Goal: Task Accomplishment & Management: Manage account settings

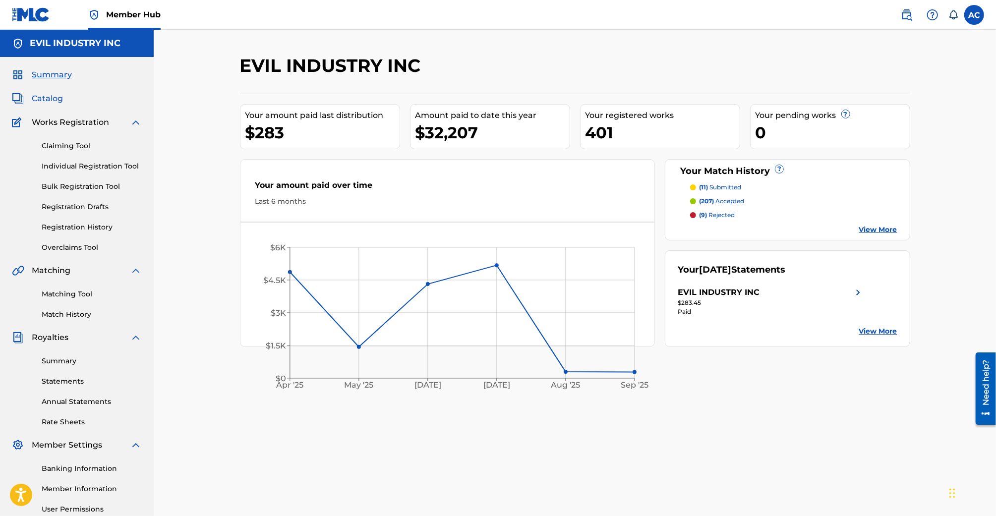
click at [50, 94] on span "Catalog" at bounding box center [47, 99] width 31 height 12
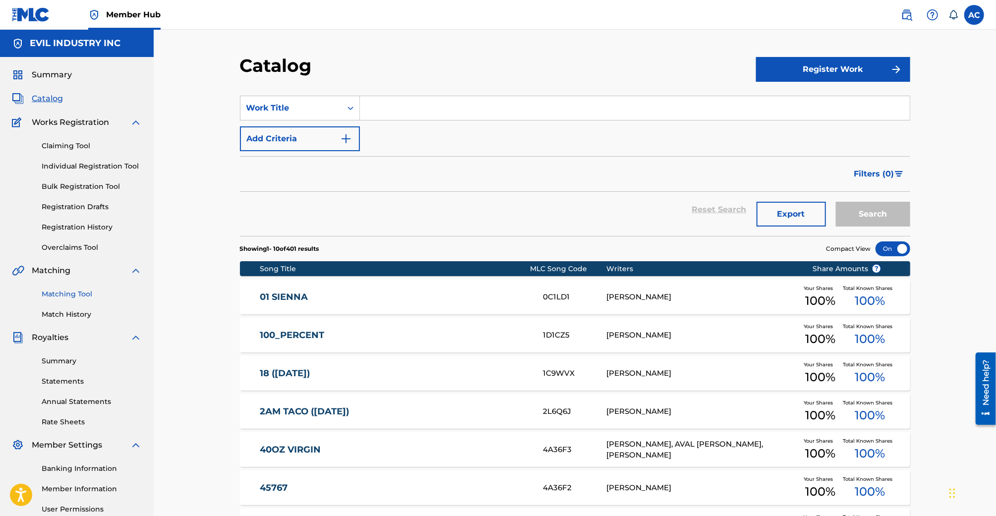
click at [65, 291] on link "Matching Tool" at bounding box center [92, 294] width 100 height 10
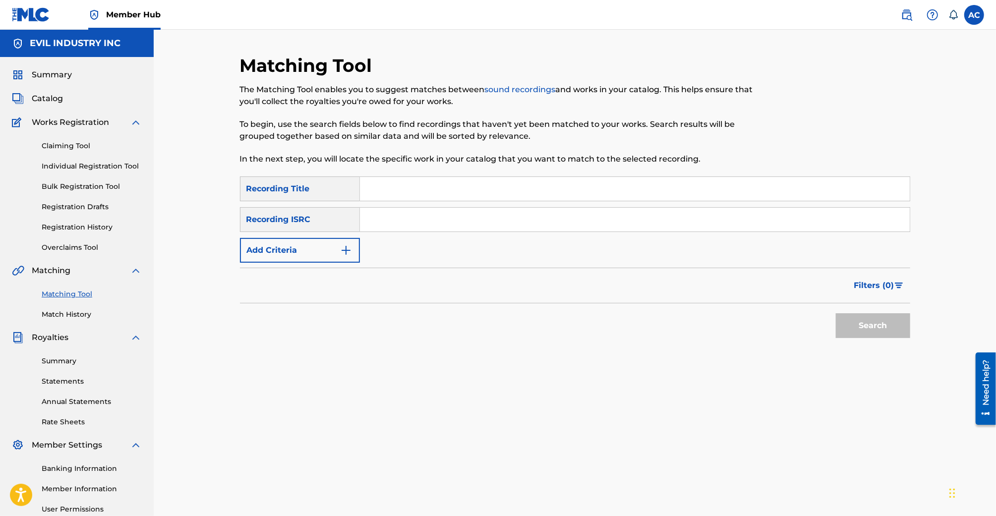
click at [403, 198] on input "Search Form" at bounding box center [635, 189] width 550 height 24
paste input "Midnight Doomer Cruise"
type input "Midnight Doomer Cruise"
click at [435, 219] on input "Search Form" at bounding box center [635, 220] width 550 height 24
paste input "QZTB62450850"
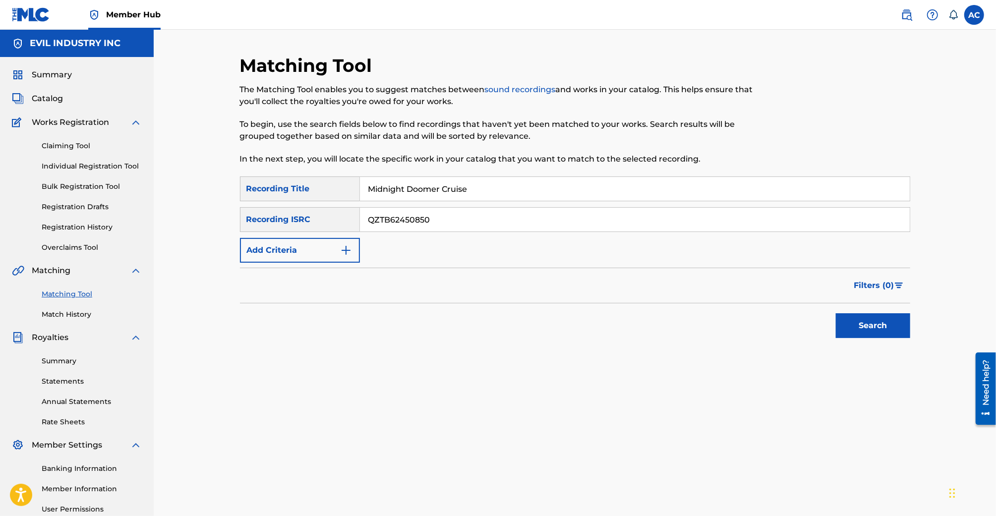
type input "QZTB62450850"
click at [836, 313] on button "Search" at bounding box center [873, 325] width 74 height 25
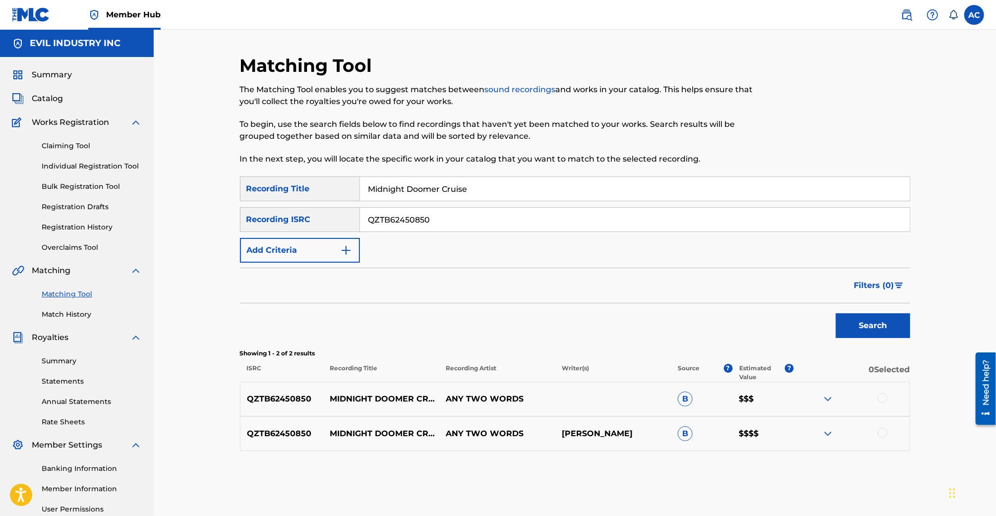
scroll to position [98, 0]
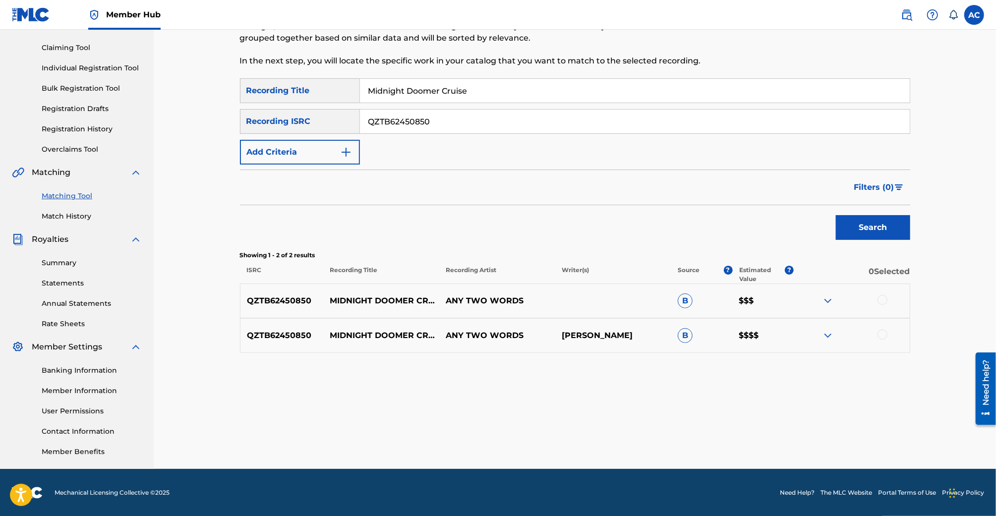
click at [827, 335] on img at bounding box center [828, 336] width 12 height 12
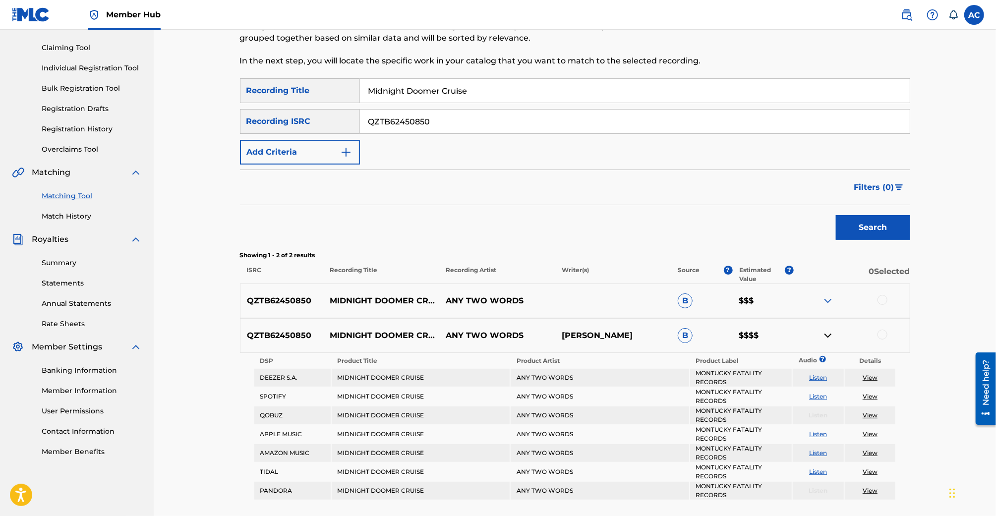
click at [833, 298] on img at bounding box center [828, 301] width 12 height 12
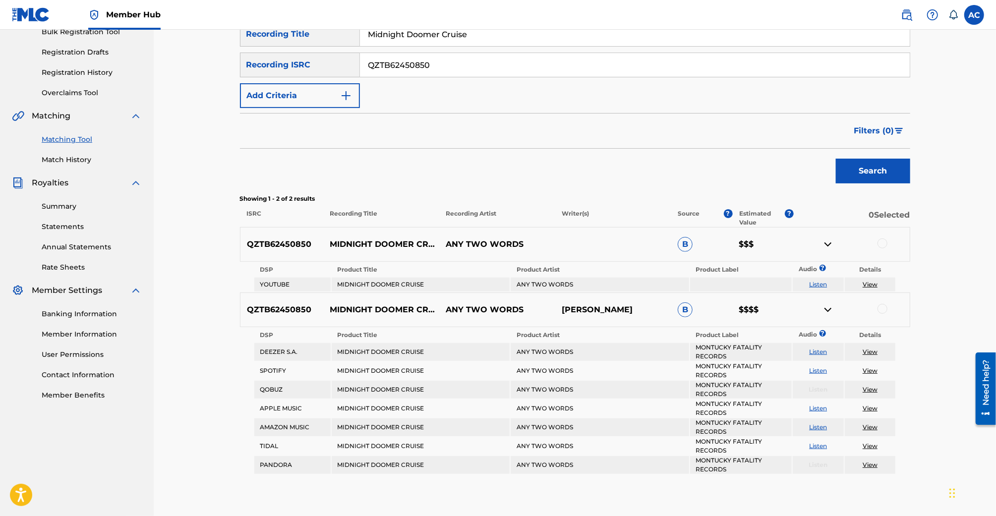
scroll to position [160, 0]
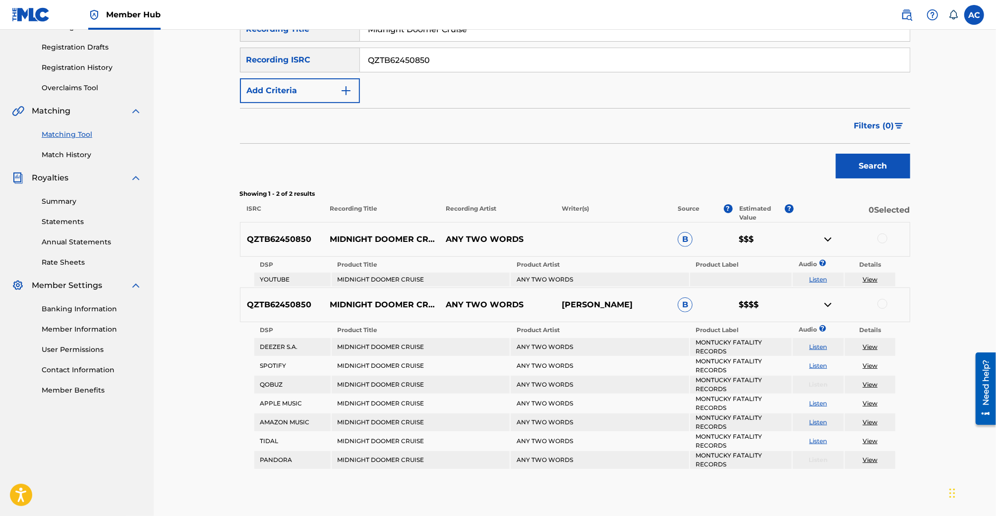
click at [878, 239] on div at bounding box center [882, 238] width 10 height 10
click at [882, 303] on div at bounding box center [882, 304] width 10 height 10
click at [458, 57] on input "QZTB62450850" at bounding box center [635, 60] width 550 height 24
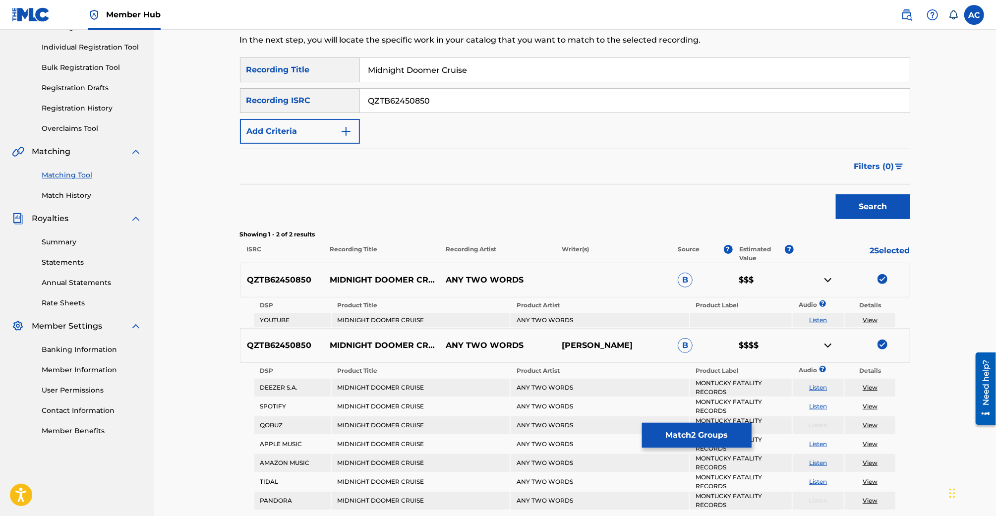
scroll to position [99, 0]
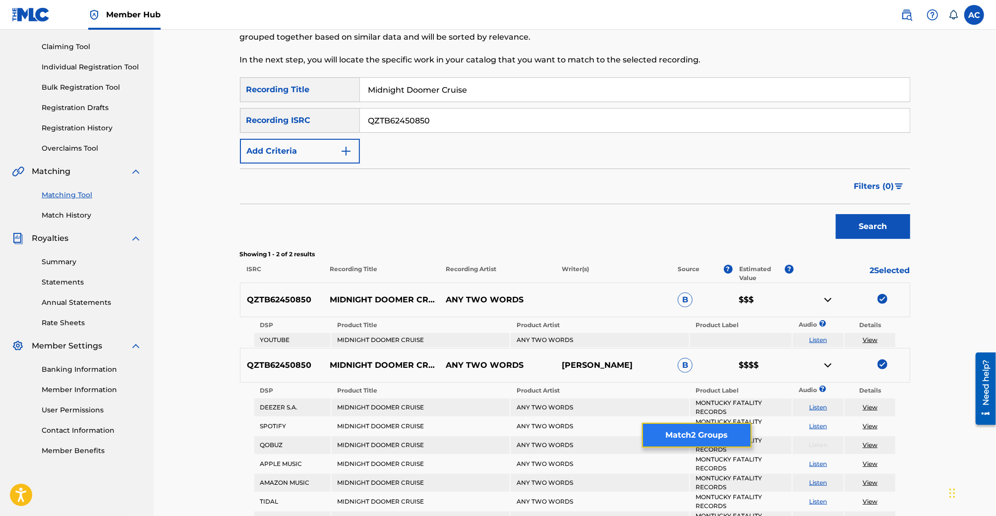
click at [674, 439] on button "Match 2 Groups" at bounding box center [697, 435] width 110 height 25
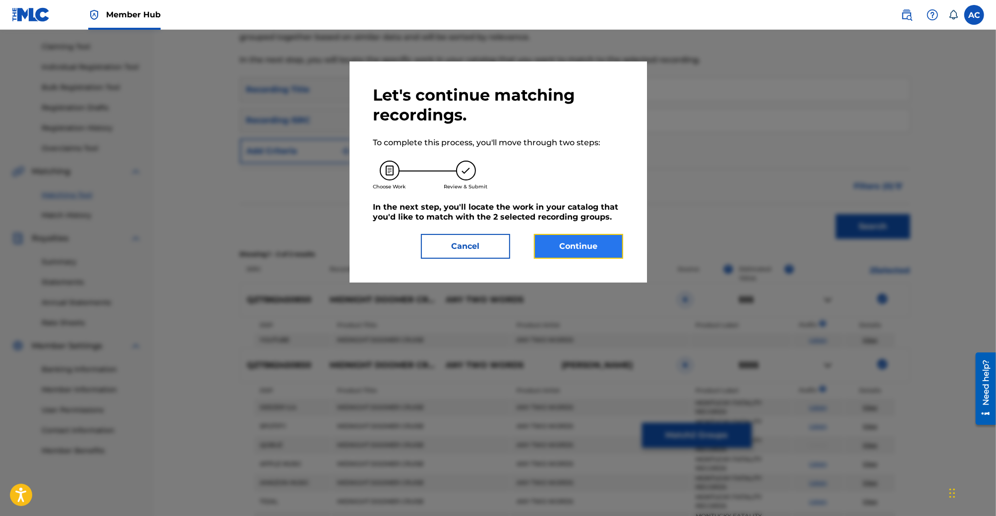
click at [574, 241] on button "Continue" at bounding box center [578, 246] width 89 height 25
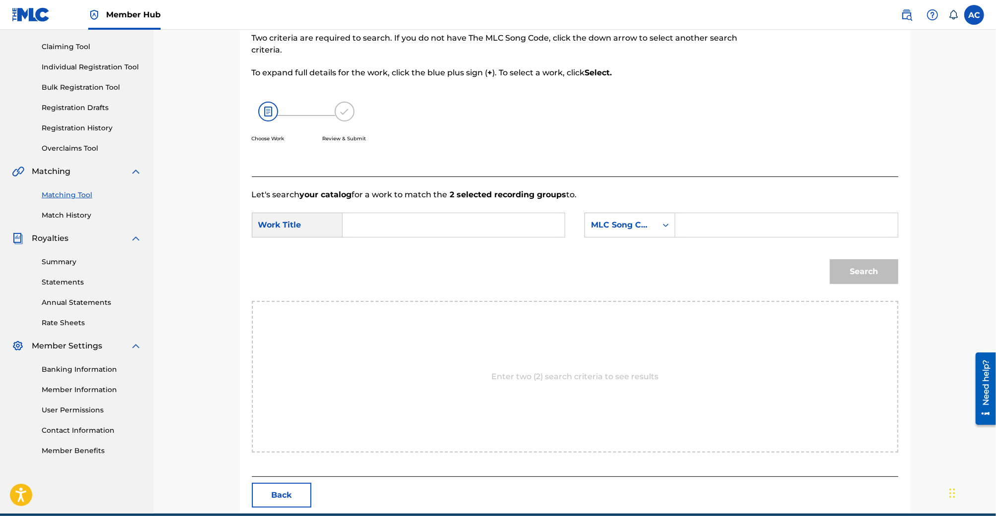
click at [402, 214] on input "Search Form" at bounding box center [453, 225] width 205 height 24
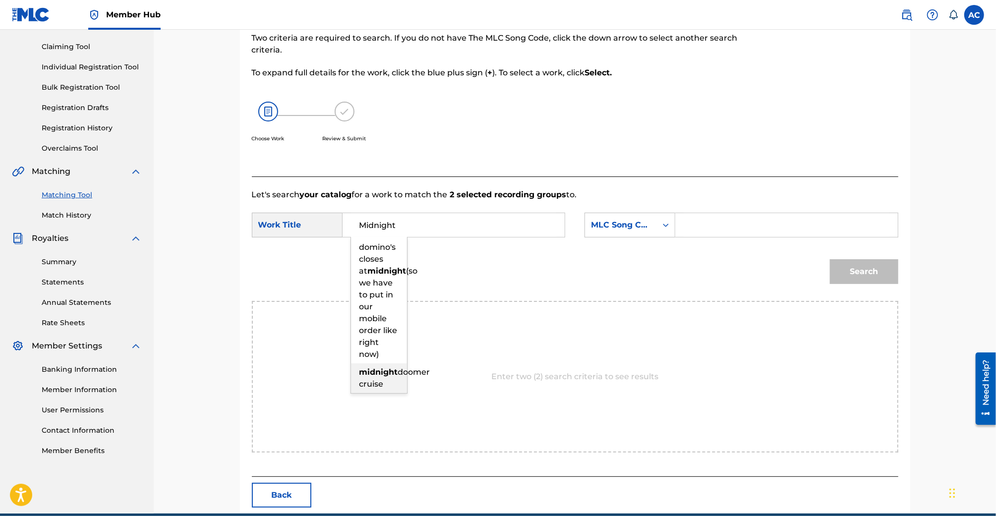
click at [383, 375] on strong "midnight" at bounding box center [378, 371] width 39 height 9
type input "midnight doomer cruise"
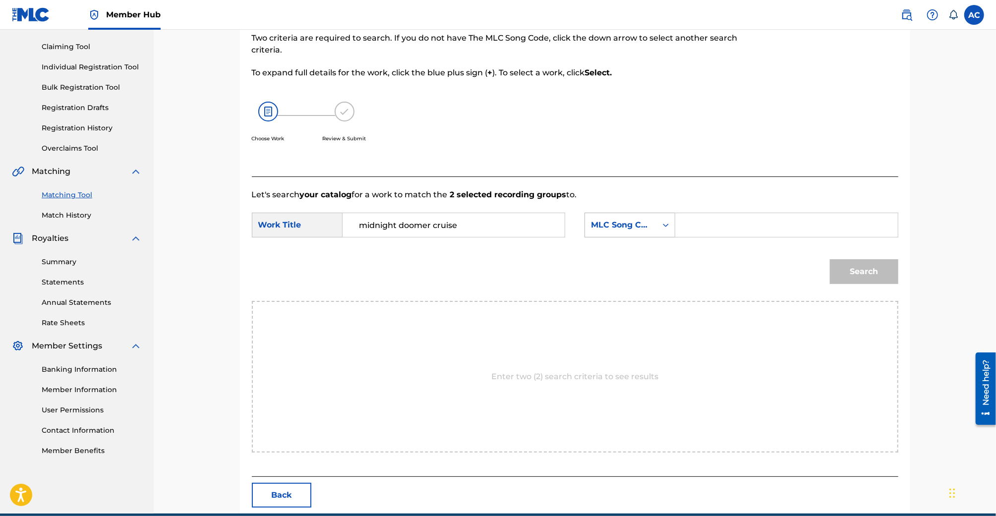
click at [652, 220] on div "MLC Song Code" at bounding box center [621, 225] width 72 height 19
click at [652, 289] on div "Publisher Name" at bounding box center [630, 287] width 90 height 25
click at [718, 226] on input "Search Form" at bounding box center [786, 225] width 205 height 24
type input "evil industry"
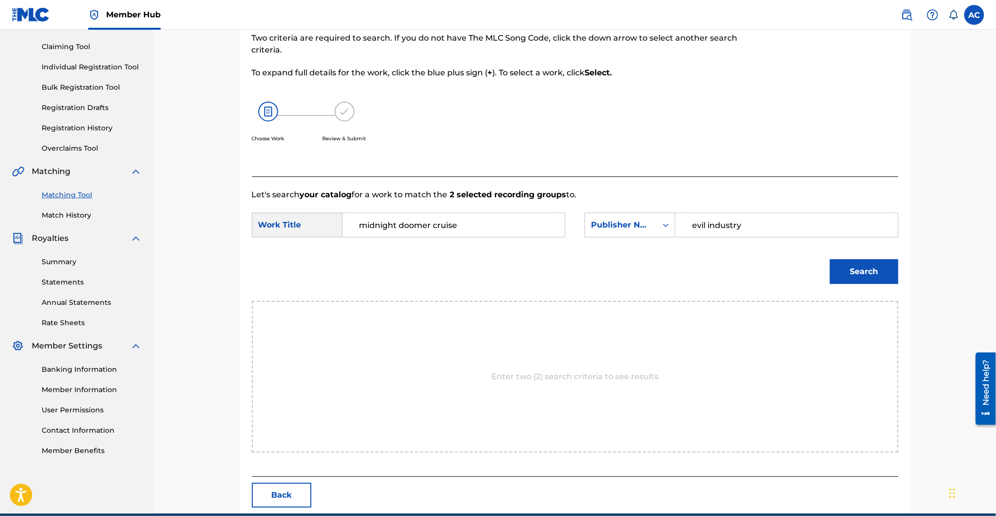
click at [830, 259] on button "Search" at bounding box center [864, 271] width 68 height 25
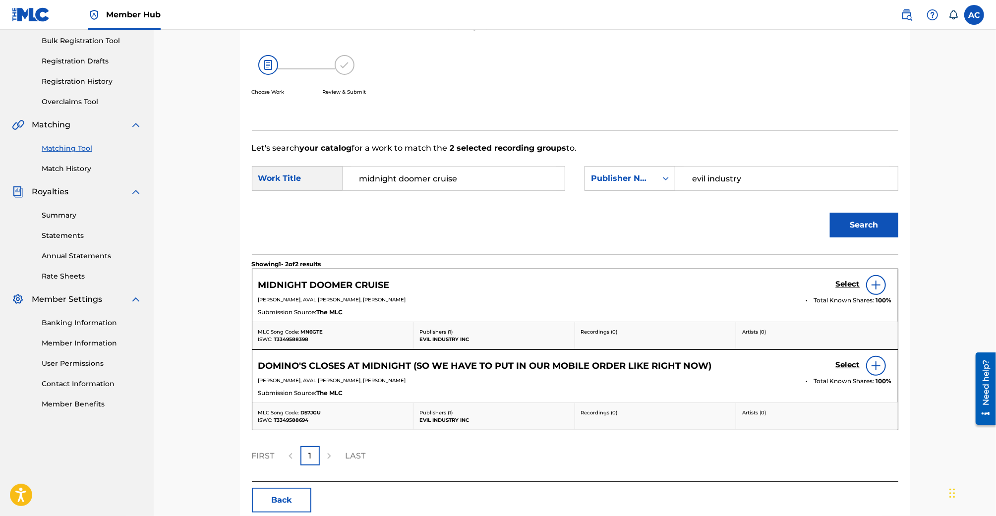
scroll to position [149, 0]
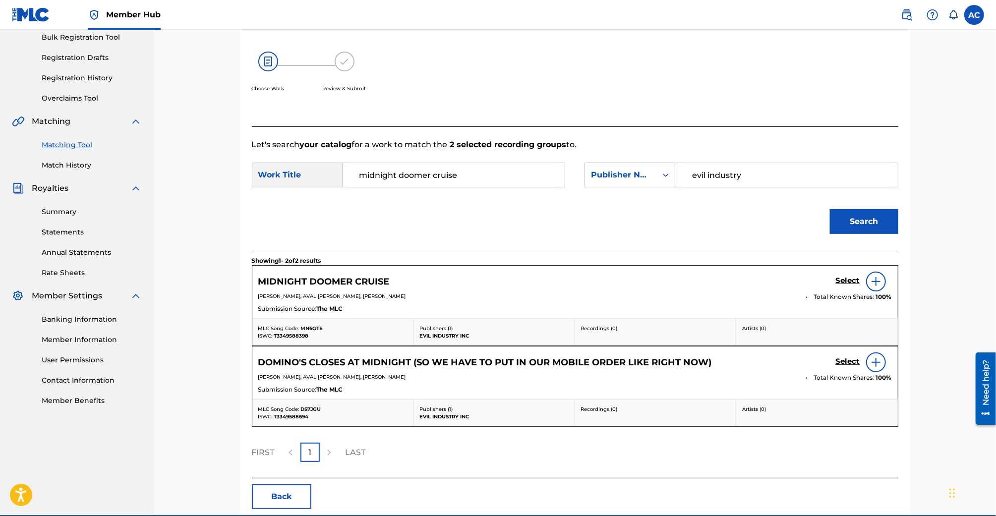
click at [876, 281] on img at bounding box center [876, 282] width 12 height 12
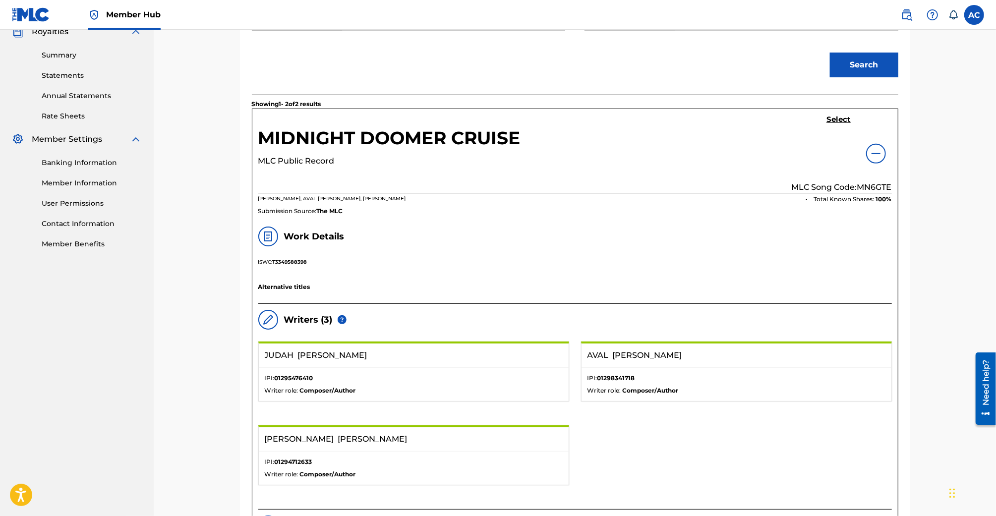
scroll to position [290, 0]
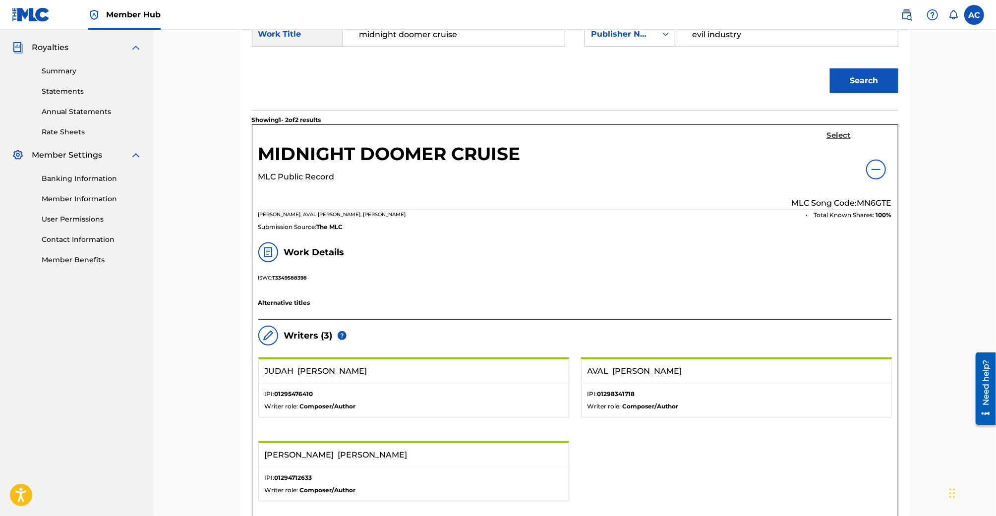
click at [836, 138] on h5 "Select" at bounding box center [838, 135] width 24 height 9
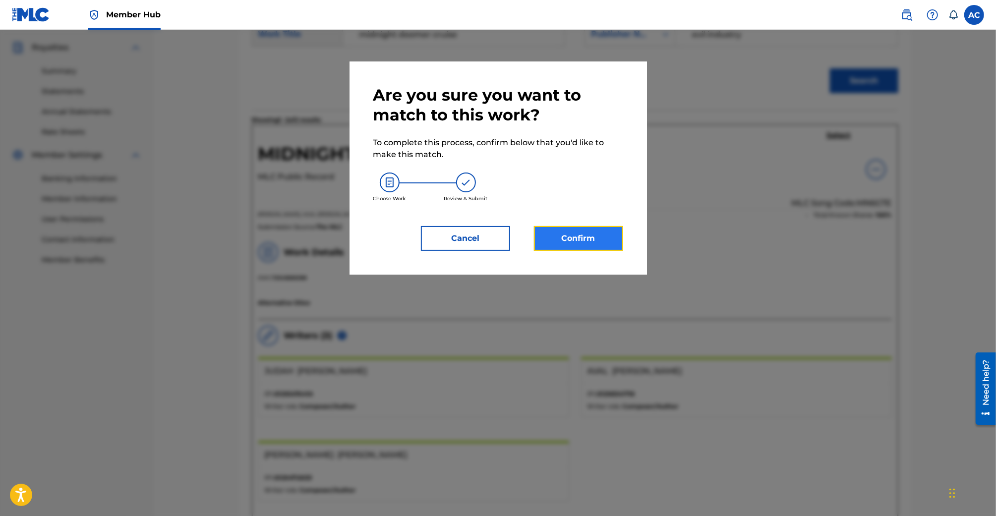
click at [578, 231] on button "Confirm" at bounding box center [578, 238] width 89 height 25
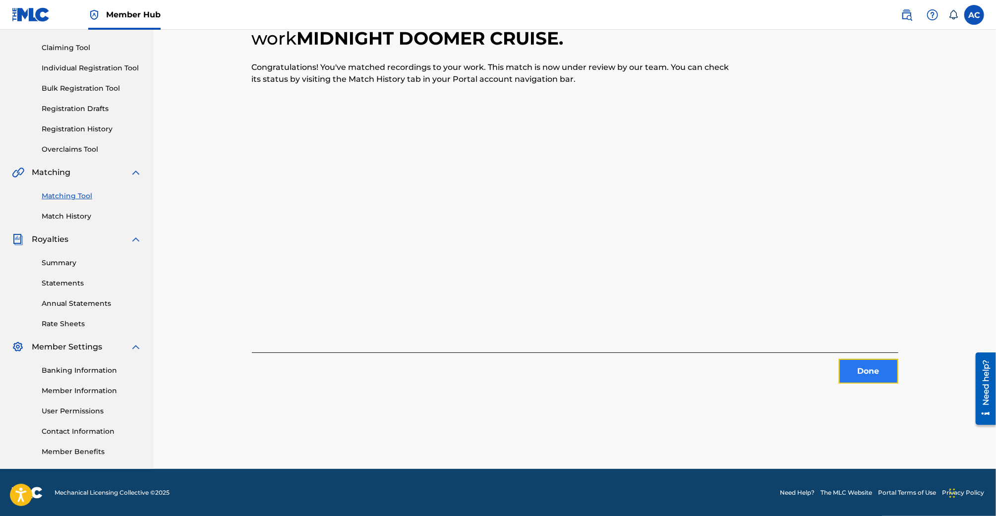
click at [872, 366] on button "Done" at bounding box center [868, 371] width 59 height 25
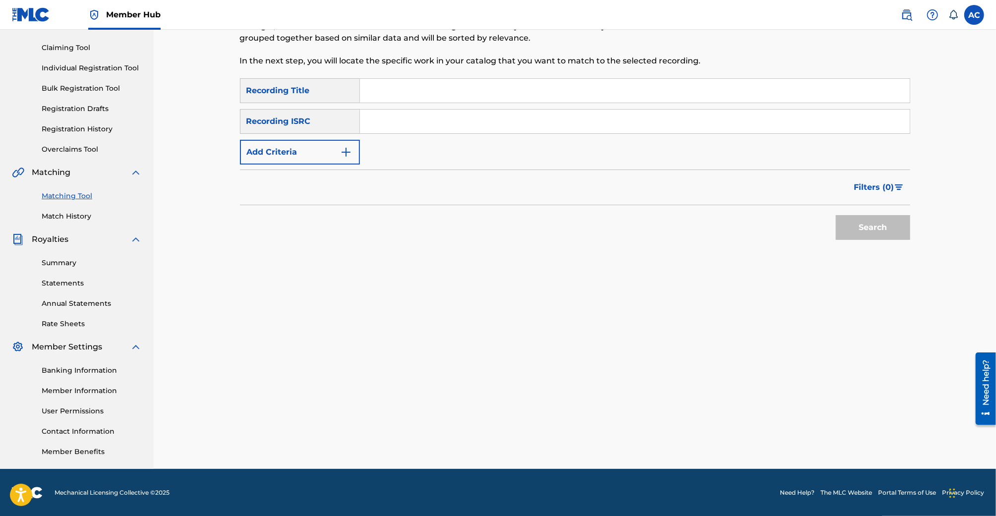
click at [431, 89] on input "Search Form" at bounding box center [635, 91] width 550 height 24
paste input "QZWFK2399690"
type input "QZWFK2399690"
click at [424, 116] on input "Search Form" at bounding box center [635, 122] width 550 height 24
paste input "QZWFK2399690"
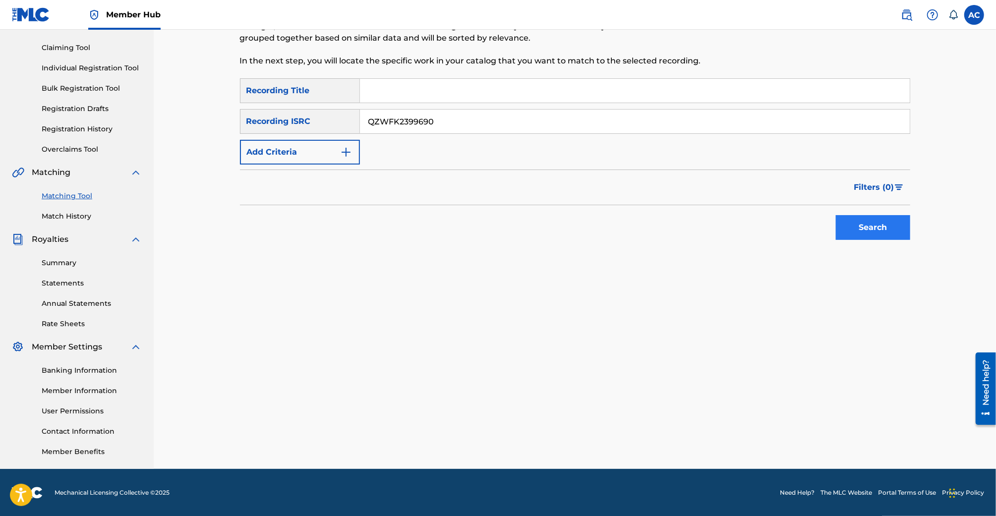
type input "QZWFK2399690"
click at [842, 217] on button "Search" at bounding box center [873, 227] width 74 height 25
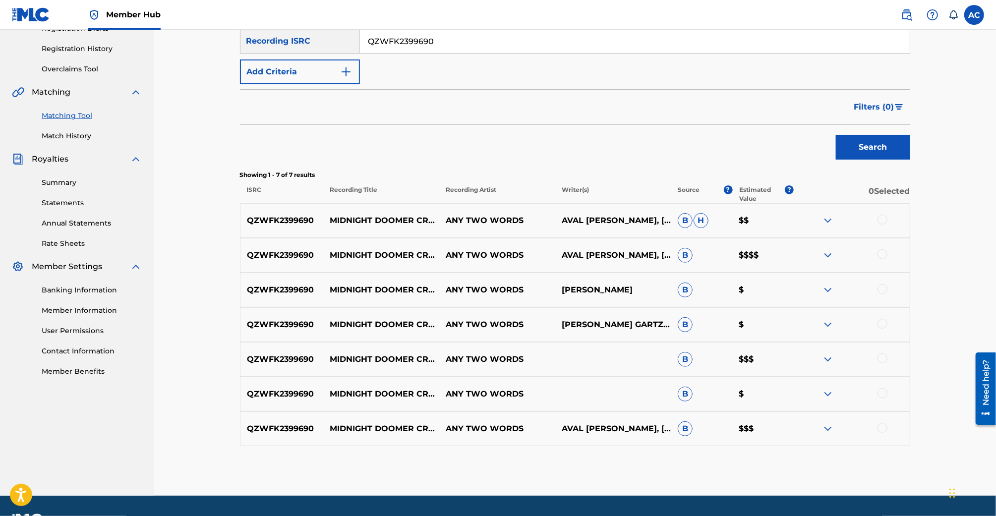
scroll to position [181, 0]
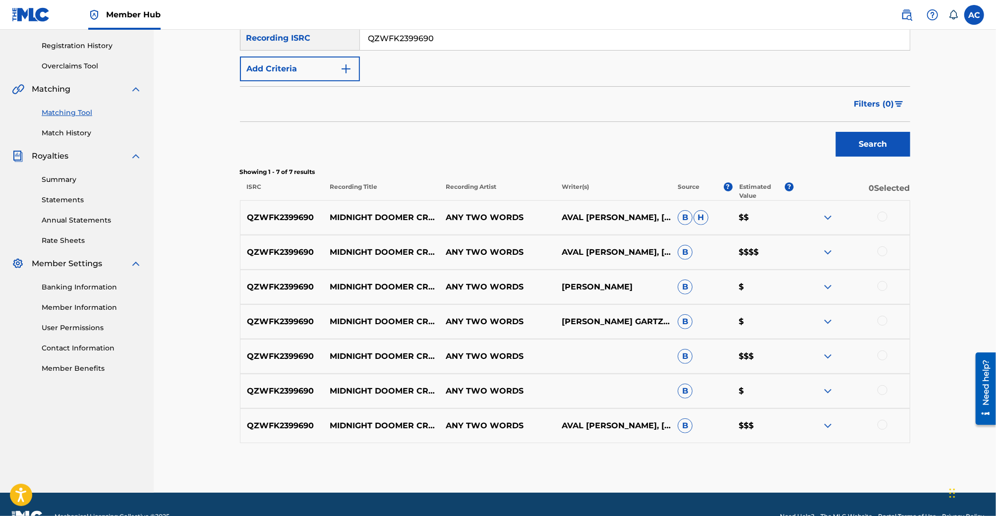
click at [883, 216] on div at bounding box center [882, 217] width 10 height 10
click at [884, 250] on div at bounding box center [882, 251] width 10 height 10
click at [885, 286] on div at bounding box center [882, 286] width 10 height 10
click at [884, 312] on div "QZWFK2399690 MIDNIGHT DOOMER CRUISE (ACOUSTIC DEMO) ANY TWO WORDS [PERSON_NAME]…" at bounding box center [575, 321] width 670 height 35
click at [884, 314] on div "QZWFK2399690 MIDNIGHT DOOMER CRUISE (ACOUSTIC DEMO) ANY TWO WORDS [PERSON_NAME]…" at bounding box center [575, 321] width 670 height 35
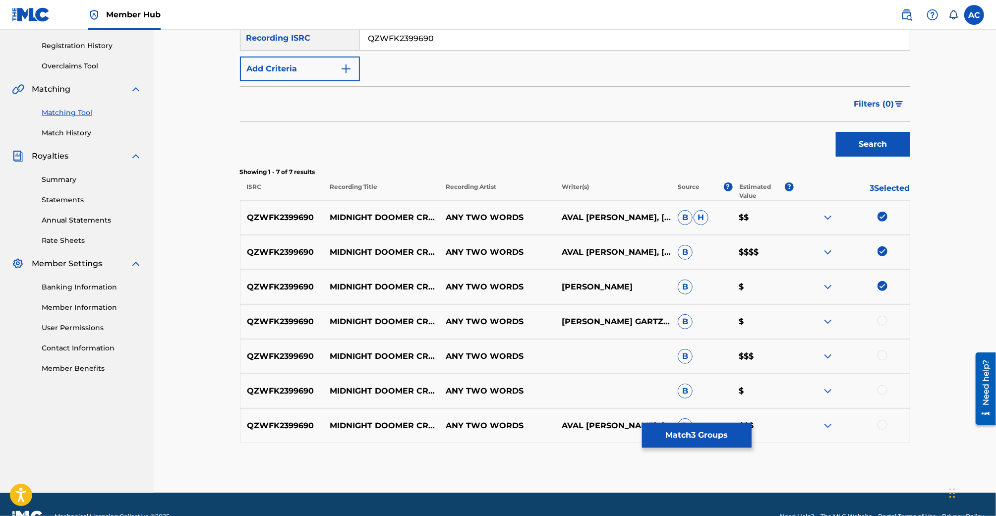
click at [884, 318] on div at bounding box center [882, 321] width 10 height 10
click at [884, 354] on div at bounding box center [882, 355] width 10 height 10
click at [884, 390] on div at bounding box center [882, 390] width 10 height 10
click at [884, 425] on div at bounding box center [882, 425] width 10 height 10
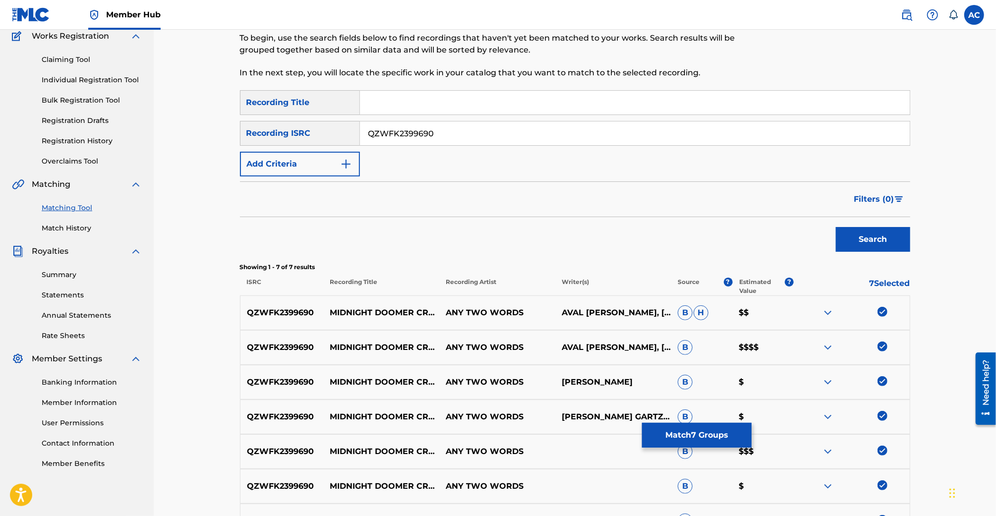
scroll to position [20, 0]
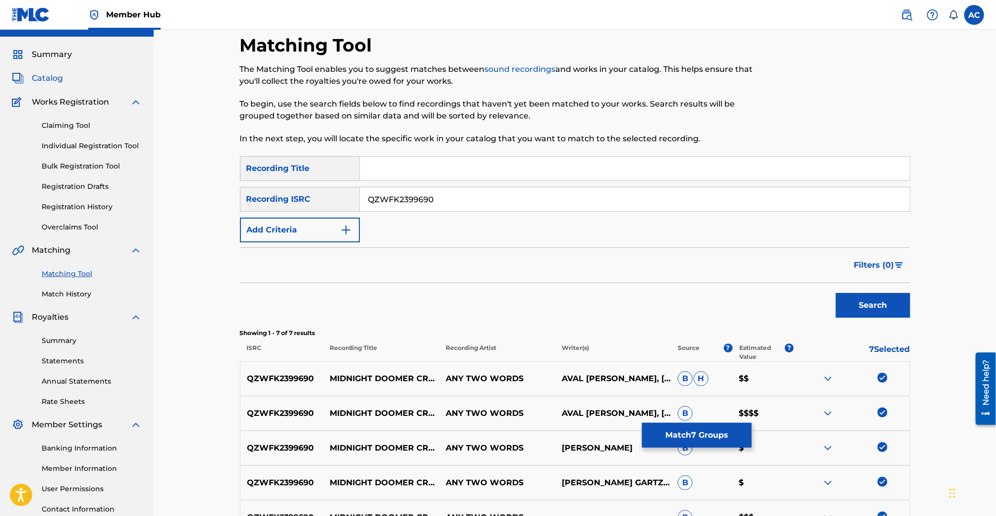
click at [46, 83] on span "Catalog" at bounding box center [47, 78] width 31 height 12
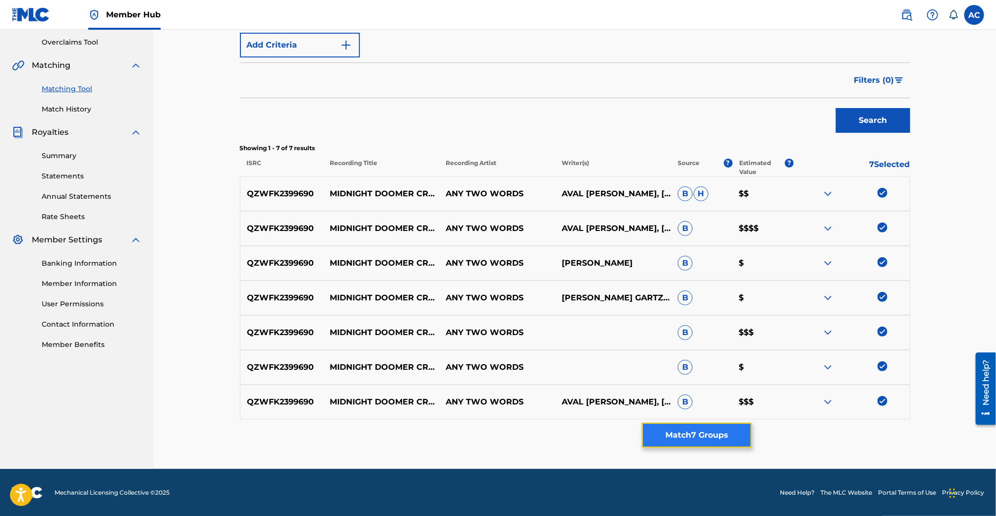
click at [724, 426] on button "Match 7 Groups" at bounding box center [697, 435] width 110 height 25
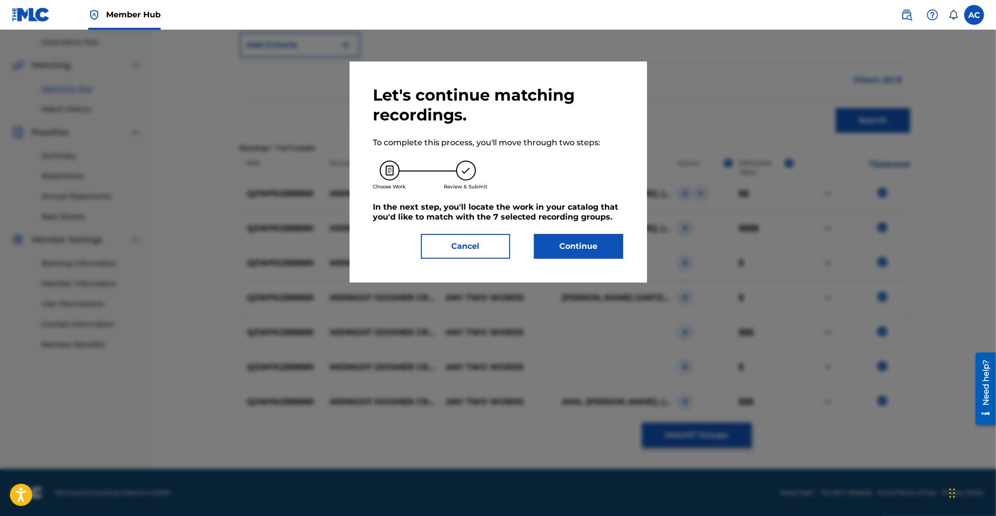
click at [567, 229] on div "Let's continue matching recordings. To complete this process, you'll move throu…" at bounding box center [498, 172] width 250 height 174
click at [567, 240] on button "Continue" at bounding box center [578, 246] width 89 height 25
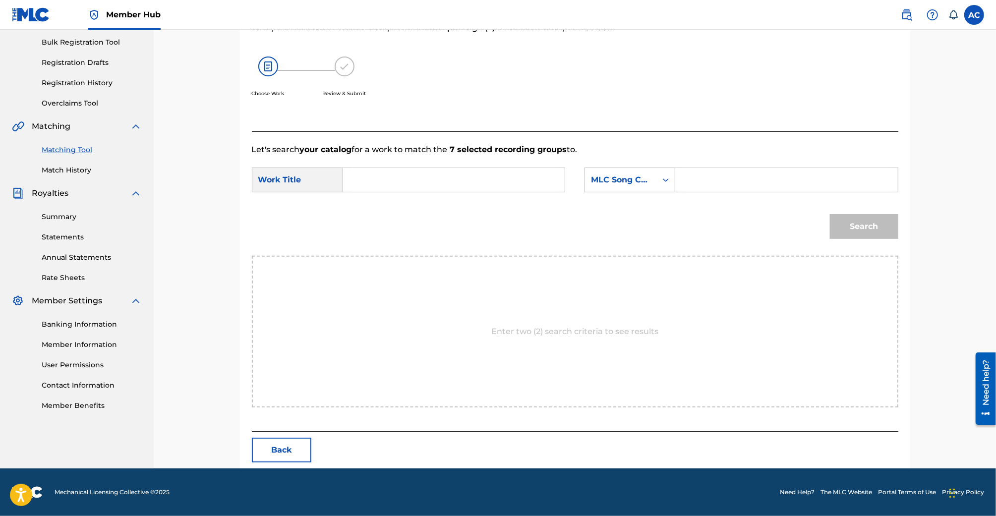
scroll to position [144, 0]
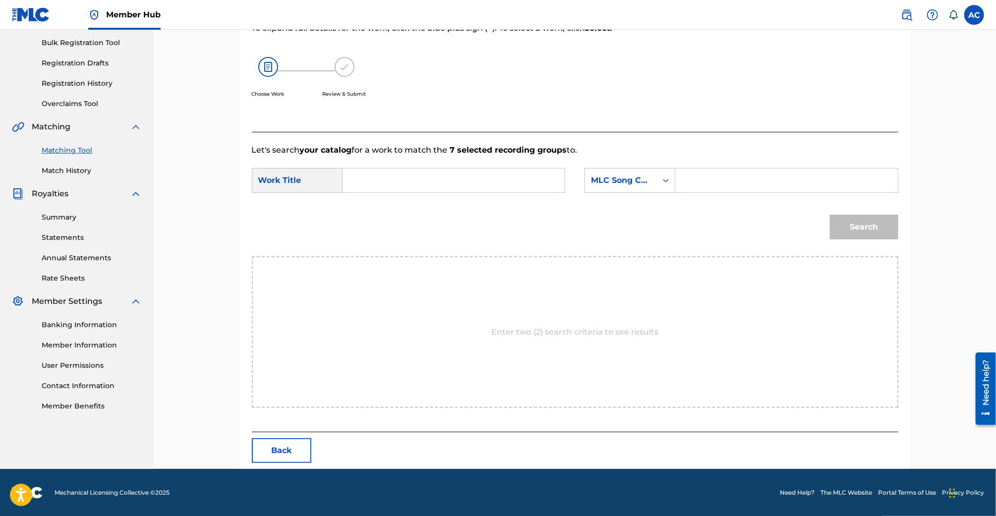
click at [455, 179] on input "Search Form" at bounding box center [453, 181] width 205 height 24
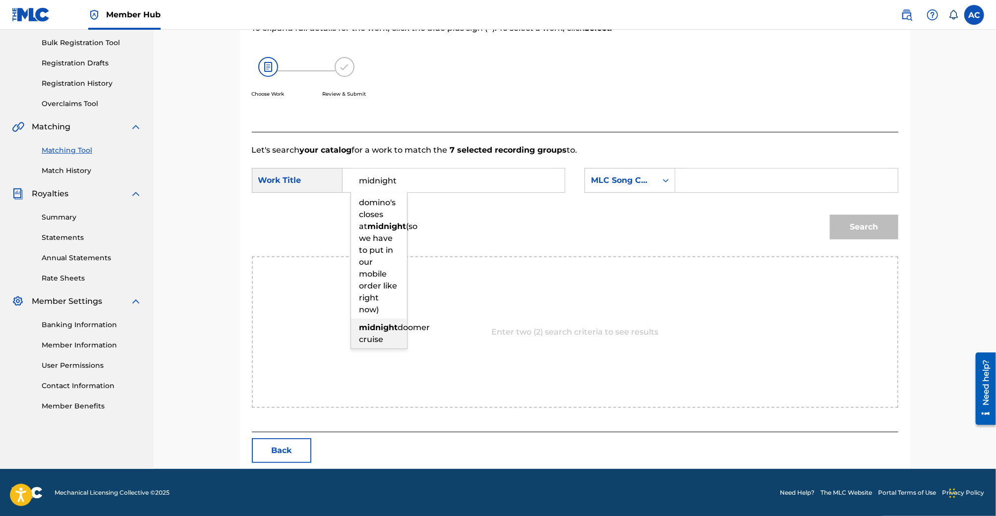
click at [376, 334] on div "midnight doomer cruise" at bounding box center [379, 334] width 56 height 30
type input "midnight doomer cruise"
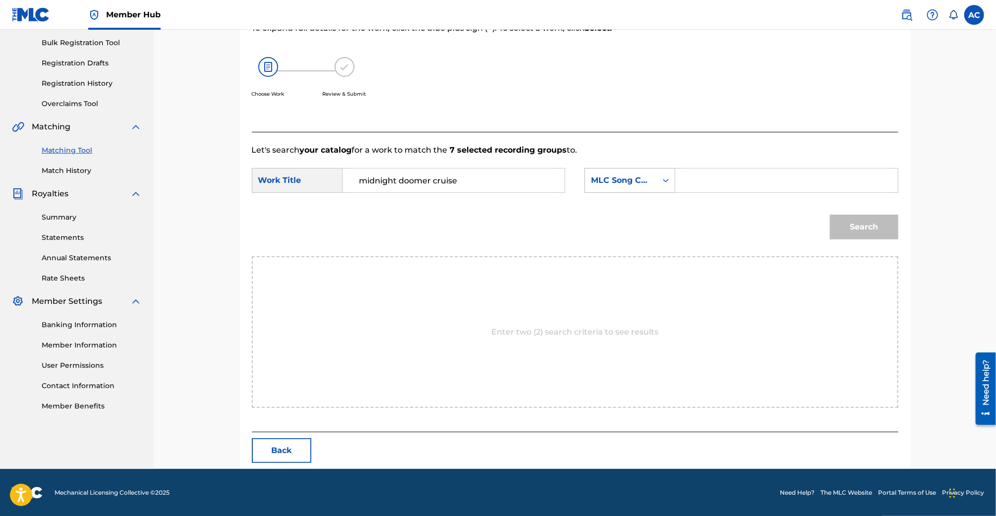
click at [654, 182] on div "MLC Song Code" at bounding box center [621, 180] width 72 height 19
click at [650, 249] on div "Publisher Name" at bounding box center [630, 243] width 90 height 25
click at [722, 175] on input "Search Form" at bounding box center [786, 181] width 205 height 24
type input "evil industry"
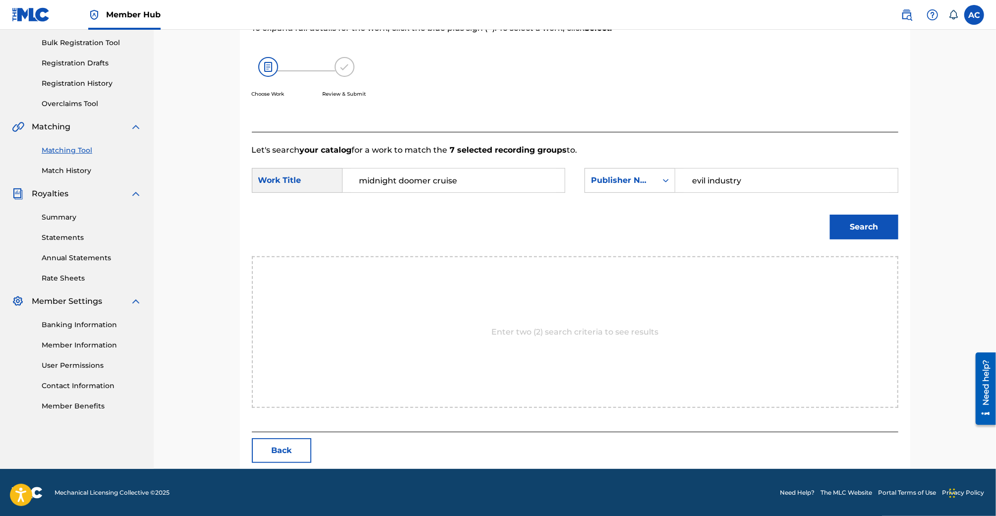
click at [830, 215] on button "Search" at bounding box center [864, 227] width 68 height 25
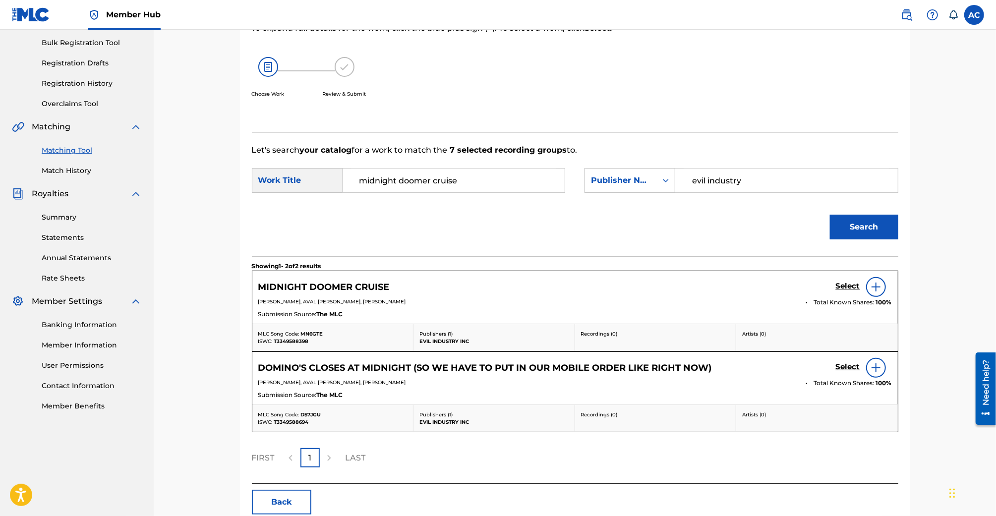
scroll to position [162, 0]
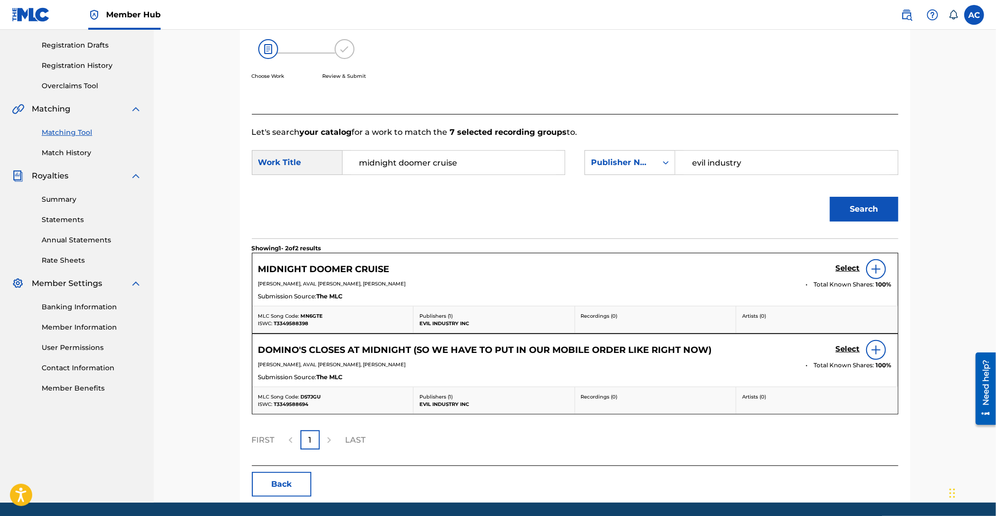
click at [868, 266] on div at bounding box center [876, 269] width 20 height 20
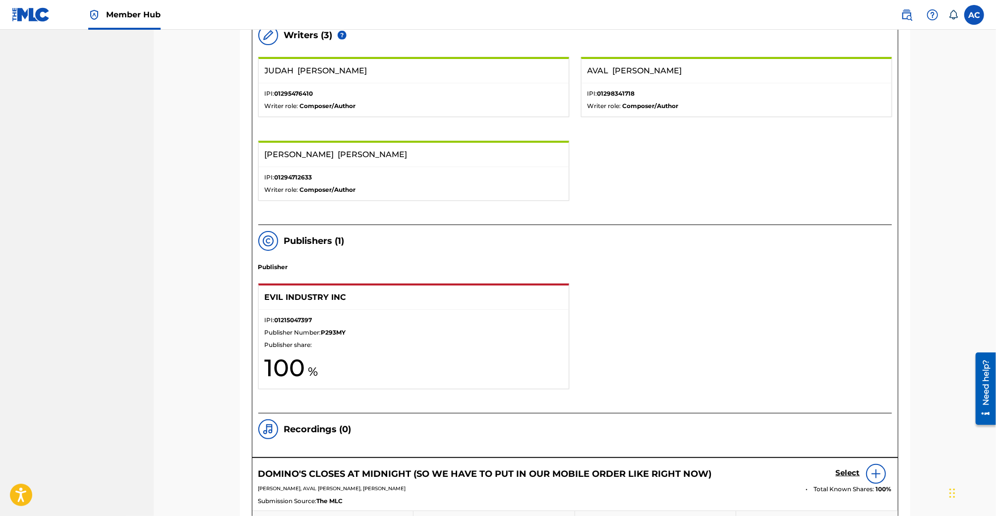
scroll to position [300, 0]
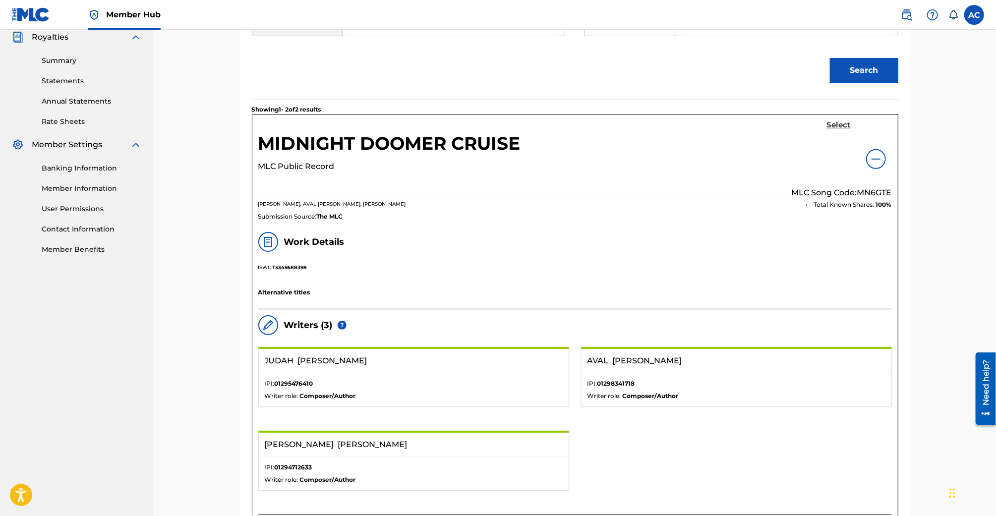
click at [837, 122] on h5 "Select" at bounding box center [838, 124] width 24 height 9
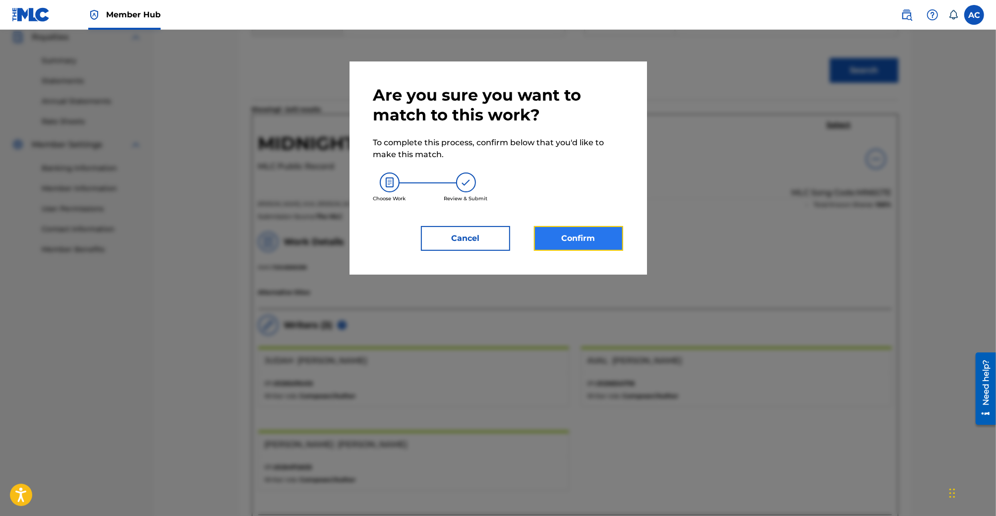
click at [580, 236] on button "Confirm" at bounding box center [578, 238] width 89 height 25
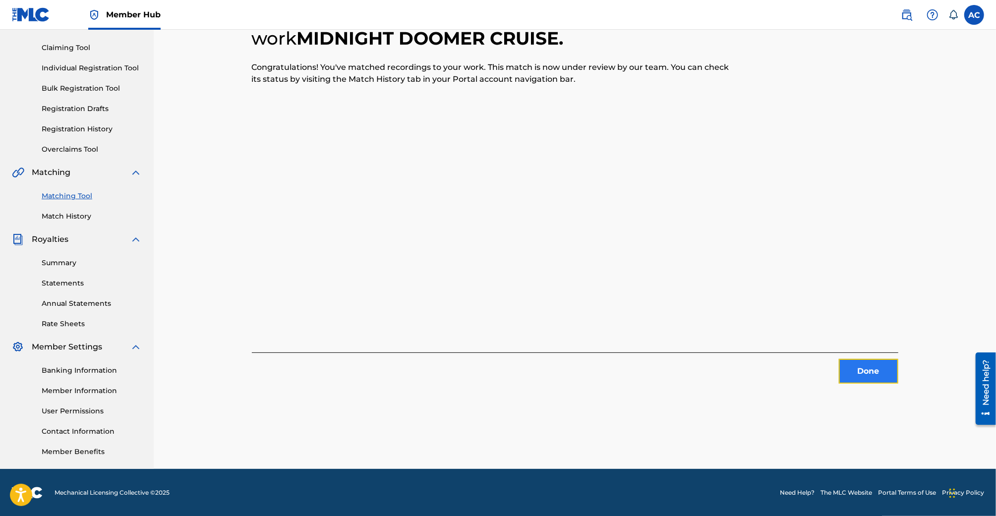
click at [873, 366] on button "Done" at bounding box center [868, 371] width 59 height 25
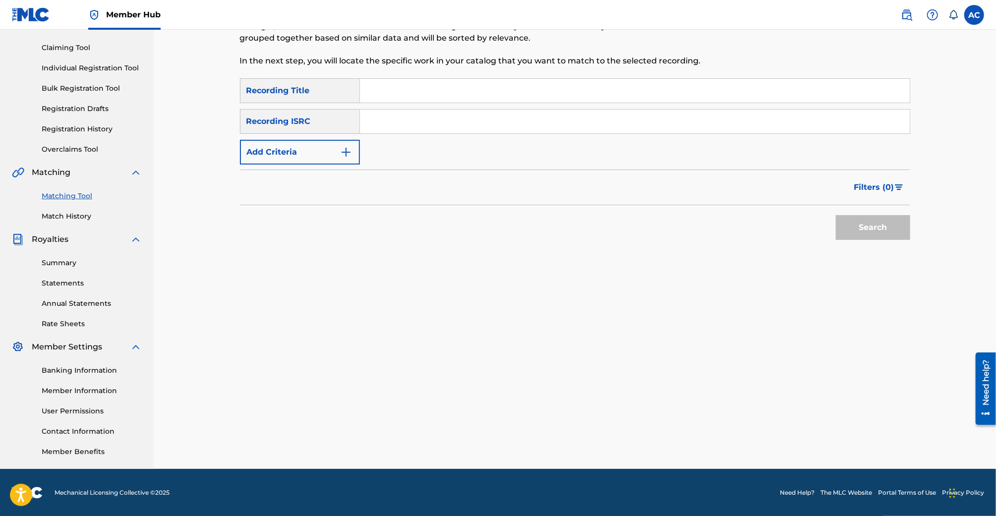
click at [420, 97] on input "Search Form" at bounding box center [635, 91] width 550 height 24
click at [399, 89] on input "if" at bounding box center [635, 91] width 550 height 24
paste input "If Affected, Do Not Drive a Motor Vehicle or Operate Machinery"
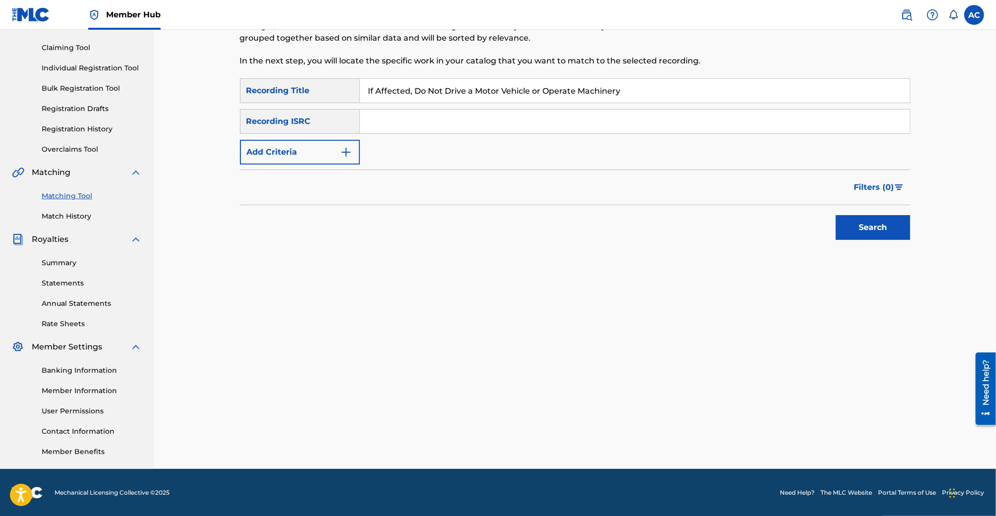
type input "If Affected, Do Not Drive a Motor Vehicle or Operate Machinery"
click at [836, 215] on button "Search" at bounding box center [873, 227] width 74 height 25
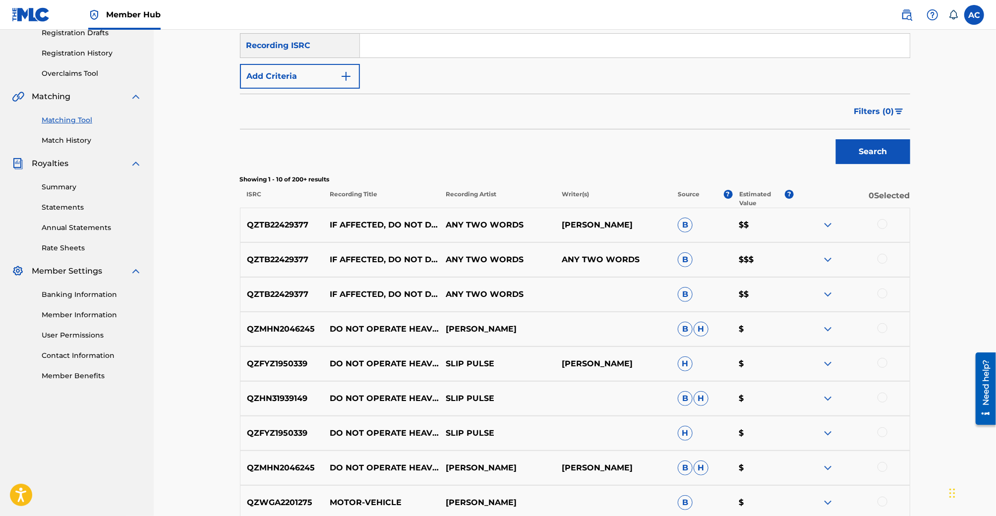
scroll to position [89, 0]
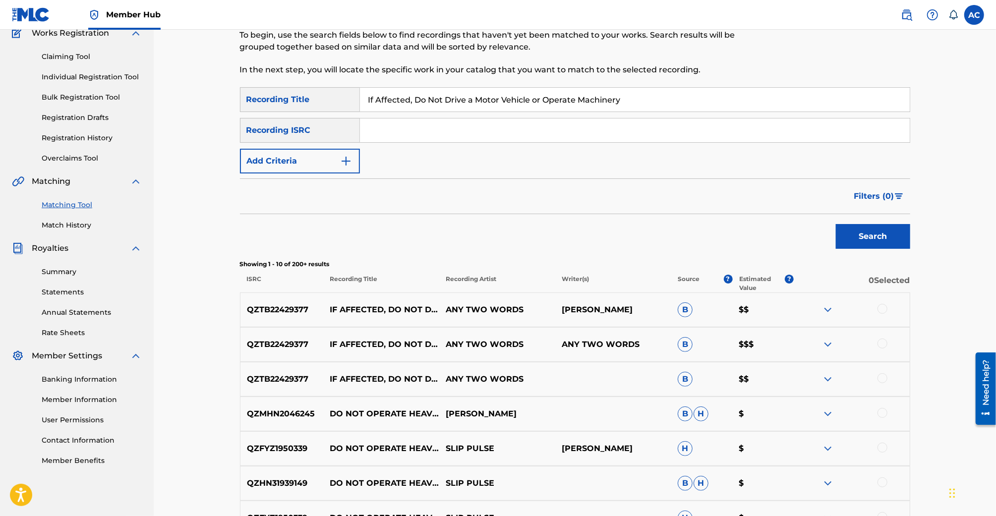
click at [422, 135] on input "Search Form" at bounding box center [635, 130] width 550 height 24
paste input "QZTB22429377"
type input "QZTB22429377"
click at [836, 224] on button "Search" at bounding box center [873, 236] width 74 height 25
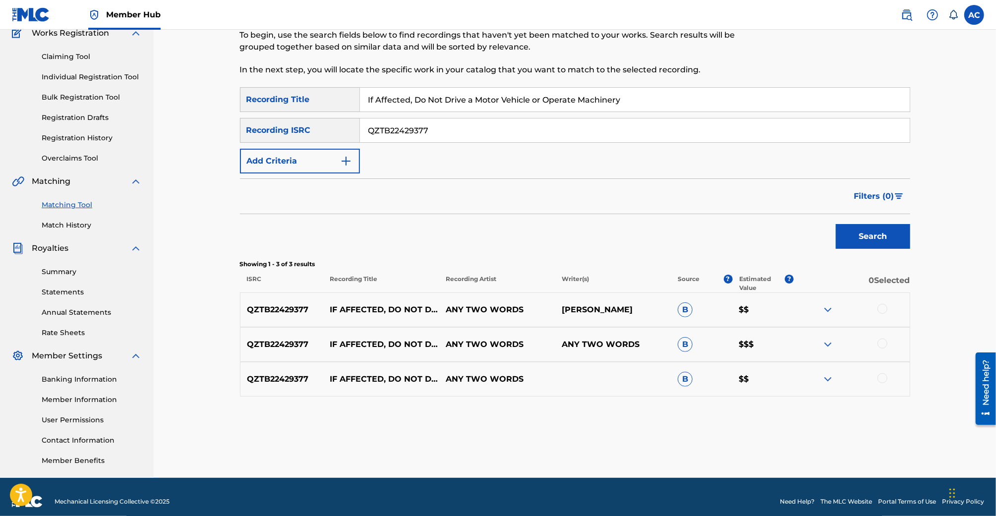
click at [883, 309] on div at bounding box center [882, 309] width 10 height 10
click at [883, 339] on div at bounding box center [882, 344] width 10 height 10
click at [884, 374] on div at bounding box center [882, 378] width 10 height 10
click at [673, 439] on button "Match 3 Groups" at bounding box center [697, 435] width 110 height 25
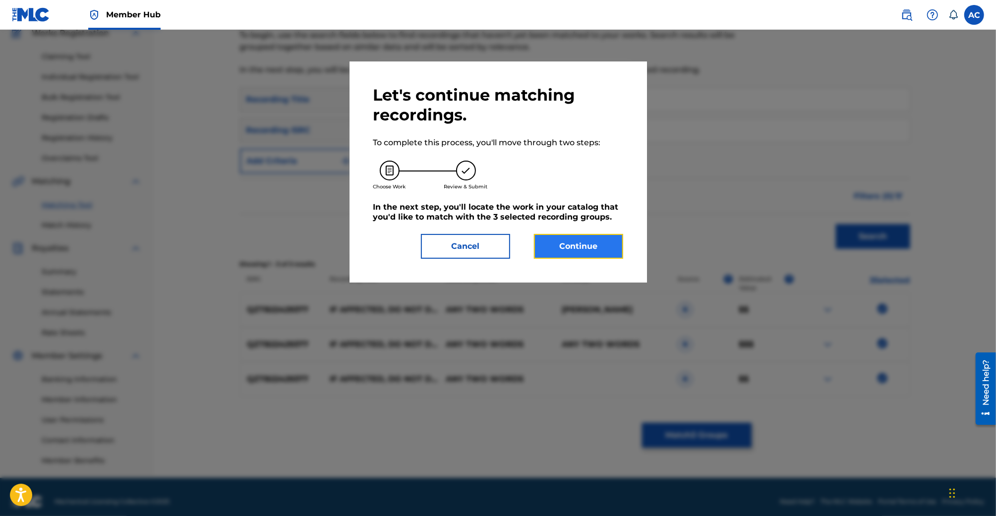
click at [603, 245] on button "Continue" at bounding box center [578, 246] width 89 height 25
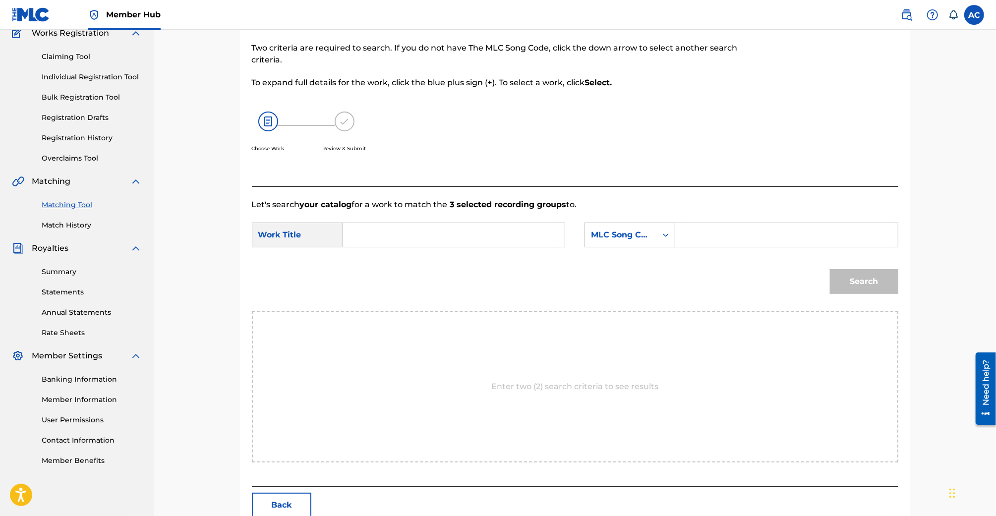
click at [508, 223] on input "Search Form" at bounding box center [453, 235] width 205 height 24
paste input "QZTB22429377"
type input "QZTB22429377"
click at [381, 295] on span "[PERSON_NAME], do not drive a motor vehicle or operate machinery" at bounding box center [405, 304] width 92 height 81
type input "if affected, do not drive a motor vehicle or operate machinery"
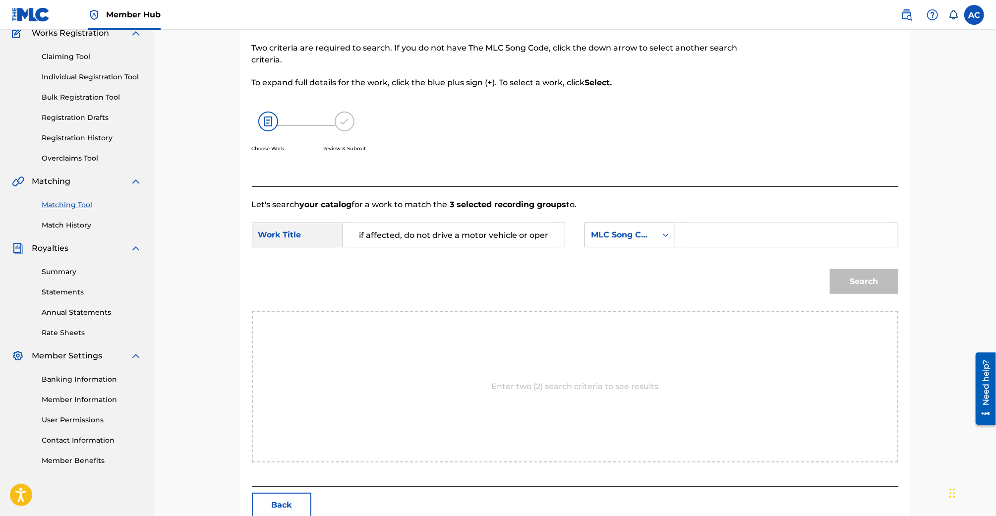
click at [627, 234] on div "MLC Song Code" at bounding box center [621, 235] width 60 height 12
click at [641, 299] on div "Publisher Name" at bounding box center [630, 297] width 90 height 25
click at [717, 233] on input "Search Form" at bounding box center [786, 235] width 205 height 24
type input "evil"
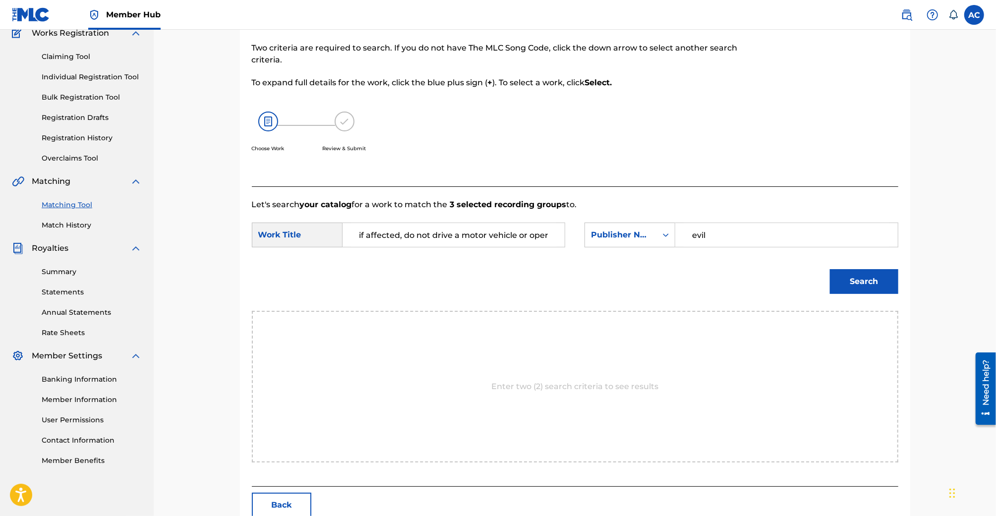
click at [830, 269] on button "Search" at bounding box center [864, 281] width 68 height 25
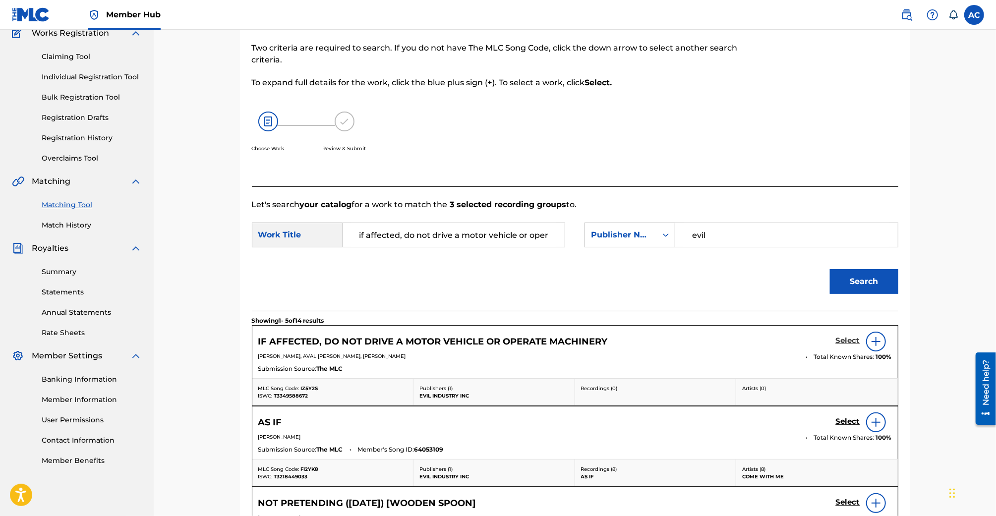
click at [847, 339] on h5 "Select" at bounding box center [848, 340] width 24 height 9
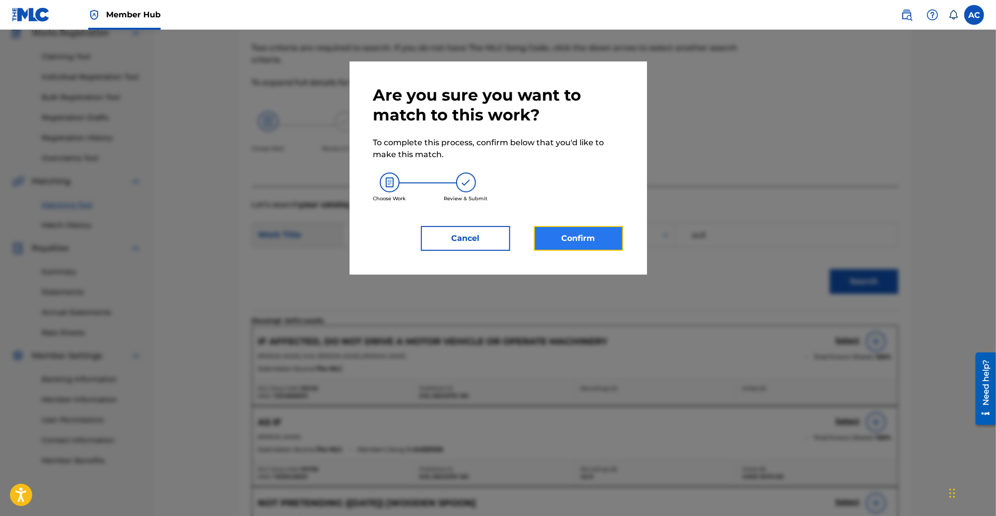
click at [582, 237] on button "Confirm" at bounding box center [578, 238] width 89 height 25
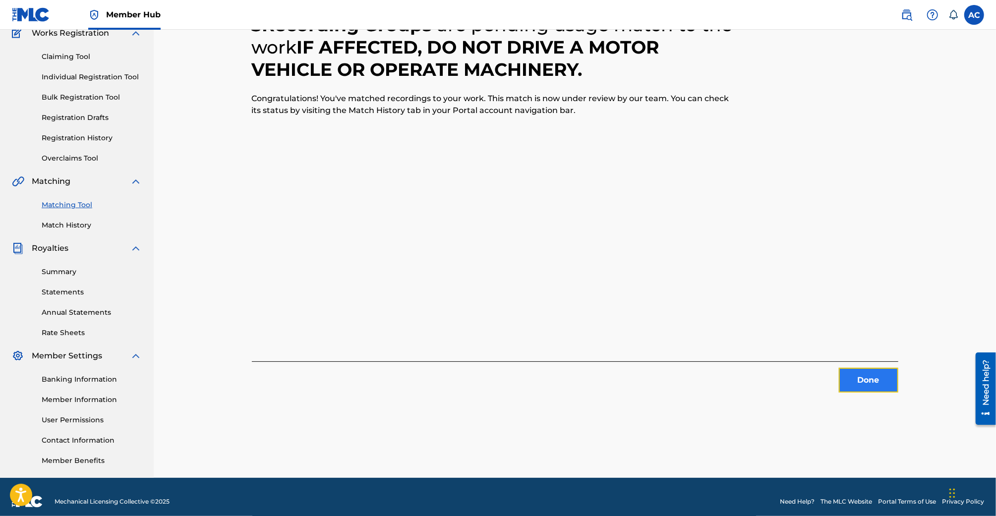
click at [885, 380] on button "Done" at bounding box center [868, 380] width 59 height 25
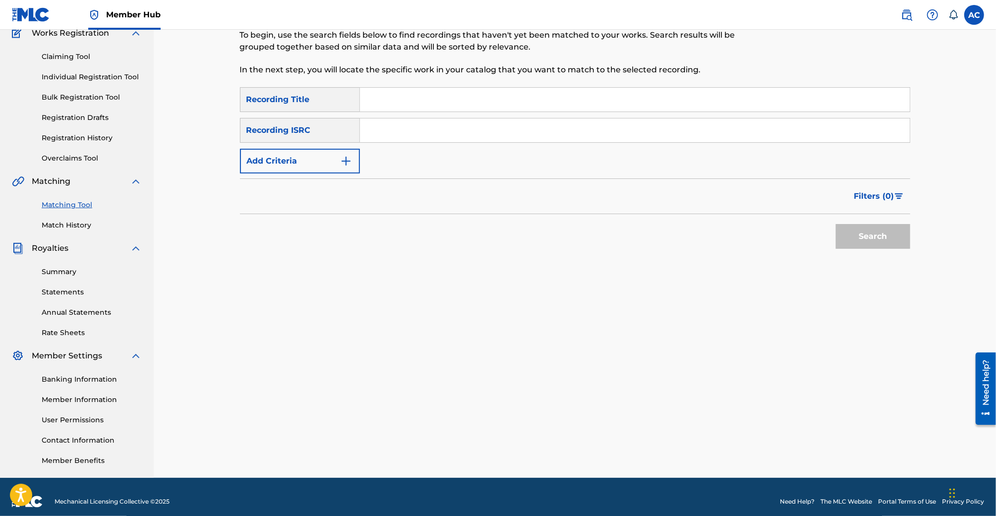
click at [521, 105] on input "Search Form" at bounding box center [635, 100] width 550 height 24
type input "dominoes"
click at [430, 135] on input "Search Form" at bounding box center [635, 130] width 550 height 24
click at [430, 111] on input "Search Form" at bounding box center [635, 100] width 550 height 24
paste input "Domino's Closes at Midnight (so we have to put in our mobile order like right n…"
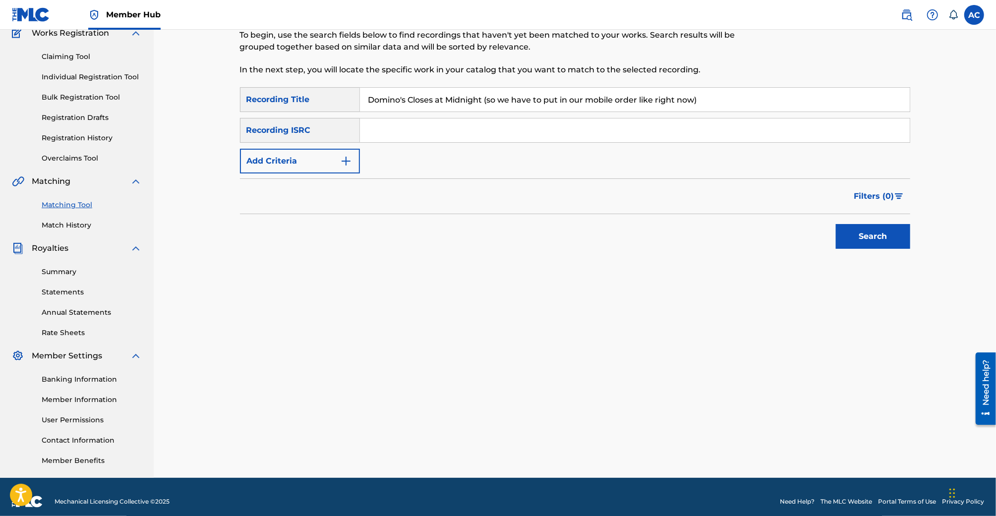
type input "Domino's Closes at Midnight (so we have to put in our mobile order like right n…"
click at [429, 132] on input "Search Form" at bounding box center [635, 130] width 550 height 24
paste input "QZRP52375786"
type input "QZRP52375786"
click at [836, 224] on button "Search" at bounding box center [873, 236] width 74 height 25
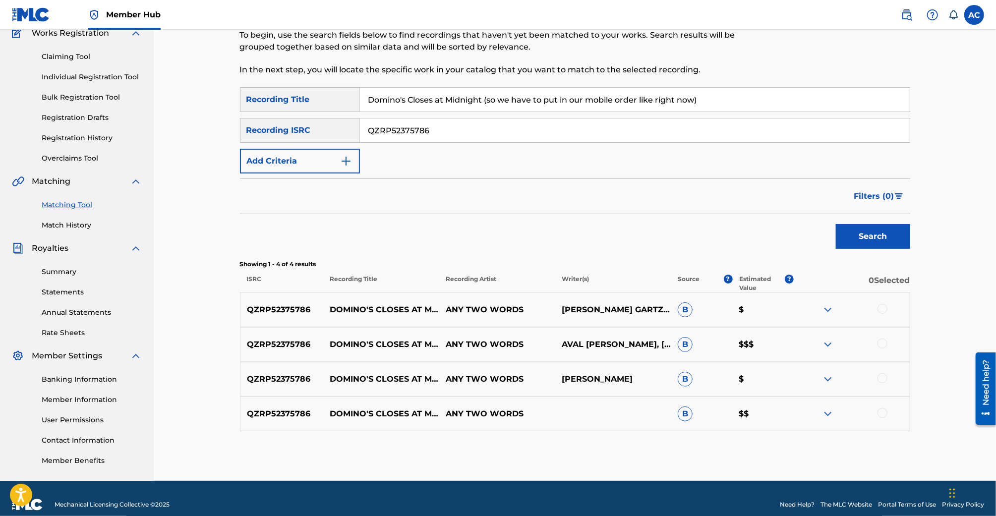
scroll to position [101, 0]
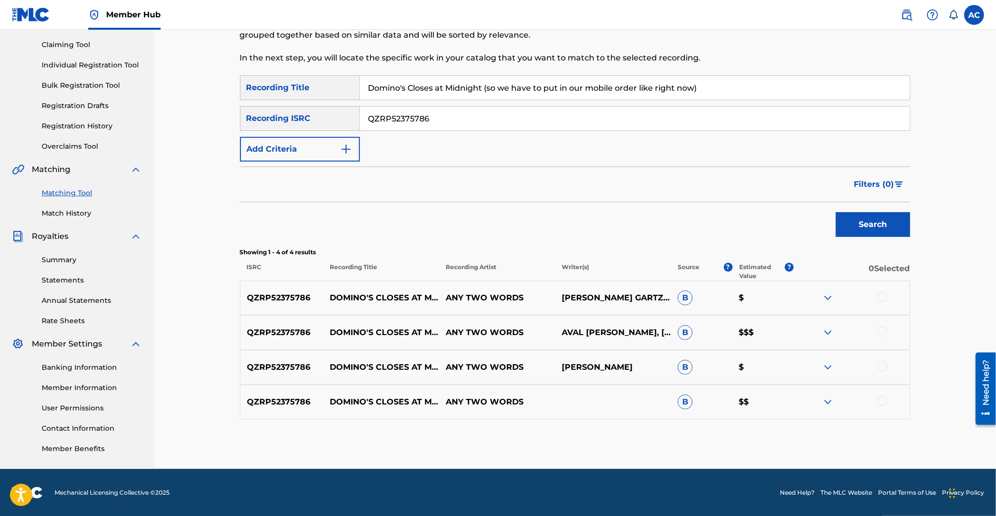
click at [882, 292] on div at bounding box center [882, 297] width 10 height 10
click at [882, 330] on div at bounding box center [882, 332] width 10 height 10
click at [884, 373] on div "QZRP52375786 DOMINO'S CLOSES AT MIDNIGHT (SO WE HAVE TO PUT IN OUR MOBILE ORDER…" at bounding box center [575, 367] width 670 height 35
click at [884, 367] on div at bounding box center [882, 366] width 10 height 10
click at [884, 401] on div at bounding box center [882, 401] width 10 height 10
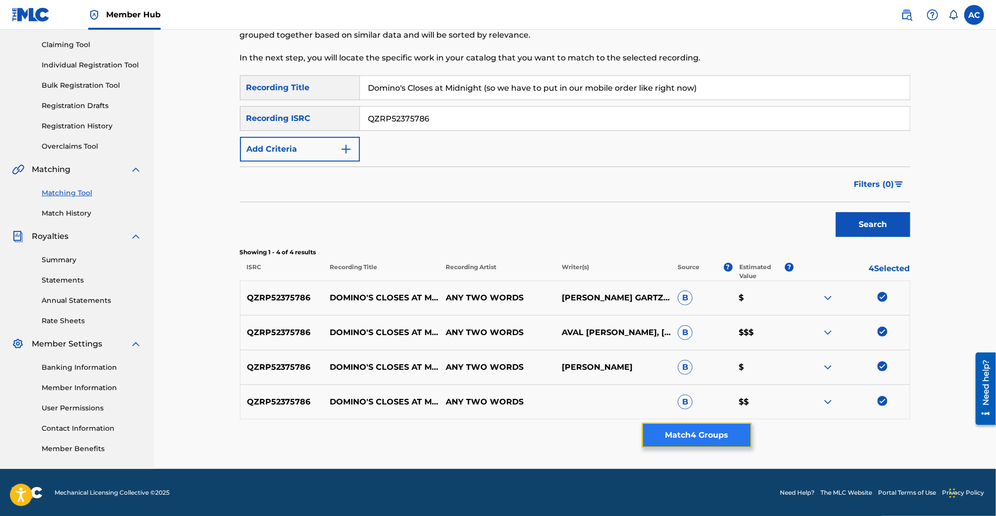
click at [706, 426] on button "Match 4 Groups" at bounding box center [697, 435] width 110 height 25
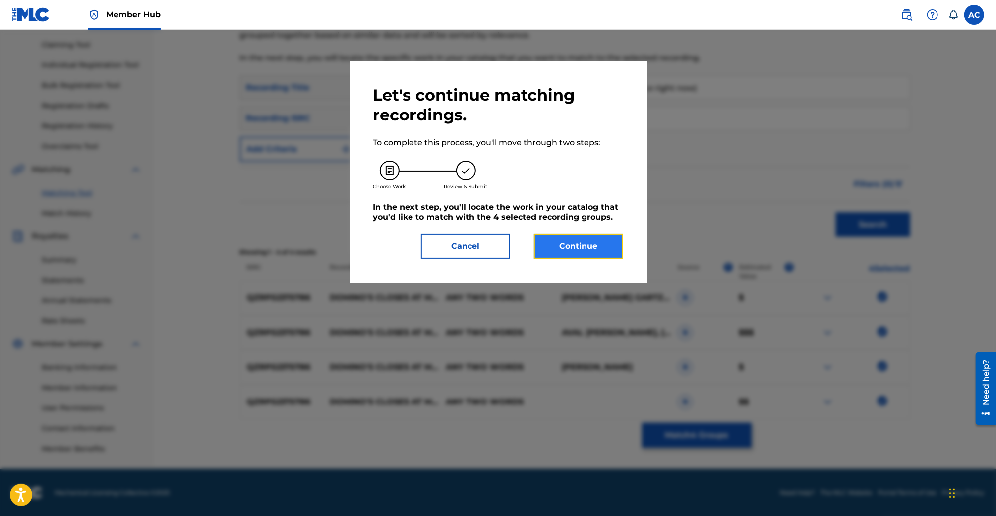
click at [587, 252] on button "Continue" at bounding box center [578, 246] width 89 height 25
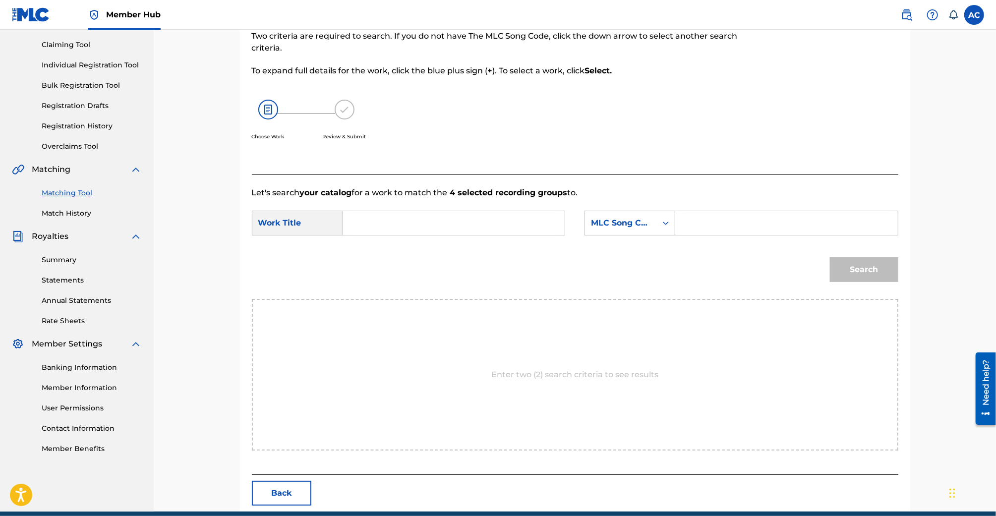
click at [424, 216] on input "Search Form" at bounding box center [453, 223] width 205 height 24
paste input "QZRP52375786"
type input "QZRP52375786"
drag, startPoint x: 381, startPoint y: 261, endPoint x: 444, endPoint y: 243, distance: 64.8
click at [444, 243] on form "SearchWithCriteria17055c62-4a05-4d4d-b276-e26eb8f39d22 Work Title If aff if aff…" at bounding box center [575, 249] width 646 height 100
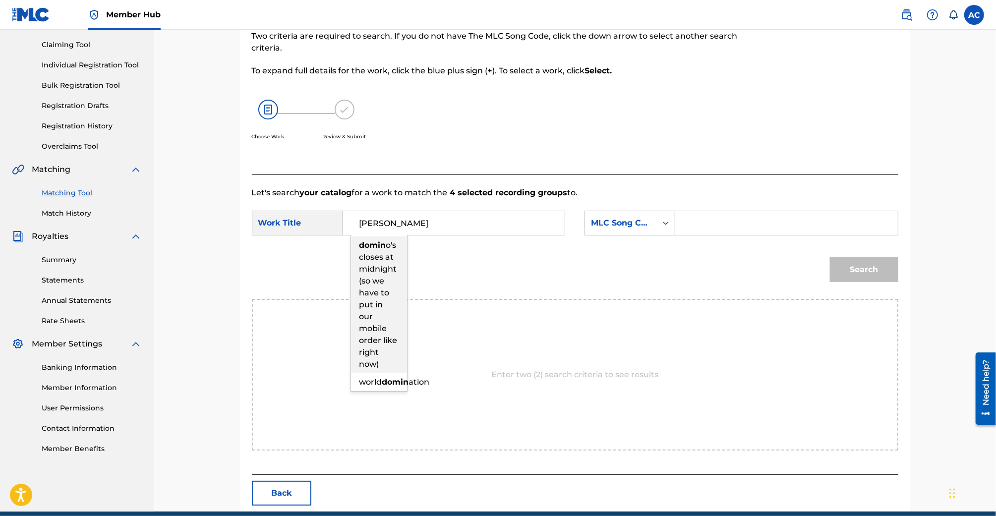
click at [383, 261] on span "o's closes at midnight (so we have to put in our mobile order like right now)" at bounding box center [378, 304] width 38 height 128
type input "domino's closes at midnight (so we have to put in our mobile order like right n…"
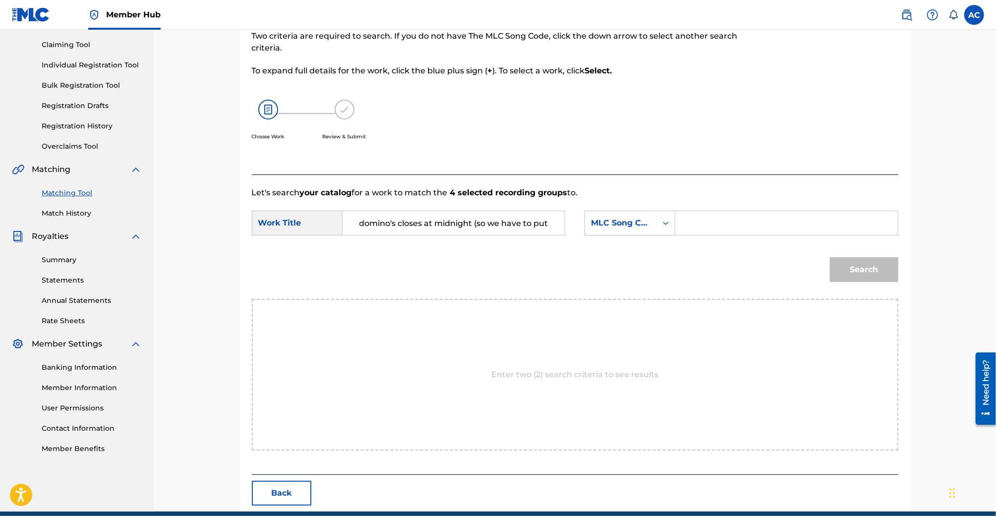
click at [680, 220] on div "Search Form" at bounding box center [786, 223] width 223 height 25
click at [655, 220] on div "MLC Song Code" at bounding box center [621, 223] width 72 height 19
click at [647, 291] on div "Publisher Name" at bounding box center [630, 285] width 90 height 25
click at [700, 222] on input "Search Form" at bounding box center [786, 223] width 205 height 24
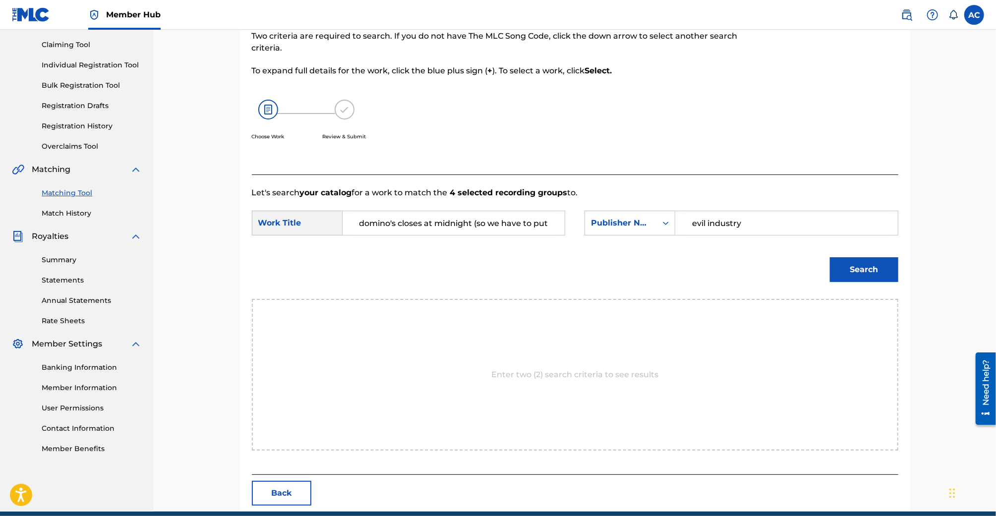
type input "evil industry"
click at [830, 257] on button "Search" at bounding box center [864, 269] width 68 height 25
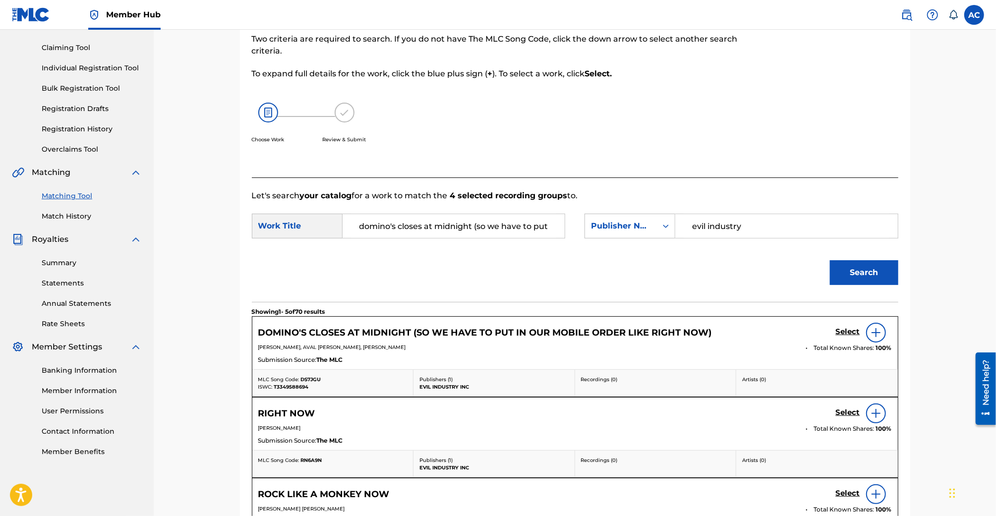
scroll to position [101, 0]
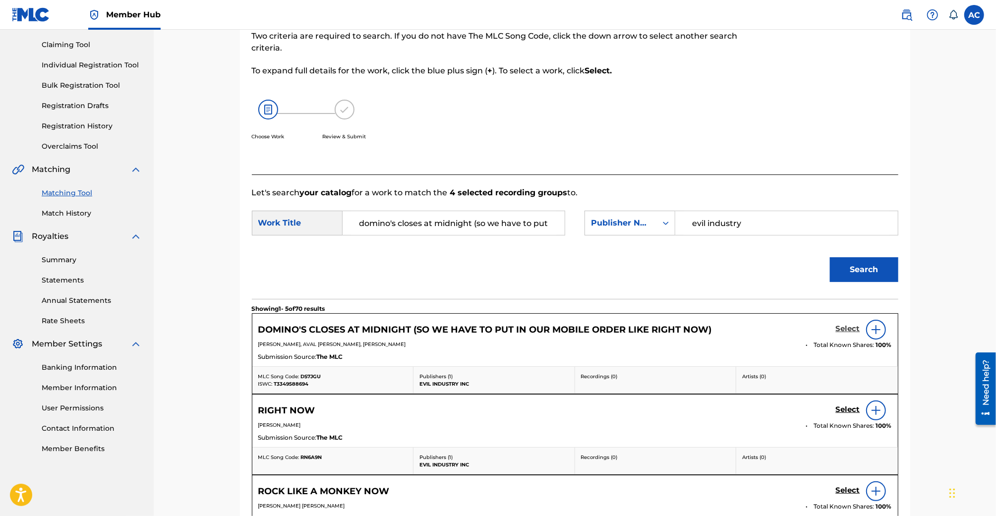
click at [844, 331] on h5 "Select" at bounding box center [848, 328] width 24 height 9
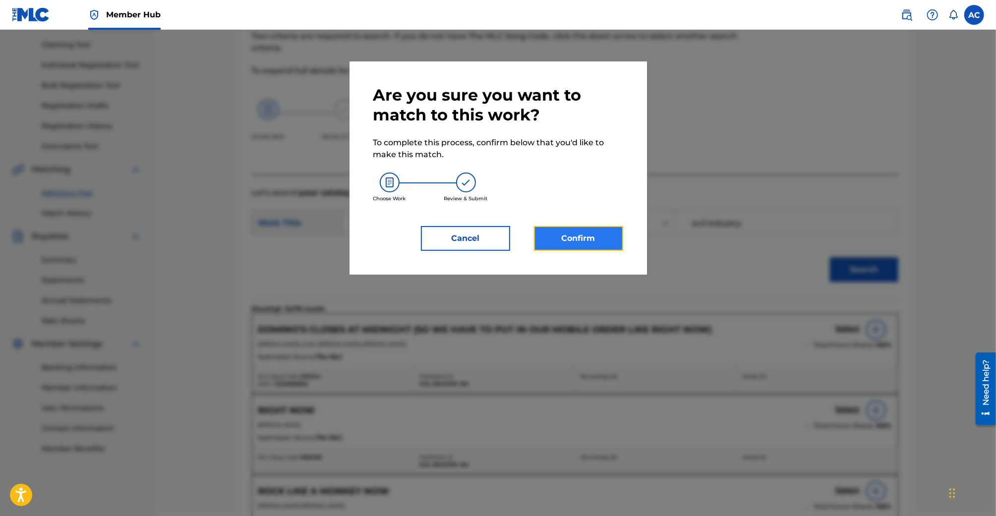
click at [597, 245] on button "Confirm" at bounding box center [578, 238] width 89 height 25
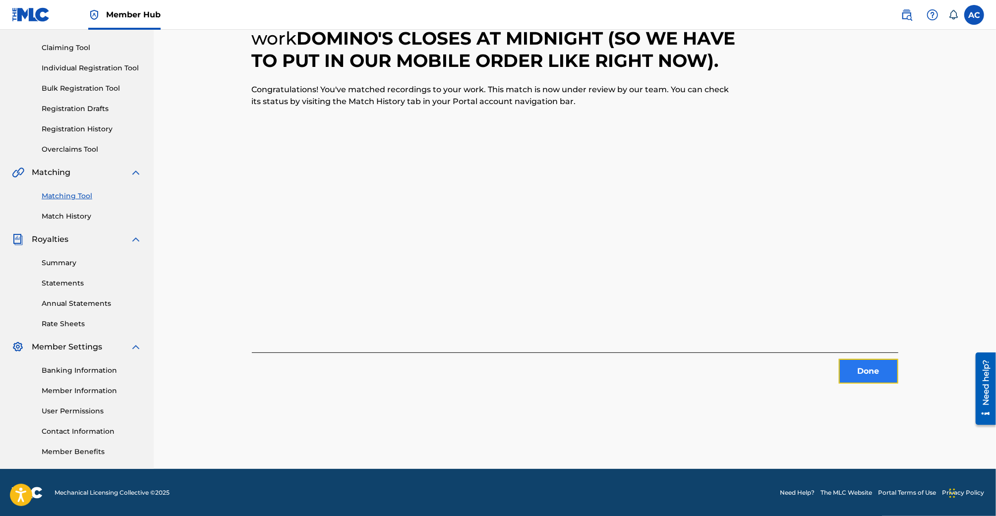
click at [849, 366] on button "Done" at bounding box center [868, 371] width 59 height 25
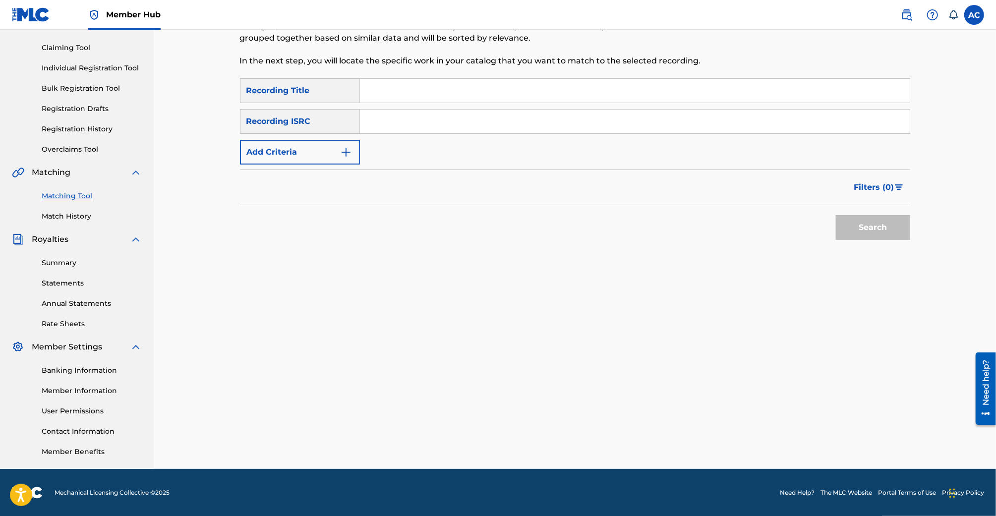
scroll to position [0, 0]
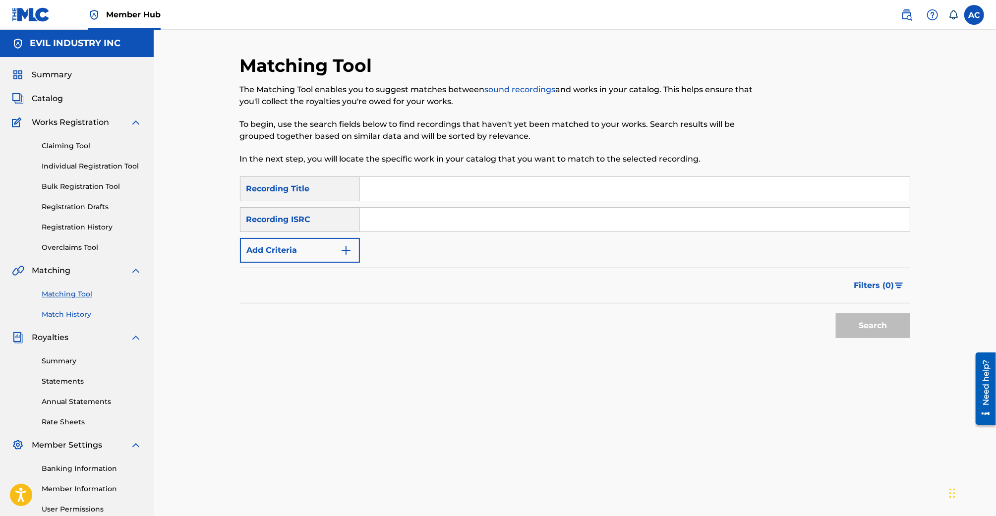
click at [77, 313] on link "Match History" at bounding box center [92, 314] width 100 height 10
click at [369, 182] on input "Search Form" at bounding box center [635, 189] width 550 height 24
paste input "Speed Cola"
type input "Speed Cola"
click at [439, 235] on div "SearchWithCriteria1102171c-baf5-4a24-818d-82426c6db80c Recording Title Speed Co…" at bounding box center [575, 219] width 670 height 86
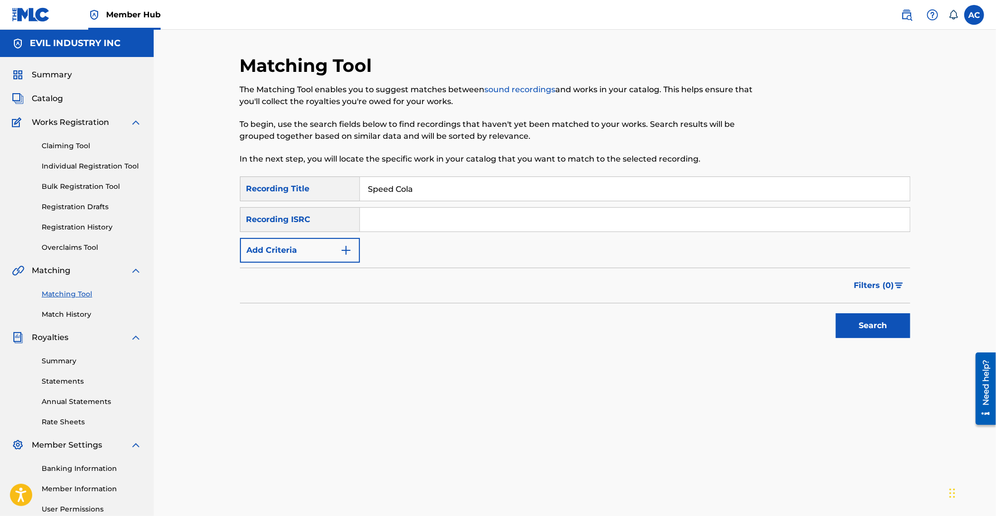
click at [447, 223] on input "Search Form" at bounding box center [635, 220] width 550 height 24
paste input "QZPLS2443714"
type input "QZPLS2443714"
click at [836, 313] on button "Search" at bounding box center [873, 325] width 74 height 25
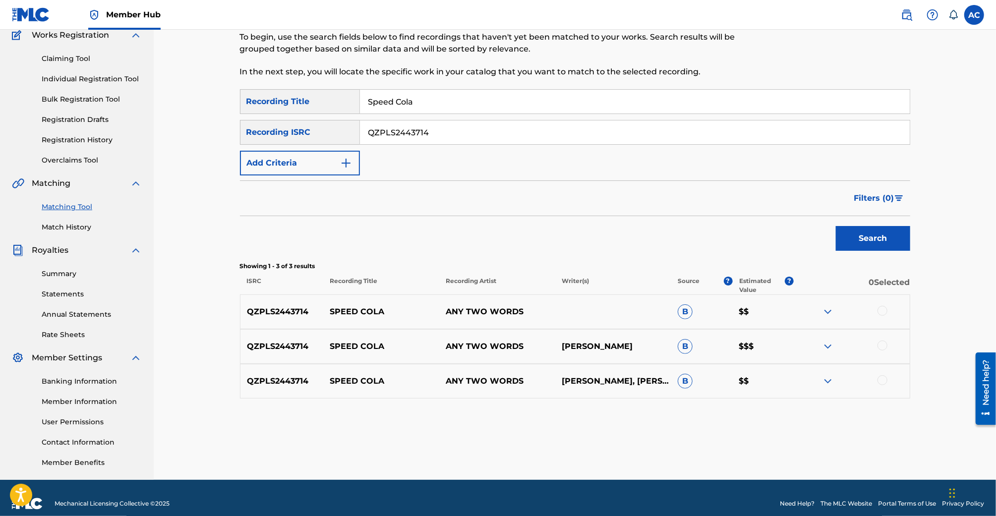
scroll to position [98, 0]
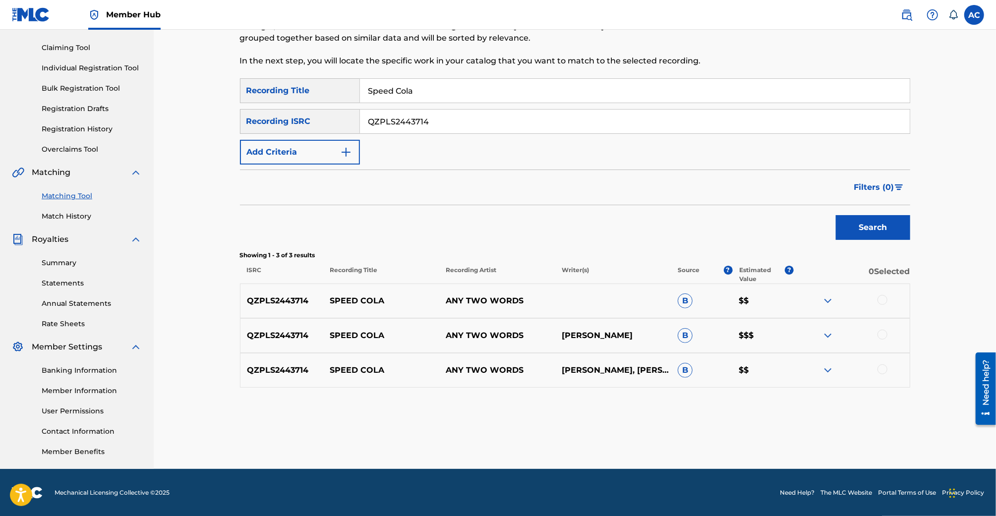
click at [882, 366] on div at bounding box center [882, 369] width 10 height 10
click at [883, 331] on div at bounding box center [882, 335] width 10 height 10
click at [884, 300] on div at bounding box center [882, 300] width 10 height 10
click at [697, 430] on button "Match 3 Groups" at bounding box center [697, 435] width 110 height 25
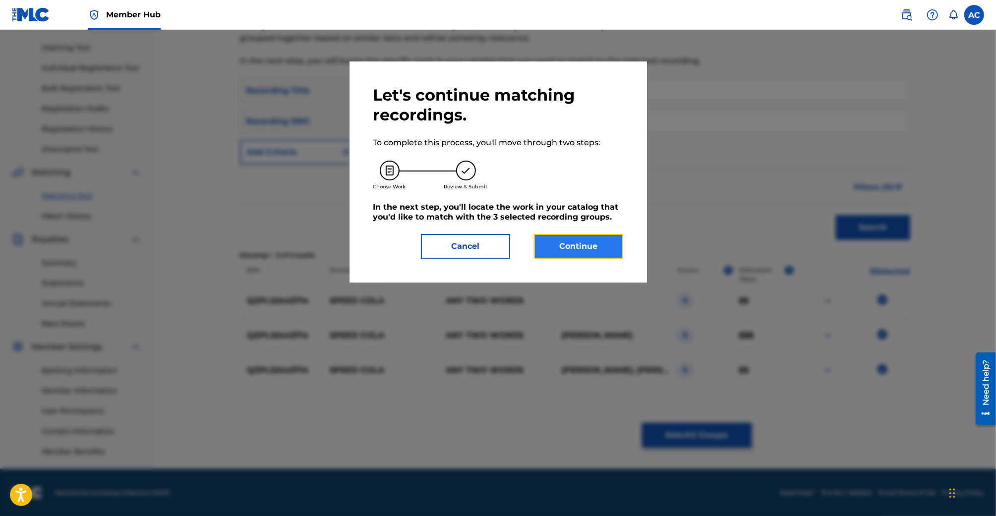
click at [587, 247] on button "Continue" at bounding box center [578, 246] width 89 height 25
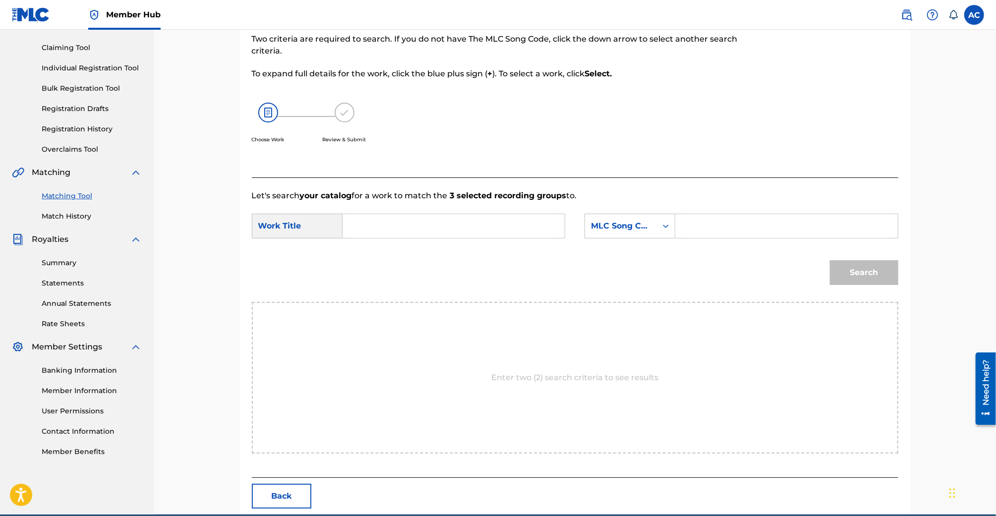
click at [467, 221] on input "Search Form" at bounding box center [453, 226] width 205 height 24
type input "speed cola"
click at [378, 261] on div "speed cola" at bounding box center [379, 254] width 56 height 30
click at [652, 226] on div "MLC Song Code" at bounding box center [621, 226] width 72 height 19
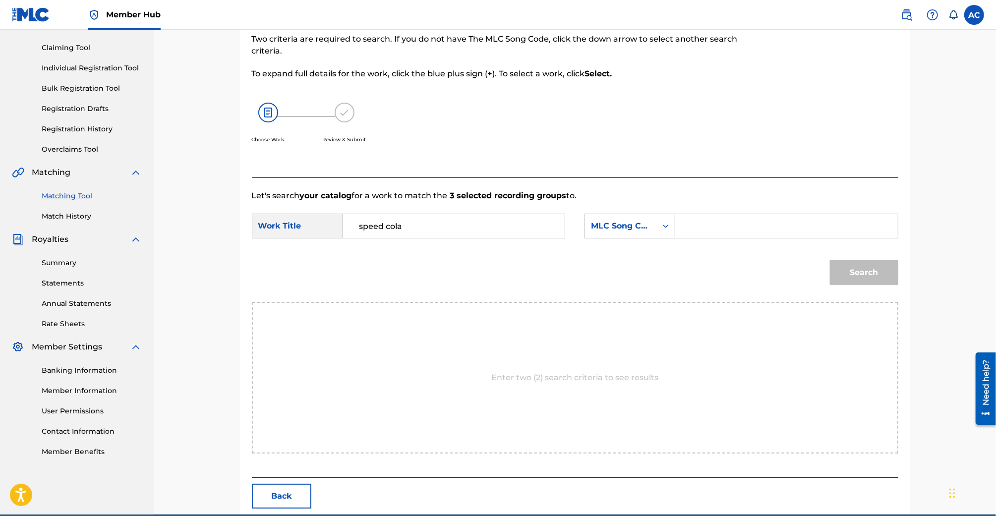
click at [722, 225] on input "Search Form" at bounding box center [786, 226] width 205 height 24
type input "Evil Industry"
click at [610, 239] on div "SearchWithCriteria17055c62-4a05-4d4d-b276-e26eb8f39d22 Work Title speed cola Se…" at bounding box center [575, 229] width 646 height 31
click at [610, 234] on div "MLC Song Code" at bounding box center [629, 226] width 91 height 25
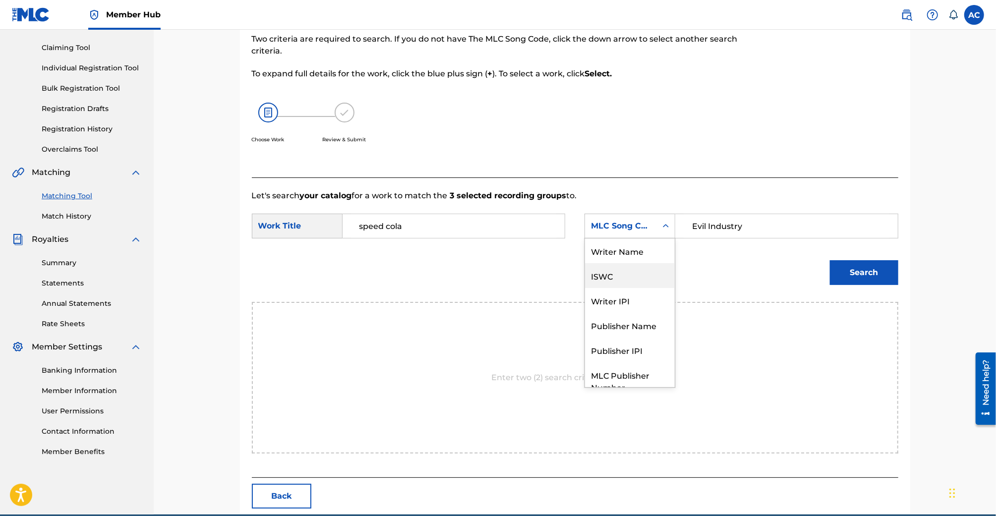
scroll to position [37, 0]
click at [621, 286] on div "Publisher Name" at bounding box center [630, 288] width 90 height 25
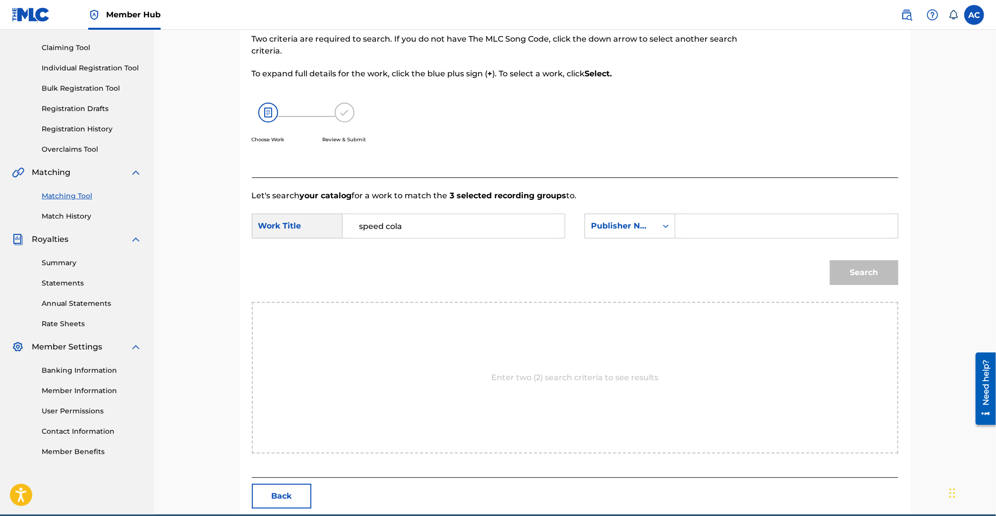
click at [796, 226] on input "Search Form" at bounding box center [786, 226] width 205 height 24
type input "evil industry"
click at [830, 260] on button "Search" at bounding box center [864, 272] width 68 height 25
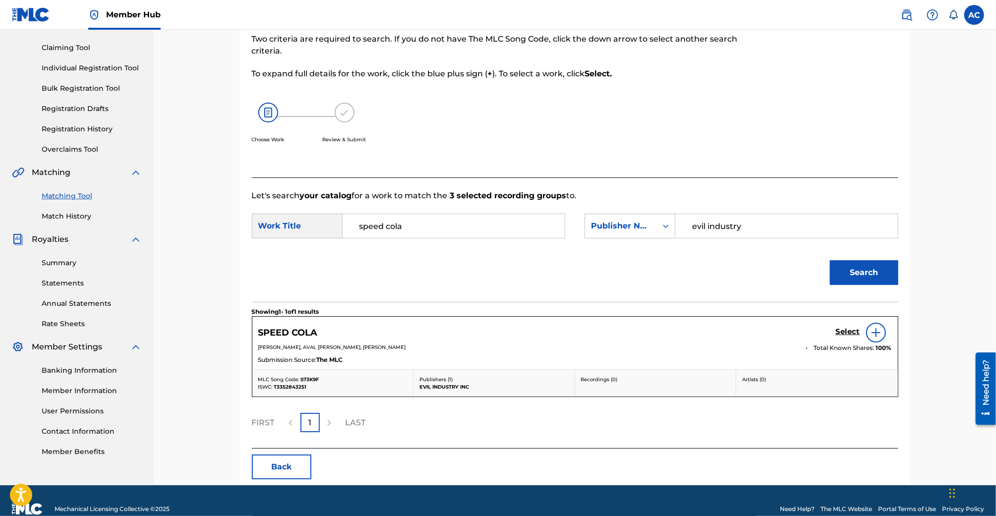
click at [876, 330] on img at bounding box center [876, 333] width 12 height 12
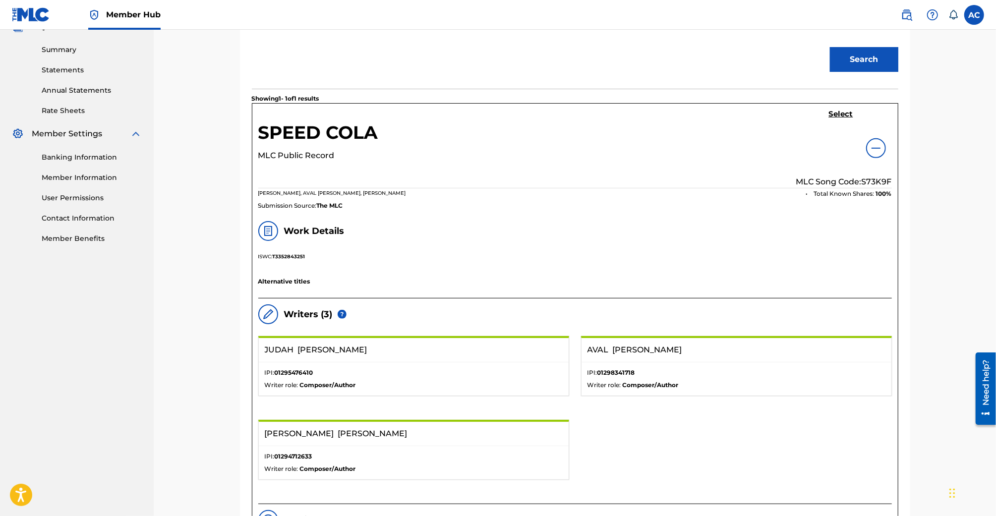
scroll to position [297, 0]
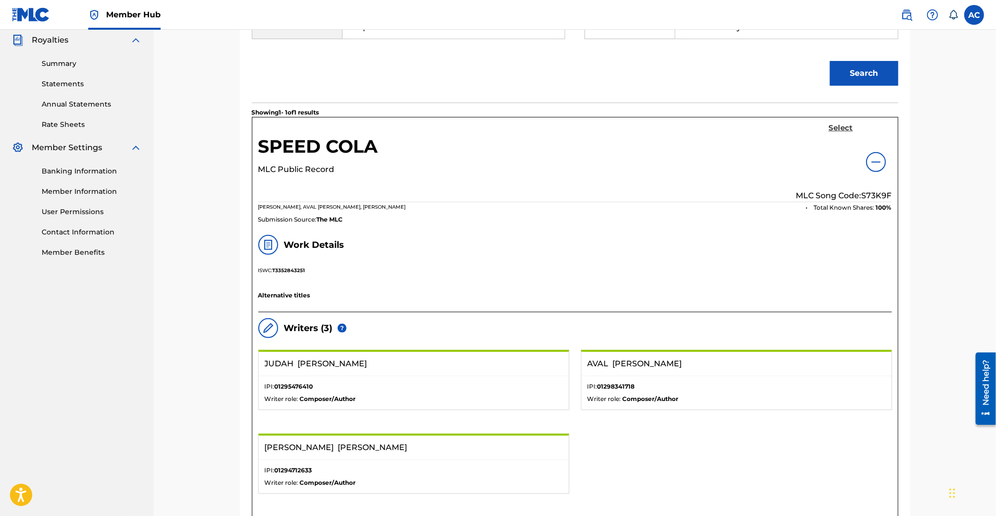
click at [831, 127] on h5 "Select" at bounding box center [841, 127] width 24 height 9
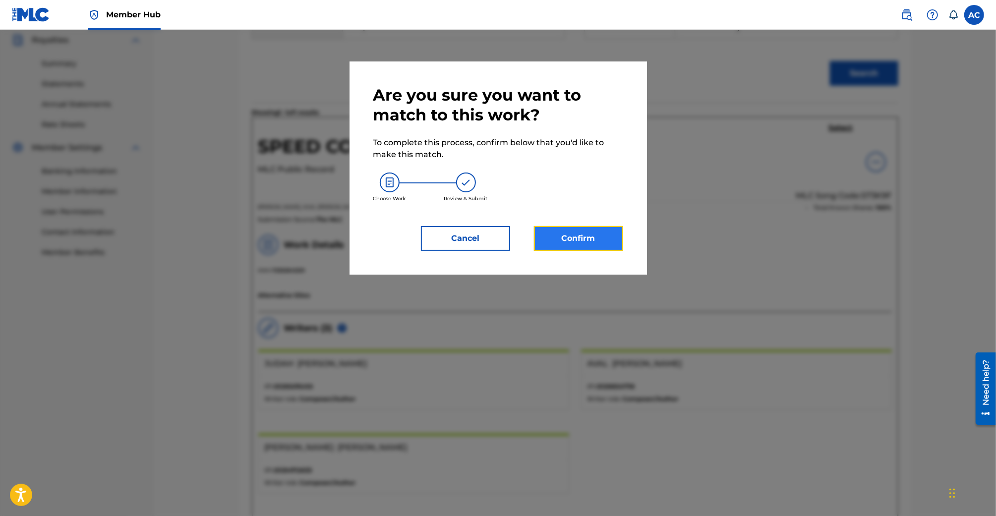
click at [546, 241] on button "Confirm" at bounding box center [578, 238] width 89 height 25
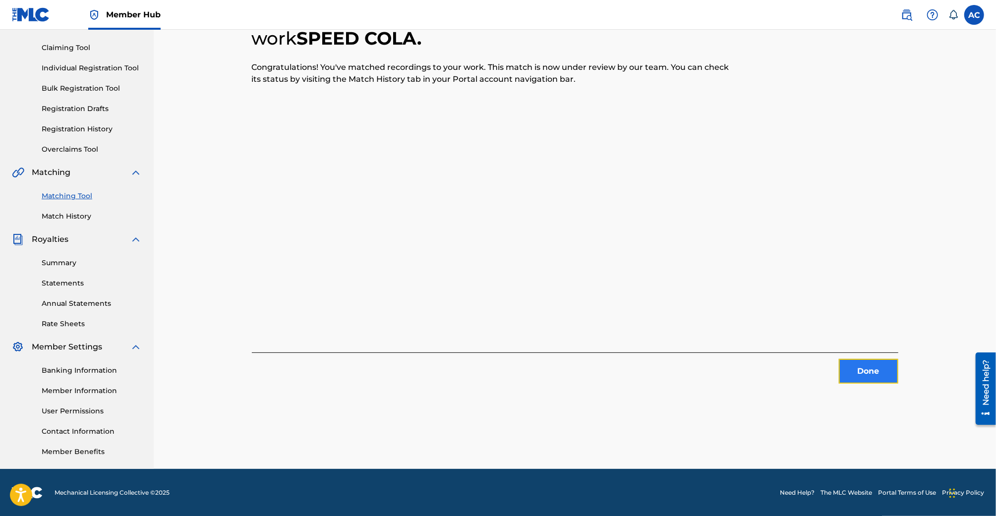
click at [853, 360] on button "Done" at bounding box center [868, 371] width 59 height 25
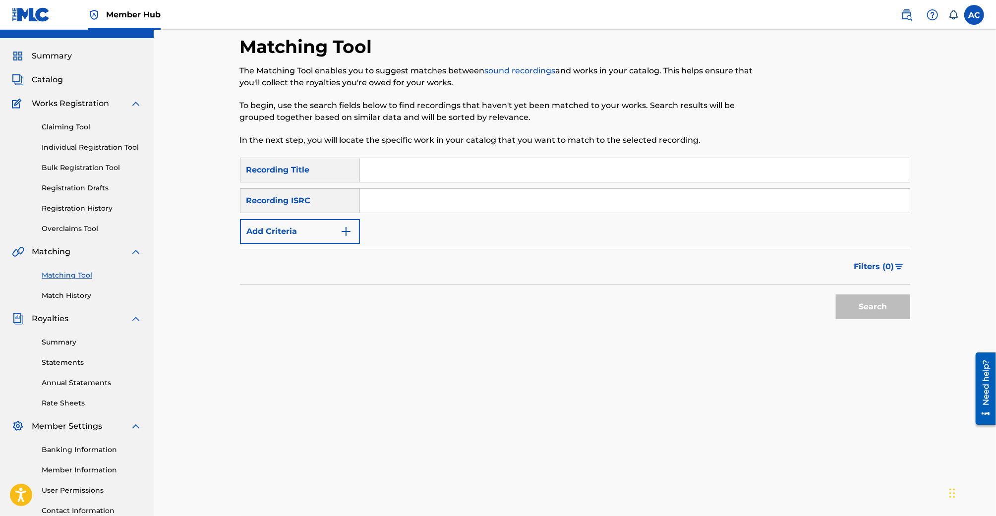
scroll to position [0, 0]
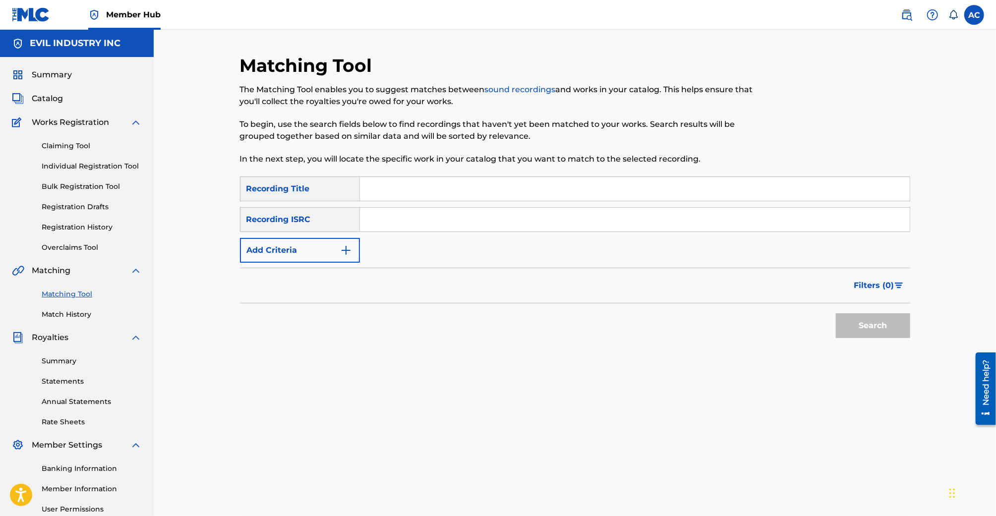
click at [394, 192] on input "Search Form" at bounding box center [635, 189] width 550 height 24
paste input "The Talking Stage"
type input "The Talking Stage"
click at [385, 223] on input "Search Form" at bounding box center [635, 220] width 550 height 24
paste input "QZNWS2340712"
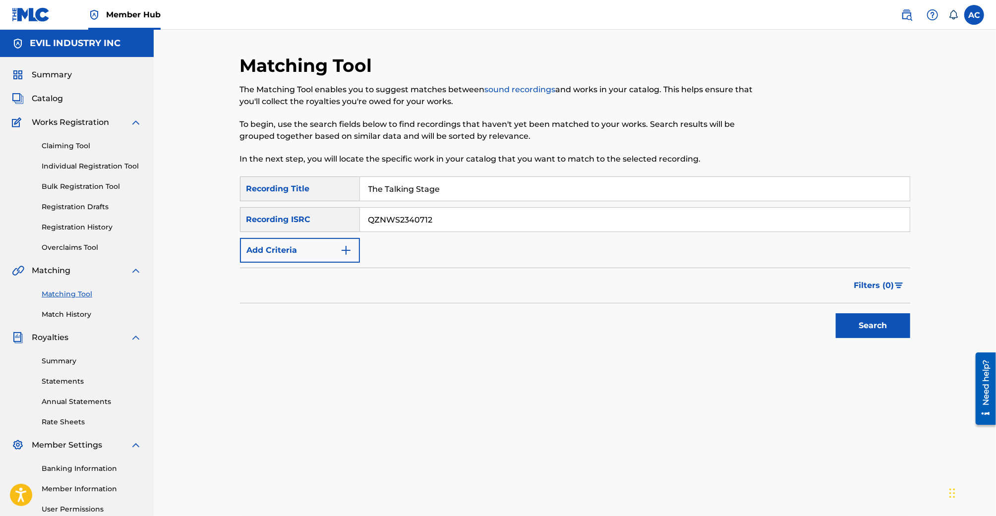
type input "QZNWS2340712"
click at [836, 313] on button "Search" at bounding box center [873, 325] width 74 height 25
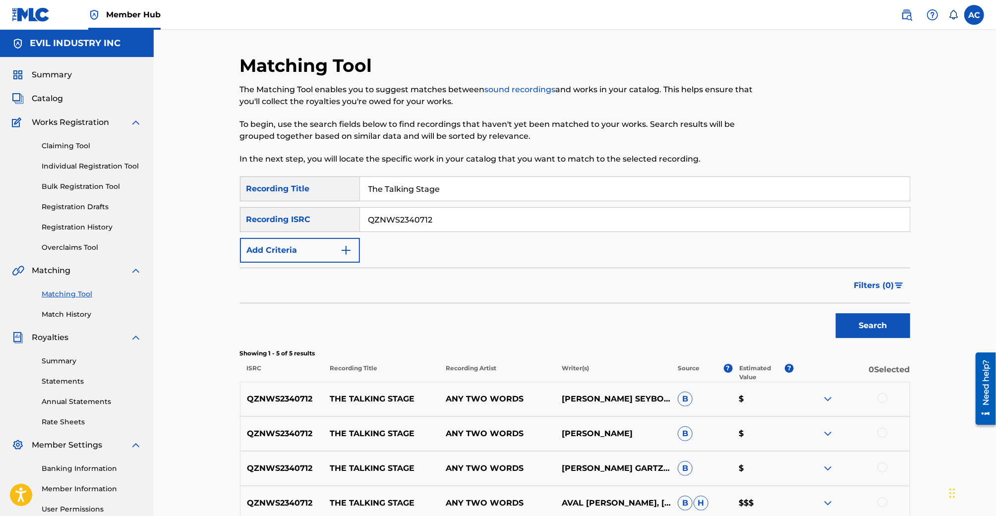
scroll to position [136, 0]
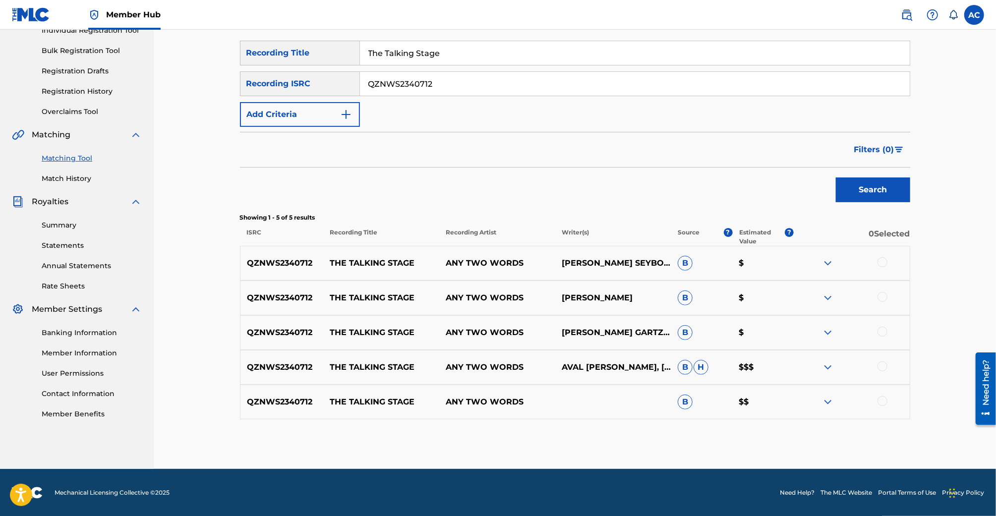
click at [891, 405] on div at bounding box center [852, 402] width 116 height 12
click at [889, 405] on div at bounding box center [852, 402] width 116 height 12
click at [883, 405] on div at bounding box center [882, 401] width 10 height 10
click at [882, 359] on div "QZNWS2340712 THE TALKING STAGE ANY TWO WORDS AVAL [PERSON_NAME] [PERSON_NAME] […" at bounding box center [575, 367] width 670 height 35
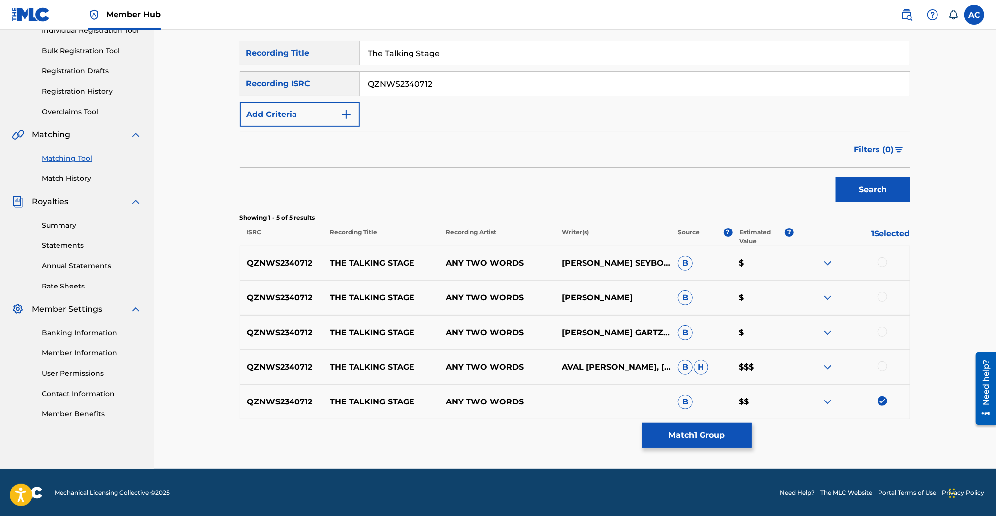
click at [884, 367] on div at bounding box center [882, 366] width 10 height 10
click at [883, 323] on div "QZNWS2340712 THE TALKING STAGE ANY TWO WORDS [PERSON_NAME] GARTZKEAVAL [PERSON_…" at bounding box center [575, 332] width 670 height 35
click at [883, 330] on div at bounding box center [882, 332] width 10 height 10
click at [882, 297] on div at bounding box center [882, 297] width 10 height 10
click at [882, 264] on div at bounding box center [882, 262] width 10 height 10
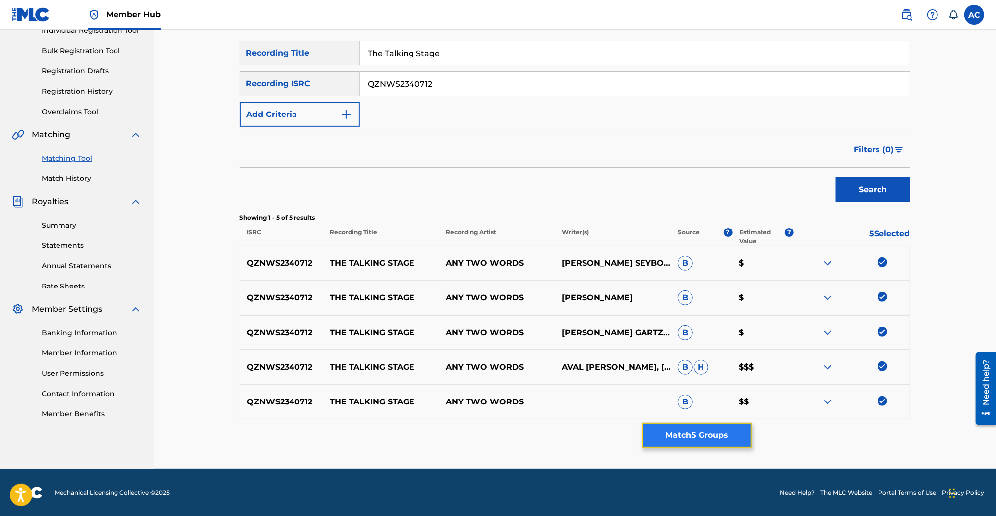
click at [697, 435] on button "Match 5 Groups" at bounding box center [697, 435] width 110 height 25
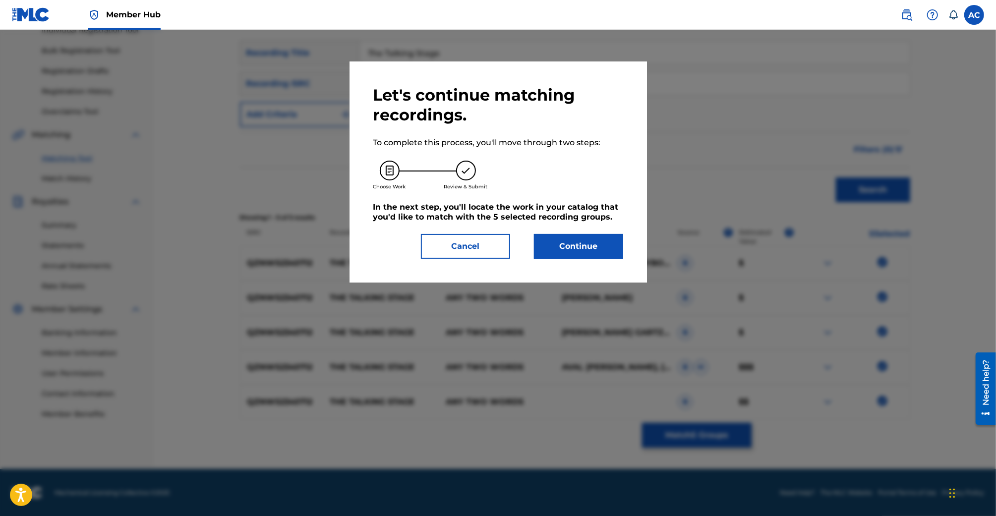
click at [551, 232] on div "Let's continue matching recordings. To complete this process, you'll move throu…" at bounding box center [498, 172] width 250 height 174
click at [552, 239] on button "Continue" at bounding box center [578, 246] width 89 height 25
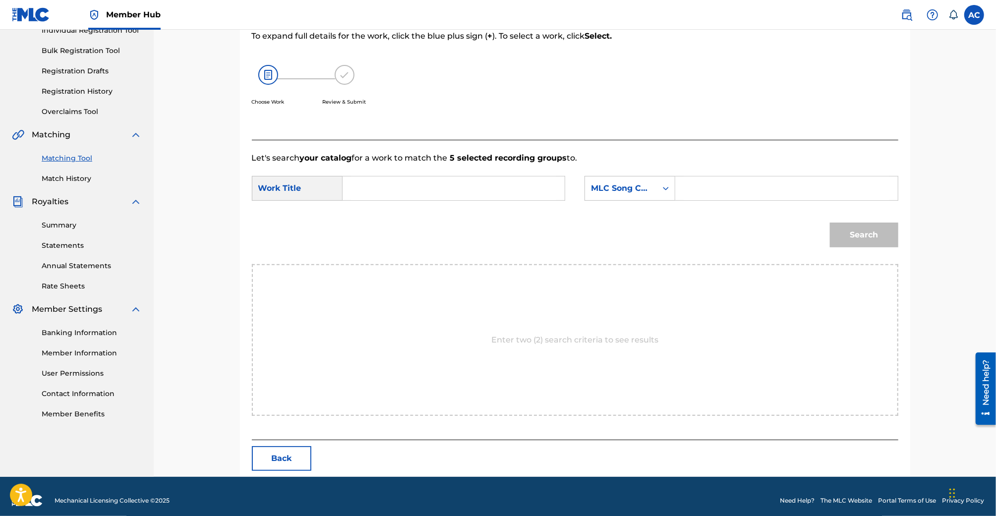
click at [407, 184] on input "Search Form" at bounding box center [453, 188] width 205 height 24
click at [357, 218] on div "the talkin g stage" at bounding box center [379, 223] width 56 height 42
type input "the talking stage"
click at [635, 174] on form "SearchWithCriteria17055c62-4a05-4d4d-b276-e26eb8f39d22 Work Title the talking s…" at bounding box center [575, 214] width 646 height 100
click at [635, 188] on div "MLC Song Code" at bounding box center [621, 188] width 60 height 12
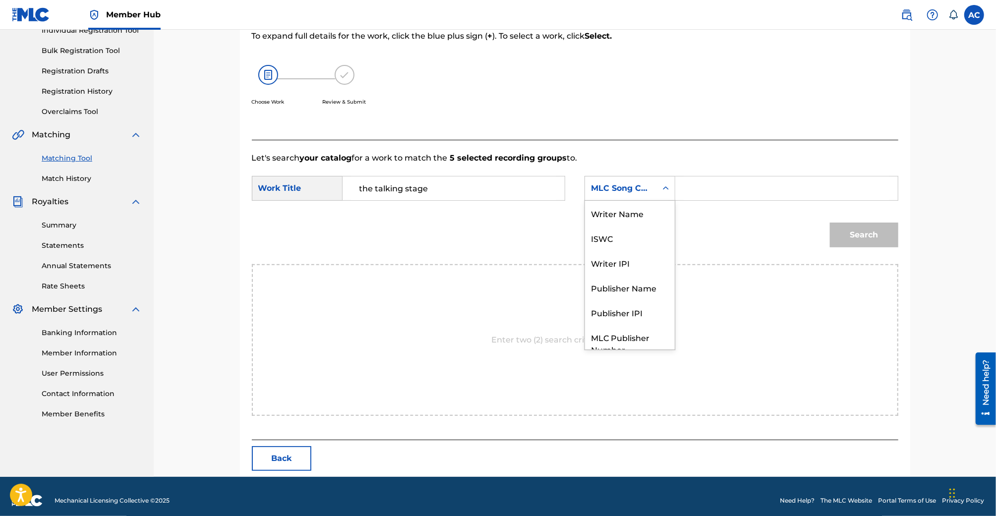
scroll to position [37, 0]
click at [638, 247] on div "Publisher Name" at bounding box center [630, 250] width 90 height 25
click at [725, 182] on input "Search Form" at bounding box center [786, 188] width 205 height 24
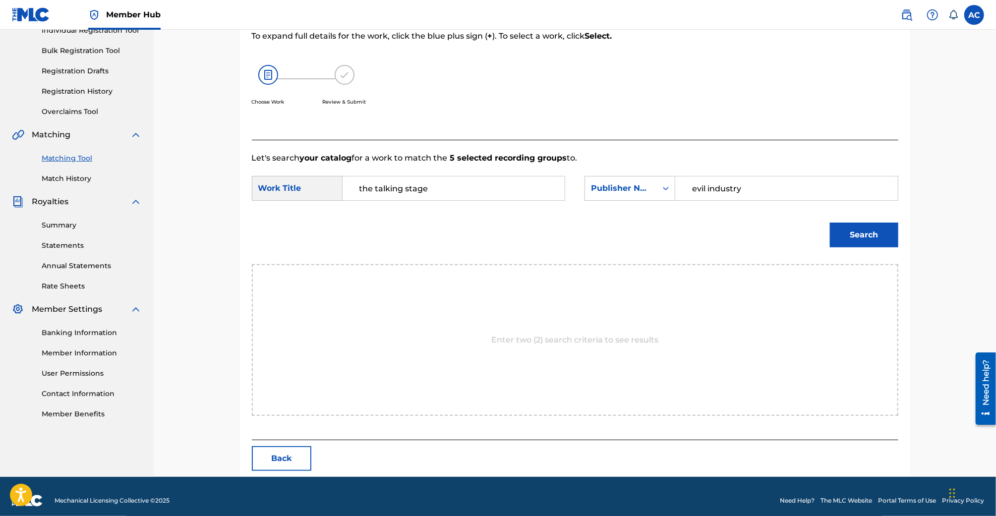
type input "evil industry"
click at [830, 223] on button "Search" at bounding box center [864, 235] width 68 height 25
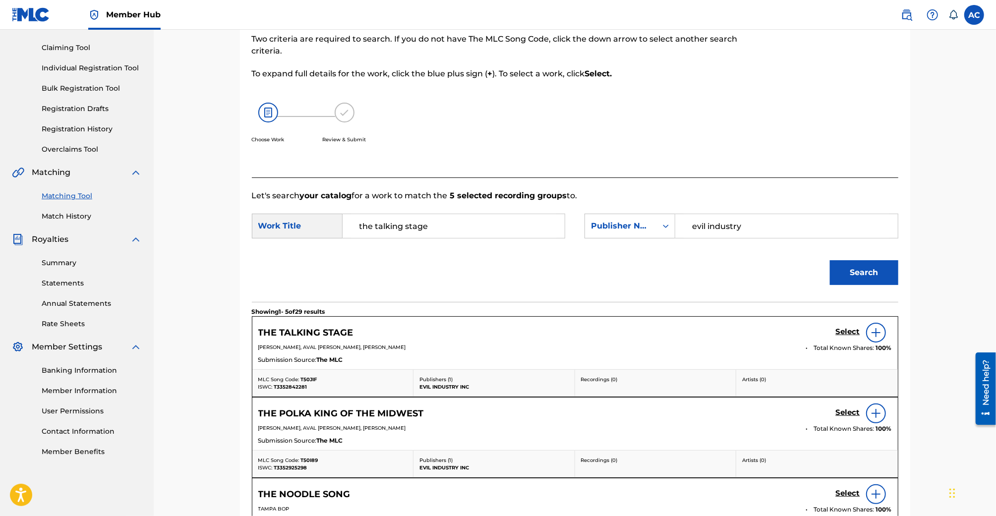
scroll to position [136, 0]
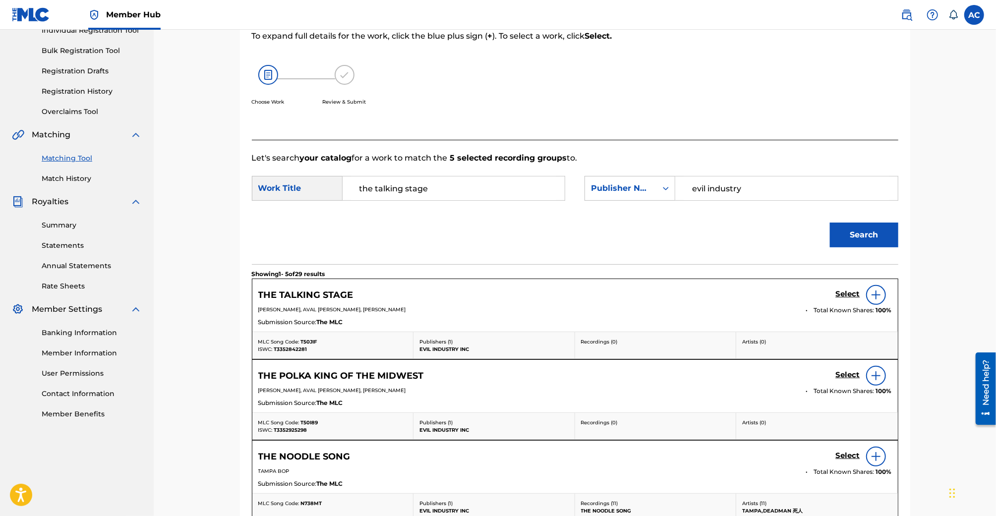
click at [875, 294] on img at bounding box center [876, 295] width 12 height 12
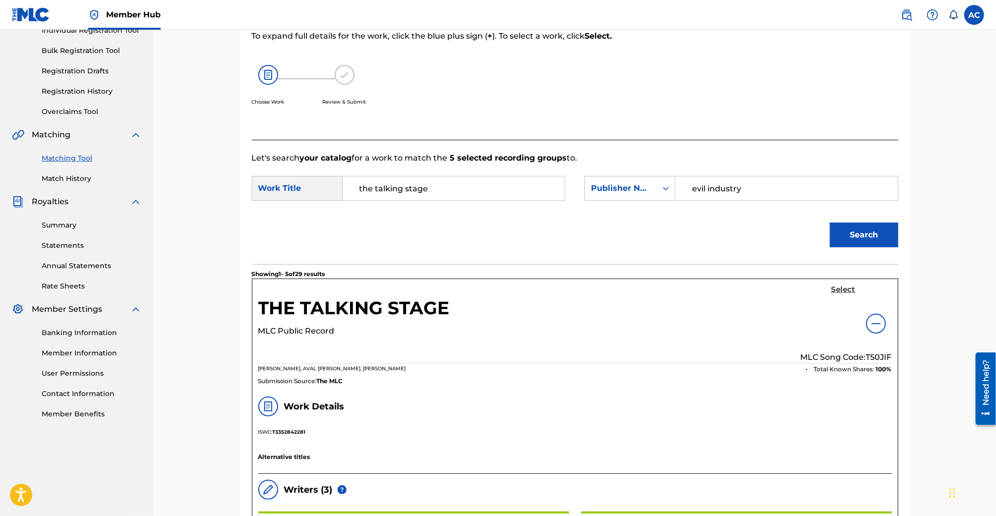
click at [839, 290] on h5 "Select" at bounding box center [843, 289] width 24 height 9
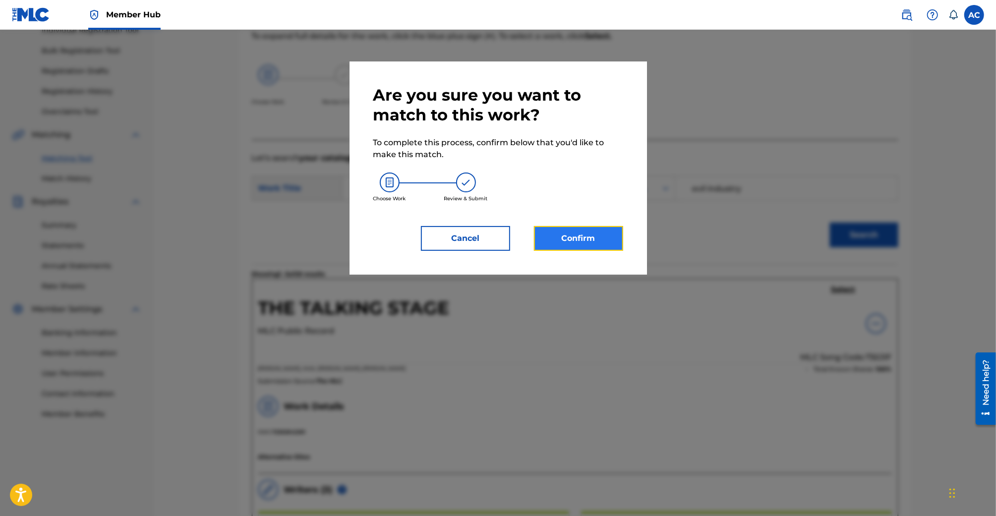
click at [607, 238] on button "Confirm" at bounding box center [578, 238] width 89 height 25
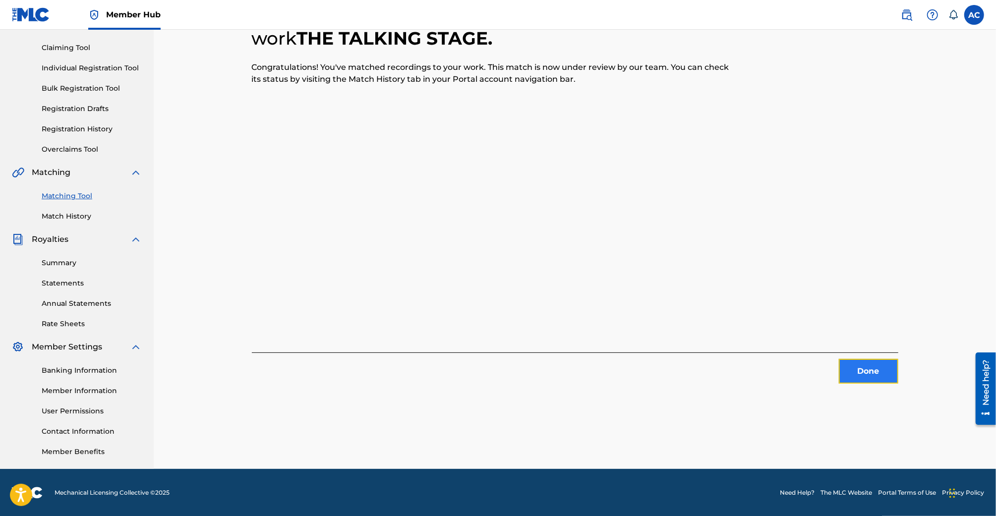
click at [871, 378] on button "Done" at bounding box center [868, 371] width 59 height 25
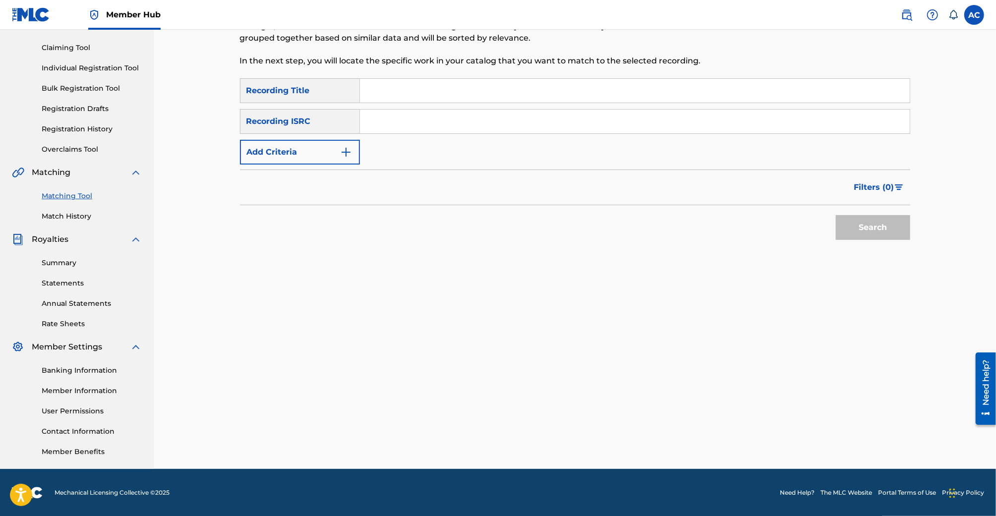
click at [384, 93] on input "Search Form" at bounding box center [635, 91] width 550 height 24
type input "40oz Virgin"
click at [836, 215] on button "Search" at bounding box center [873, 227] width 74 height 25
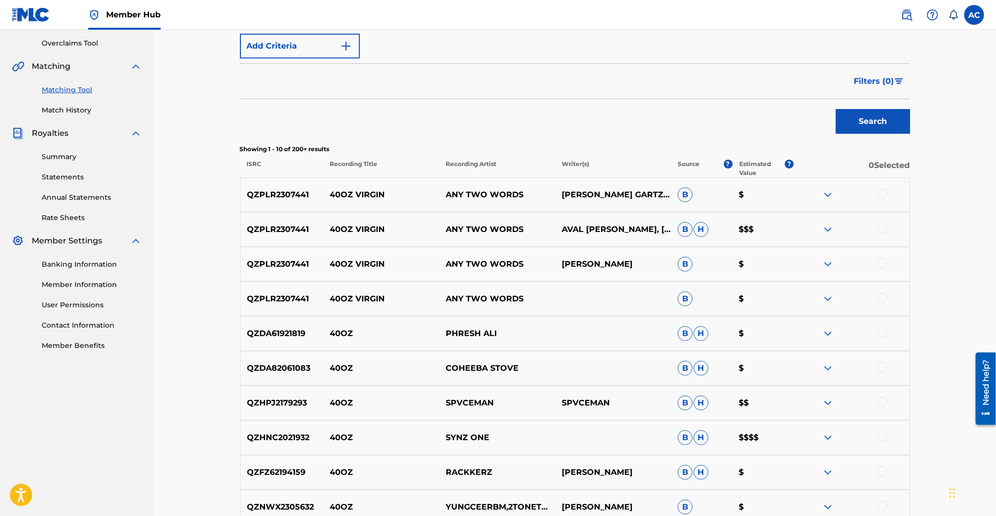
scroll to position [221, 0]
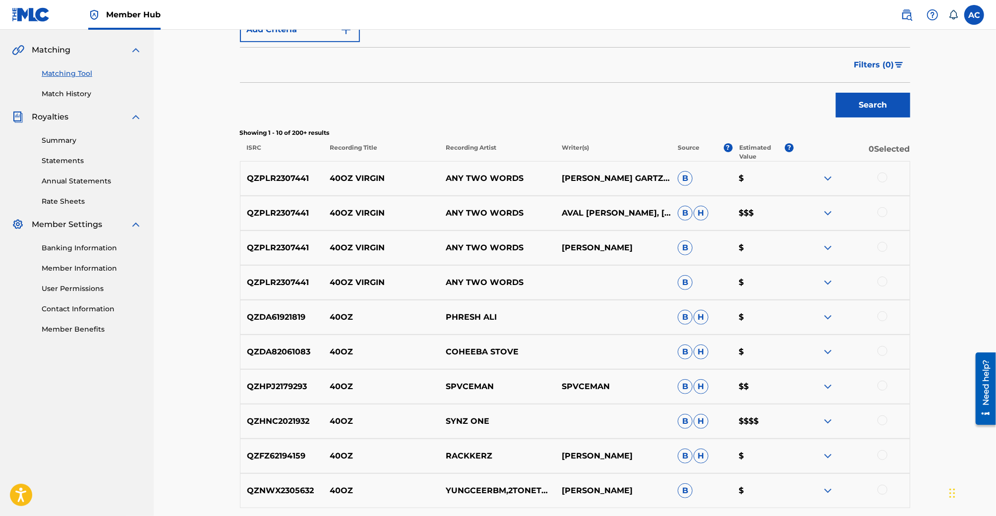
click at [887, 279] on div at bounding box center [882, 282] width 10 height 10
click at [884, 249] on div at bounding box center [882, 247] width 10 height 10
click at [884, 218] on div at bounding box center [852, 213] width 116 height 12
click at [884, 212] on div at bounding box center [882, 212] width 10 height 10
click at [883, 174] on div at bounding box center [882, 178] width 10 height 10
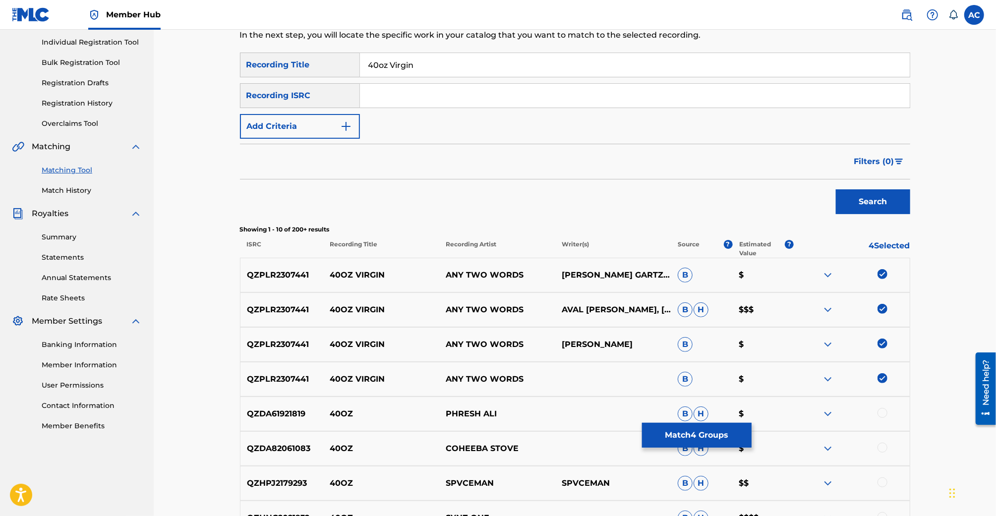
scroll to position [176, 0]
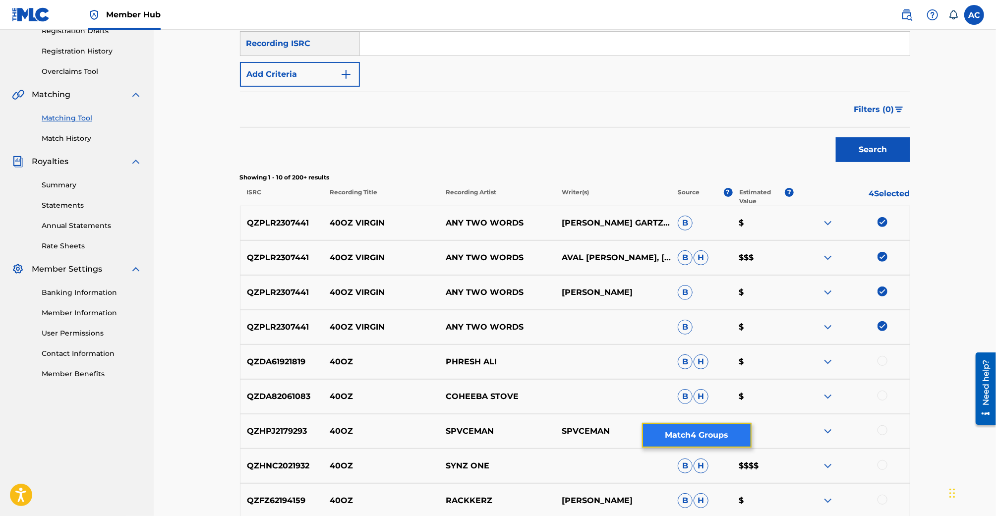
click at [694, 437] on button "Match 4 Groups" at bounding box center [697, 435] width 110 height 25
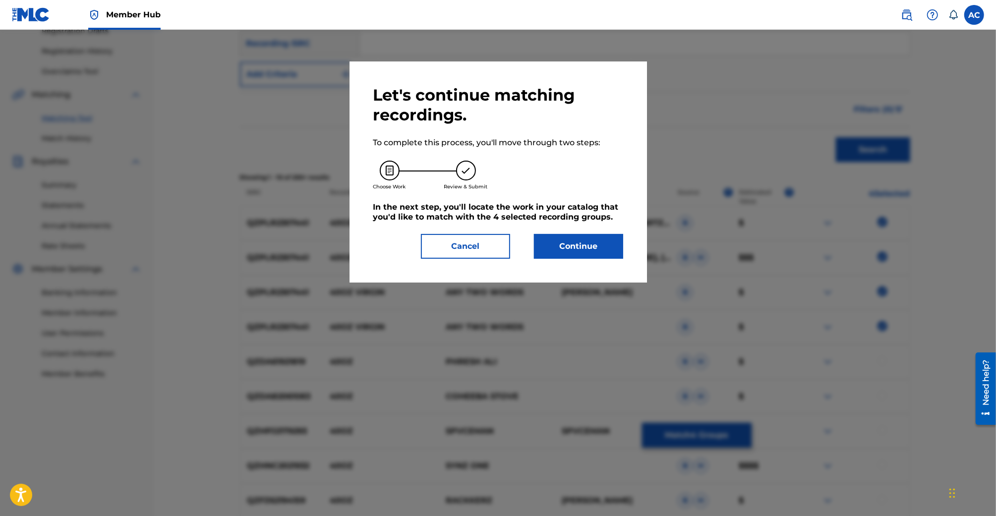
click at [538, 233] on div "Let's continue matching recordings. To complete this process, you'll move throu…" at bounding box center [498, 172] width 250 height 174
click at [547, 236] on button "Continue" at bounding box center [578, 246] width 89 height 25
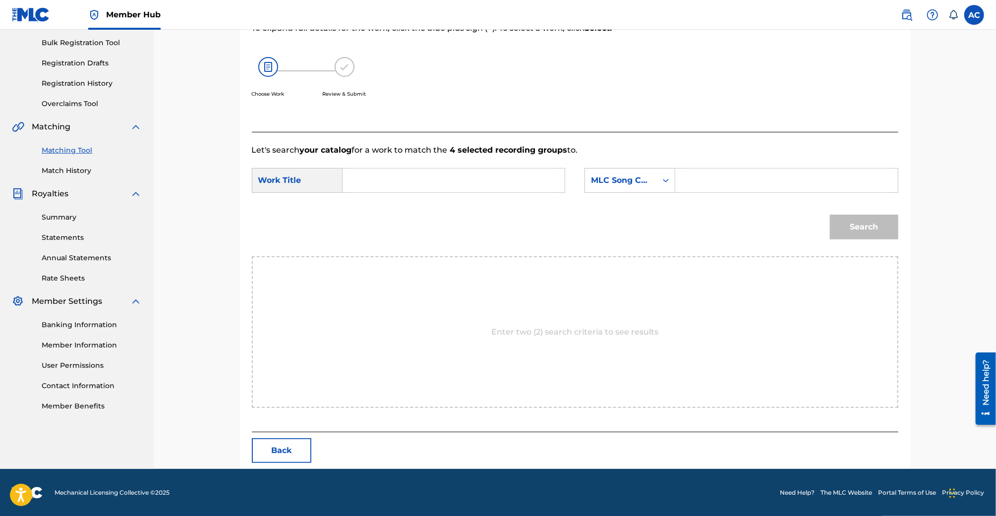
click at [435, 182] on input "Search Form" at bounding box center [453, 181] width 205 height 24
type input "40oz virgin"
click at [384, 205] on div "40oz virgin" at bounding box center [379, 209] width 56 height 30
click at [620, 178] on div "MLC Song Code" at bounding box center [621, 180] width 60 height 12
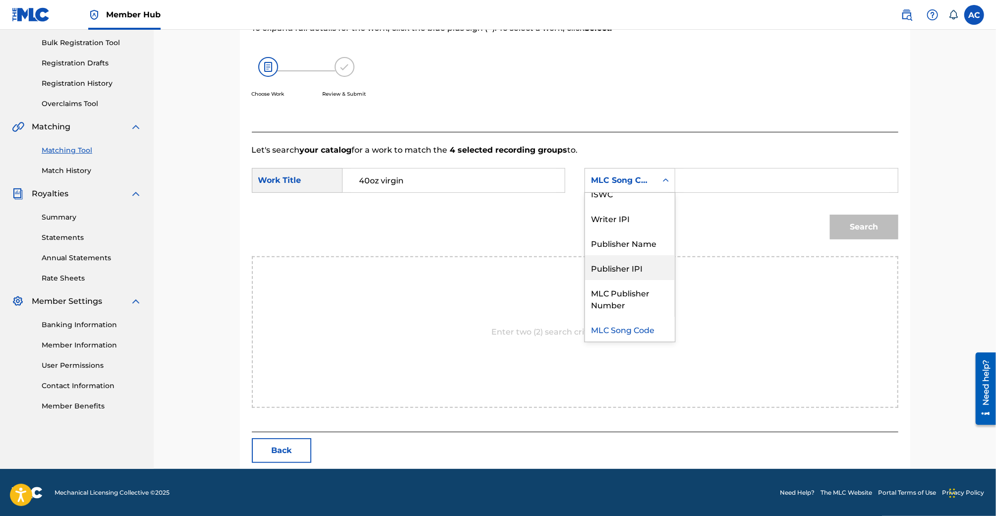
click at [636, 238] on div "Publisher Name" at bounding box center [630, 243] width 90 height 25
click at [723, 185] on input "Search Form" at bounding box center [786, 181] width 205 height 24
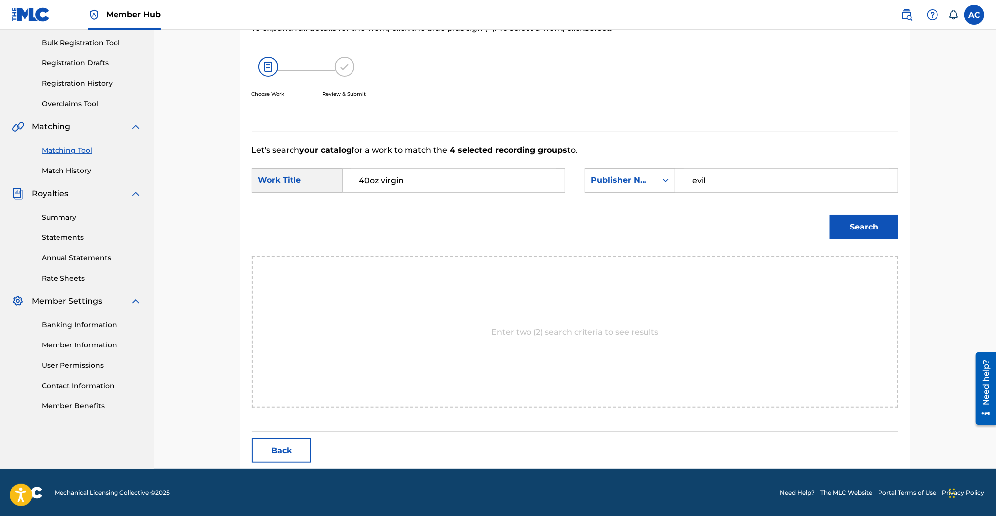
type input "evil"
click at [830, 215] on button "Search" at bounding box center [864, 227] width 68 height 25
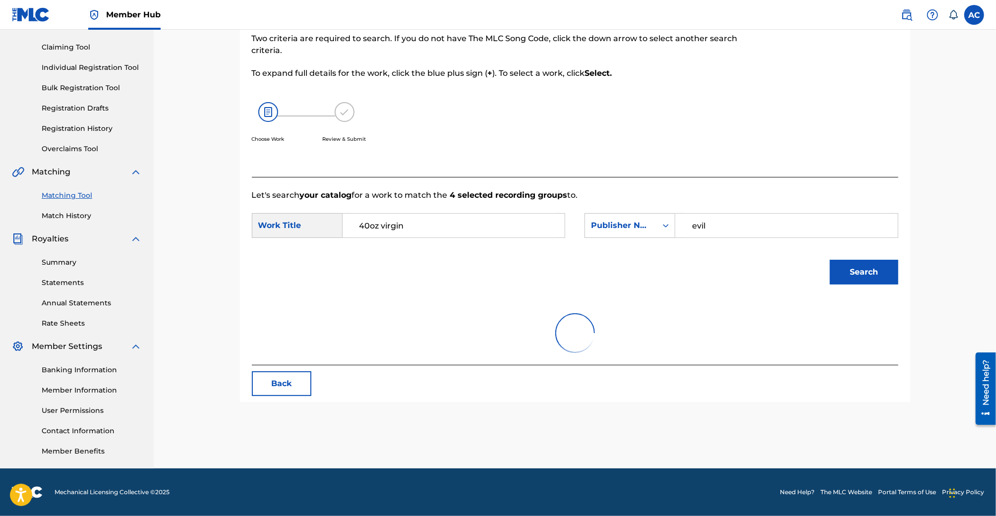
scroll to position [114, 0]
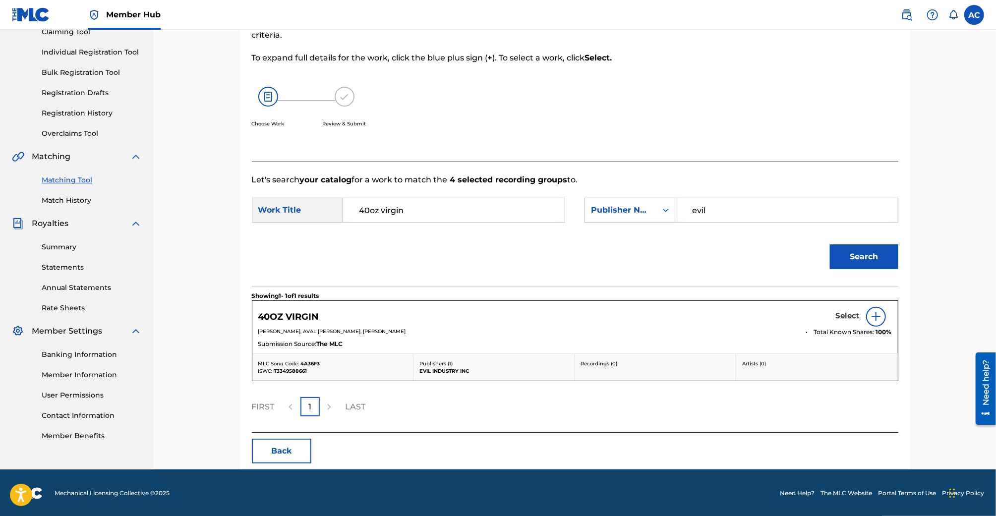
click at [853, 314] on h5 "Select" at bounding box center [848, 315] width 24 height 9
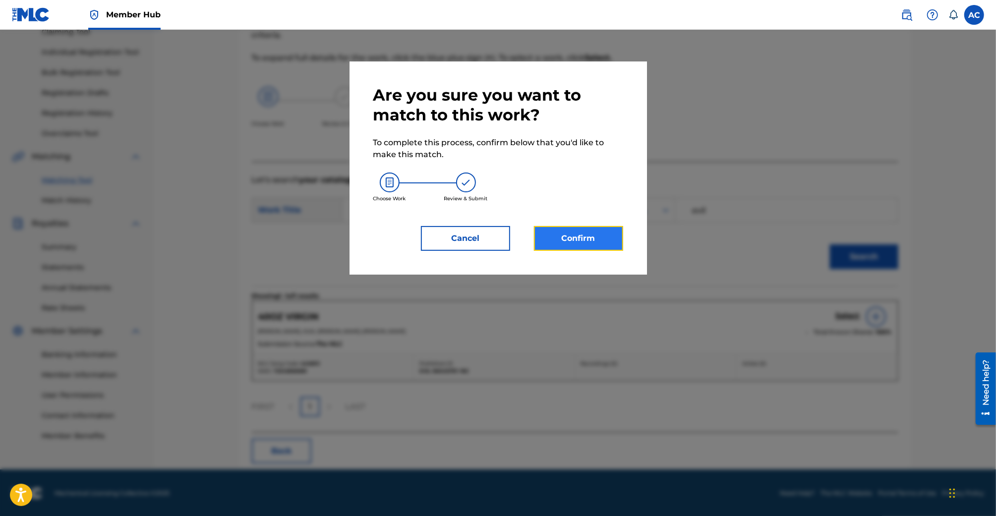
click at [578, 236] on button "Confirm" at bounding box center [578, 238] width 89 height 25
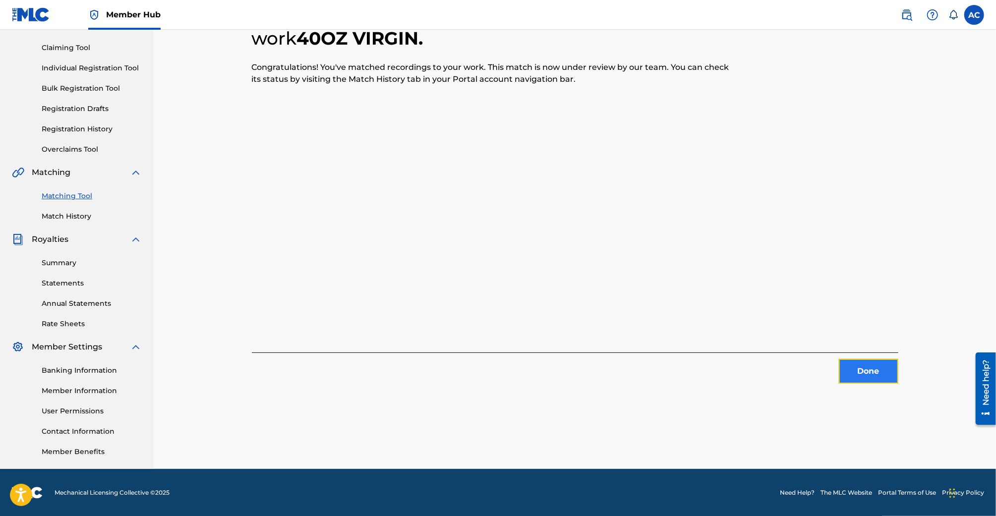
click at [872, 366] on button "Done" at bounding box center [868, 371] width 59 height 25
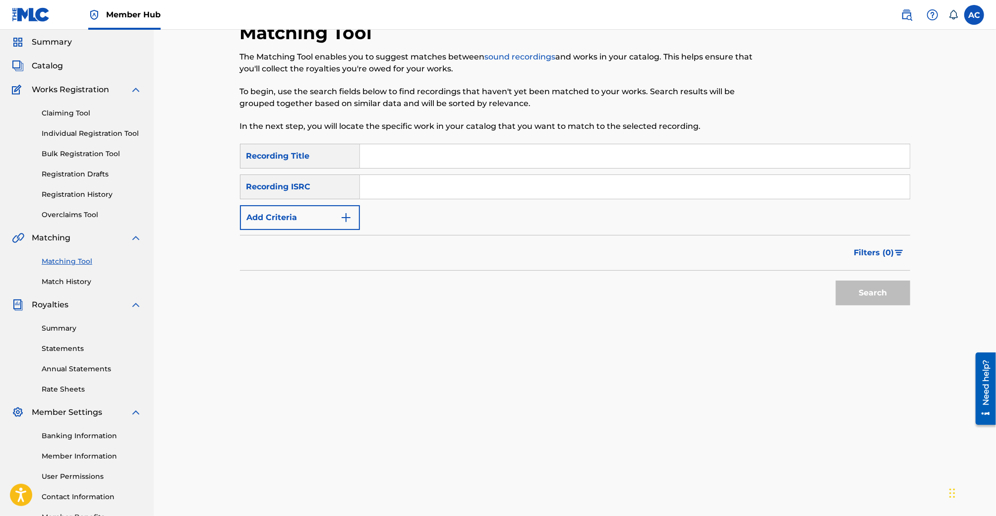
scroll to position [0, 0]
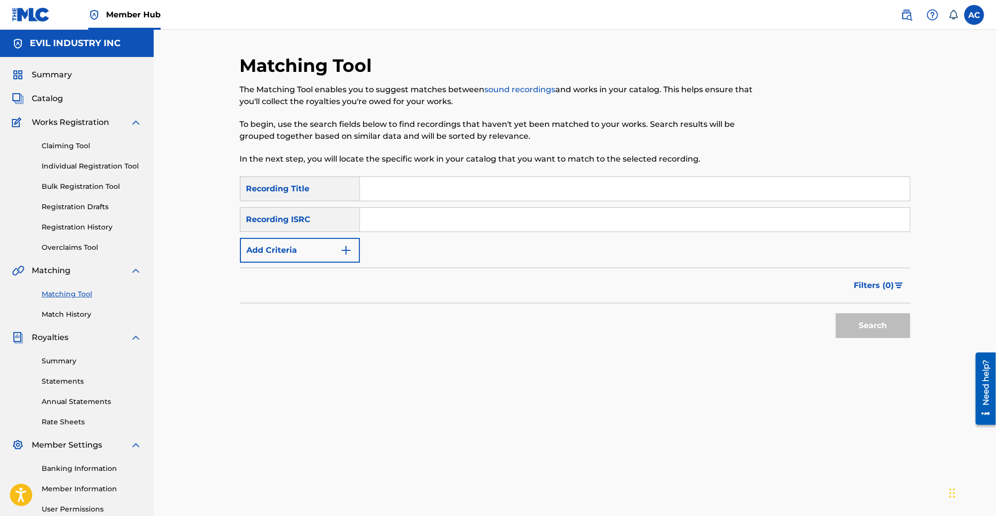
click at [391, 187] on input "Search Form" at bounding box center [635, 189] width 550 height 24
type input "The Rock Gets Bottomer"
click at [836, 313] on button "Search" at bounding box center [873, 325] width 74 height 25
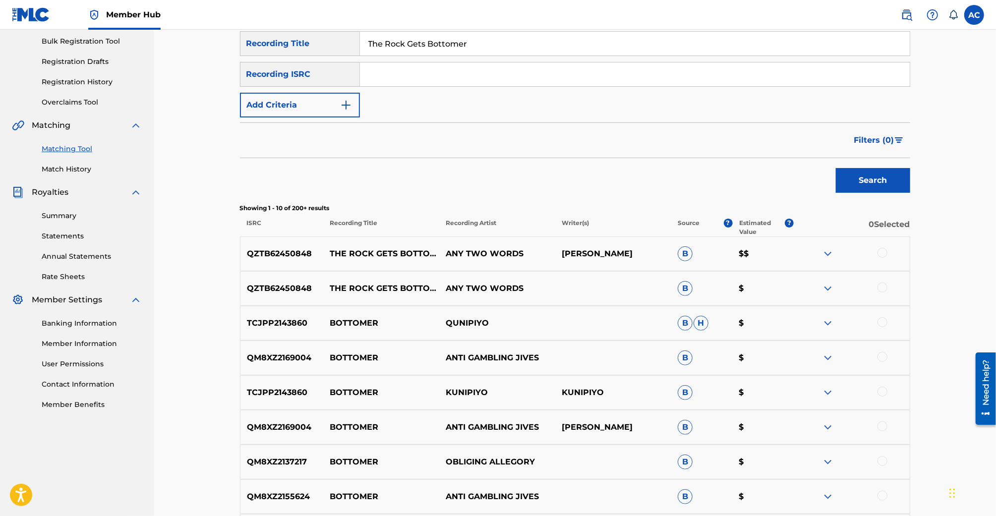
scroll to position [133, 0]
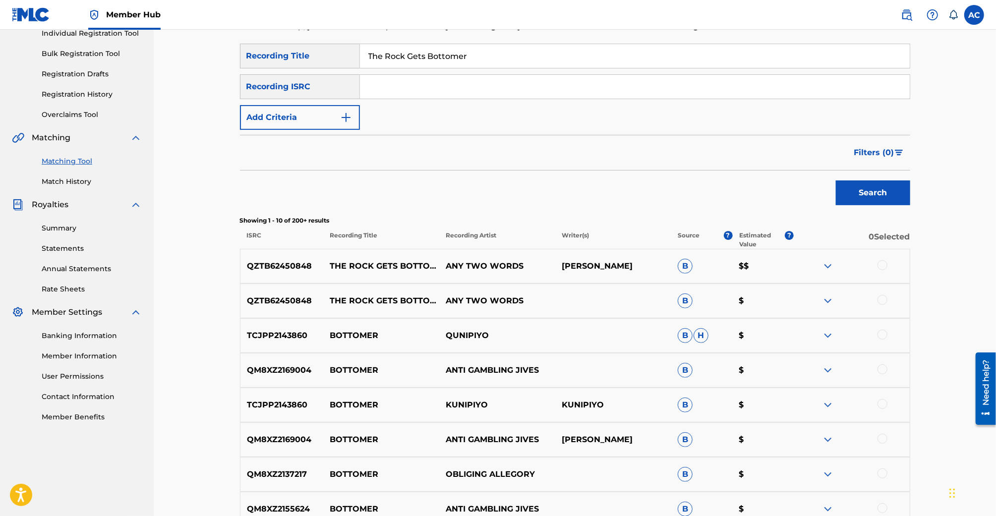
click at [436, 84] on input "Search Form" at bounding box center [635, 87] width 550 height 24
paste input "QZTB62450848"
type input "QZTB62450848"
click at [836, 180] on button "Search" at bounding box center [873, 192] width 74 height 25
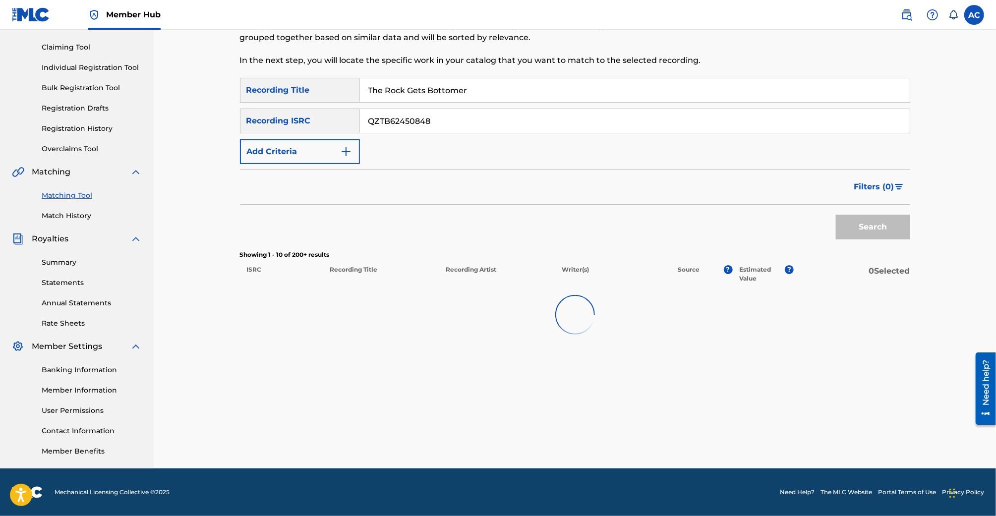
scroll to position [98, 0]
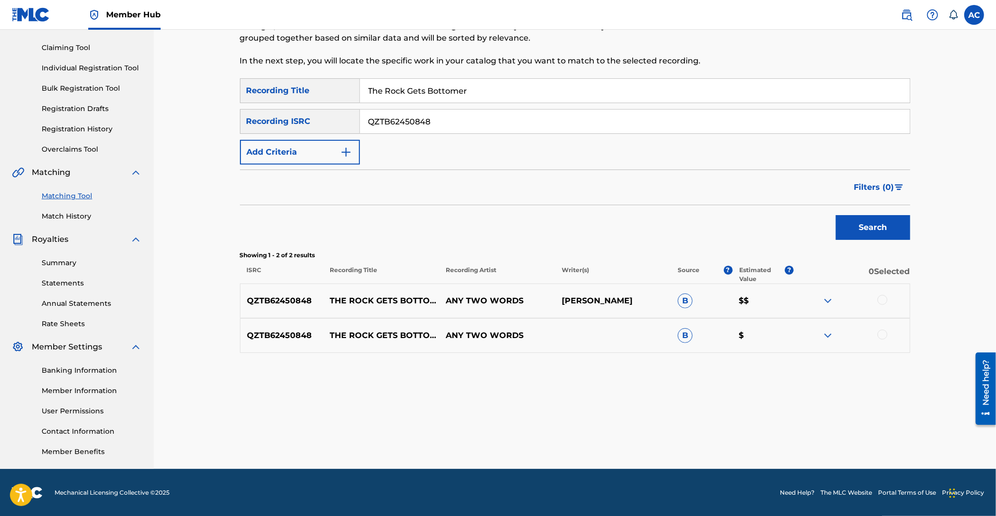
click at [883, 299] on div at bounding box center [882, 300] width 10 height 10
click at [885, 330] on div at bounding box center [882, 335] width 10 height 10
click at [710, 435] on button "Match 2 Groups" at bounding box center [697, 435] width 110 height 25
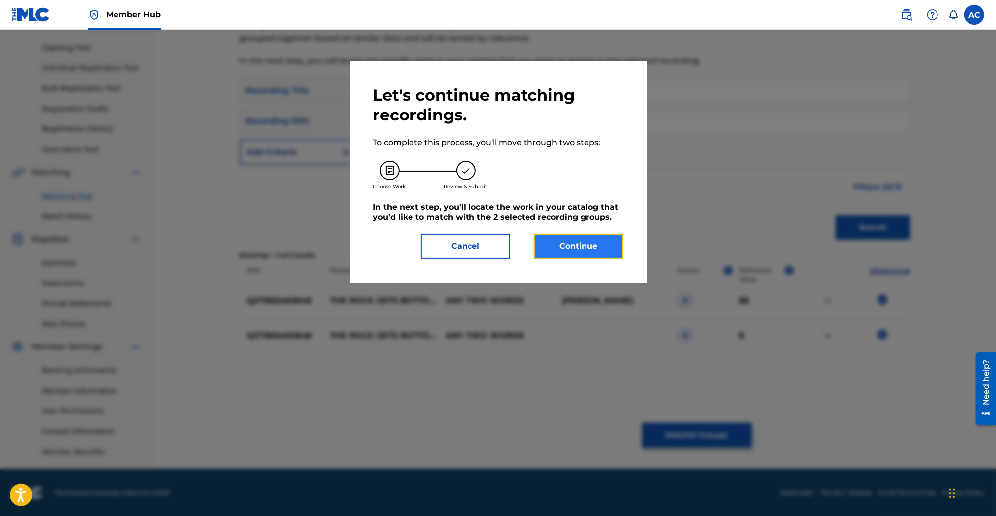
click at [570, 245] on button "Continue" at bounding box center [578, 246] width 89 height 25
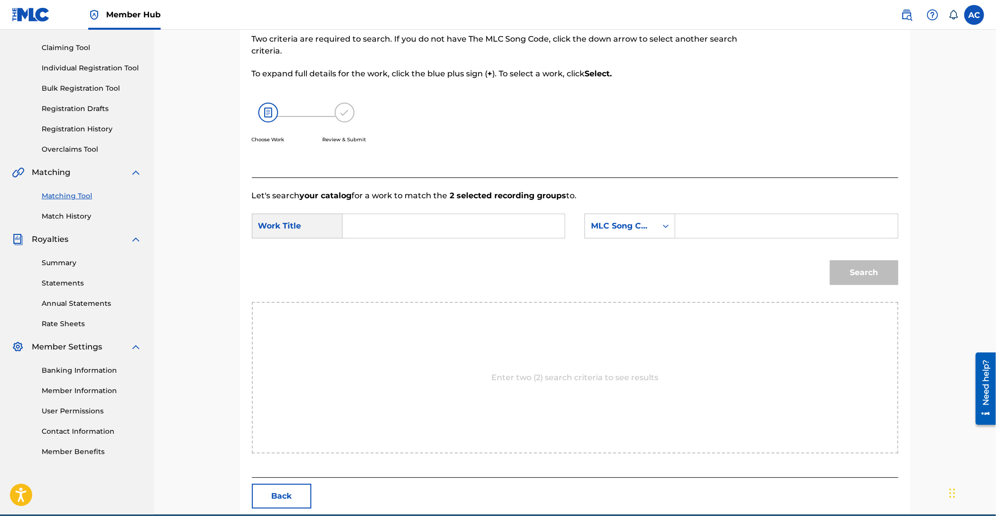
click at [488, 226] on input "Search Form" at bounding box center [453, 226] width 205 height 24
click at [396, 264] on div "the rock gets bottomer" at bounding box center [379, 260] width 56 height 42
type input "the rock gets bottomer"
click at [628, 228] on div "MLC Song Code" at bounding box center [621, 226] width 60 height 12
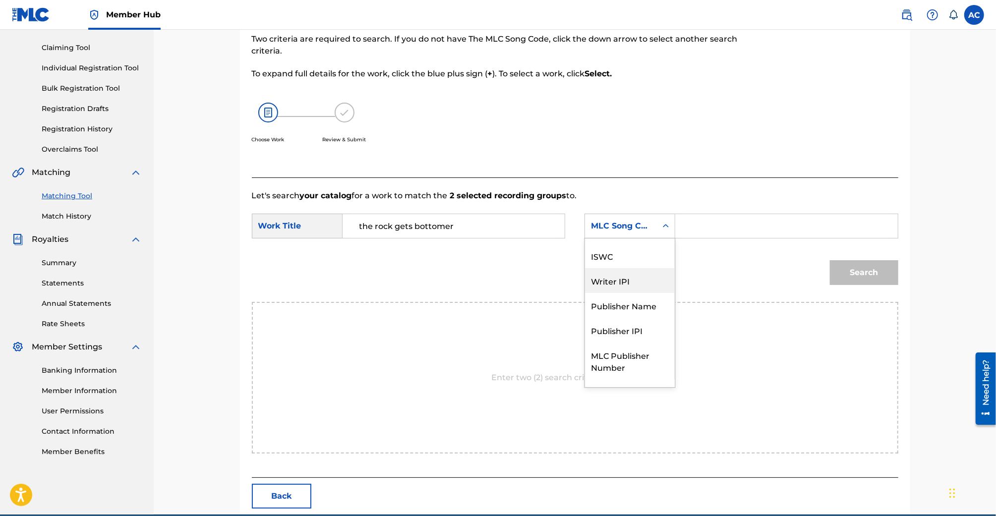
scroll to position [37, 0]
click at [644, 285] on div "Publisher Name" at bounding box center [630, 288] width 90 height 25
click at [692, 231] on input "Search Form" at bounding box center [786, 226] width 205 height 24
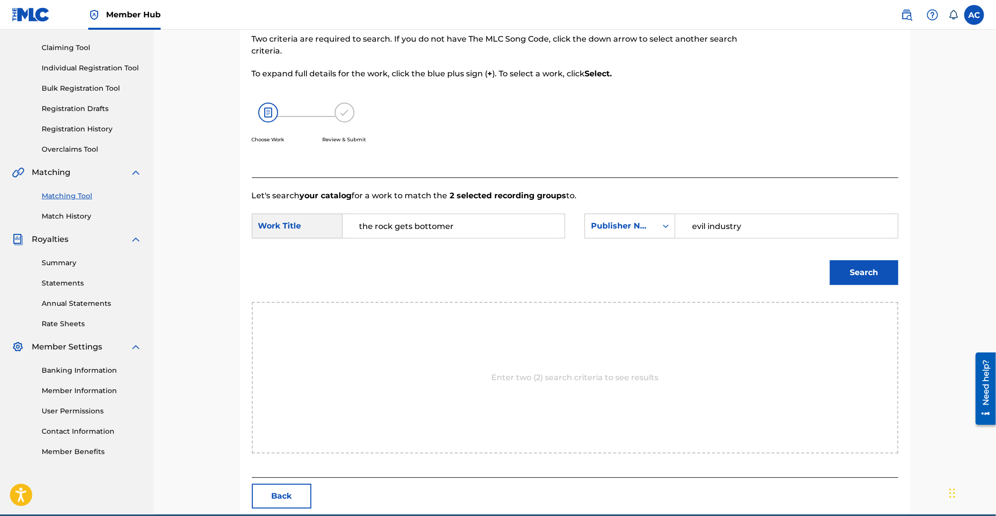
type input "evil industry"
click at [830, 260] on button "Search" at bounding box center [864, 272] width 68 height 25
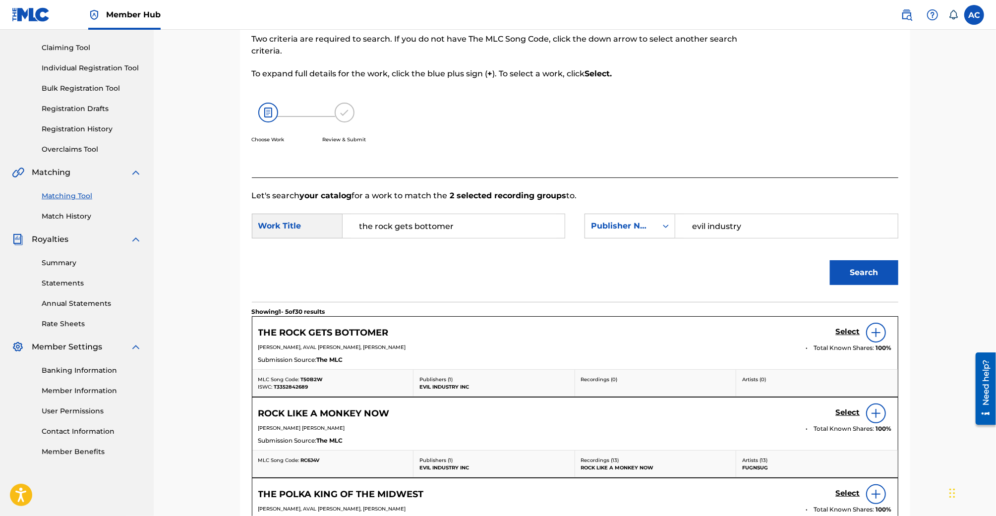
click at [876, 337] on img at bounding box center [876, 333] width 12 height 12
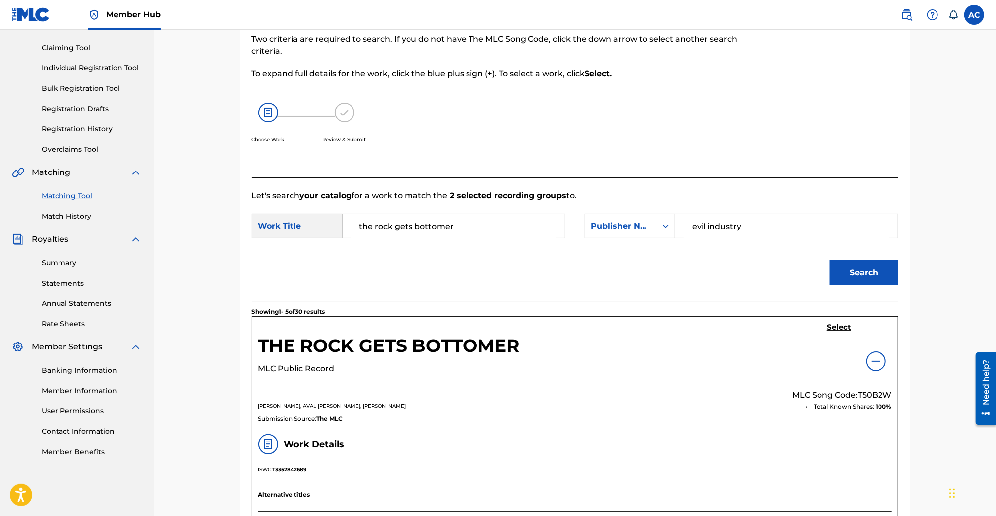
click at [854, 333] on div "Select MLC Song Code: T50B2W" at bounding box center [842, 362] width 99 height 78
click at [843, 332] on link "Select" at bounding box center [839, 328] width 24 height 11
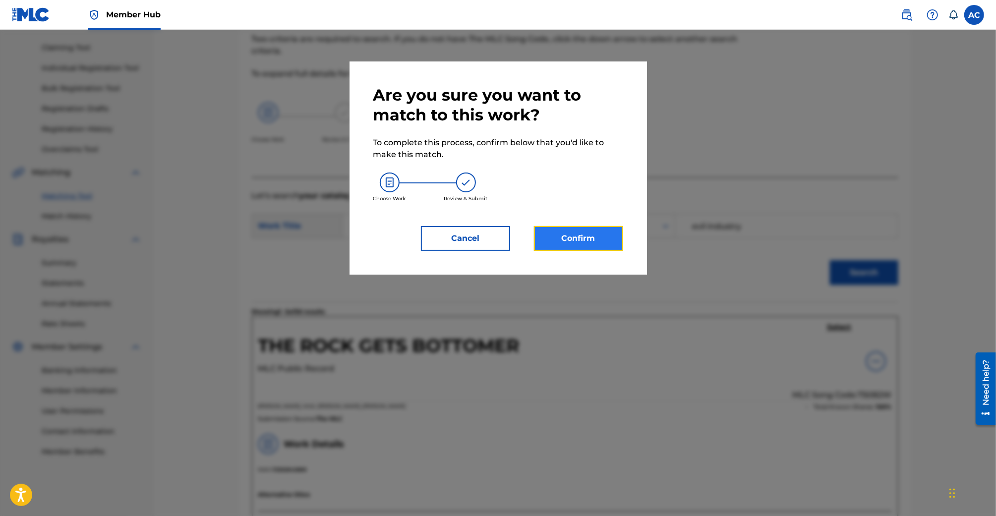
click at [562, 248] on button "Confirm" at bounding box center [578, 238] width 89 height 25
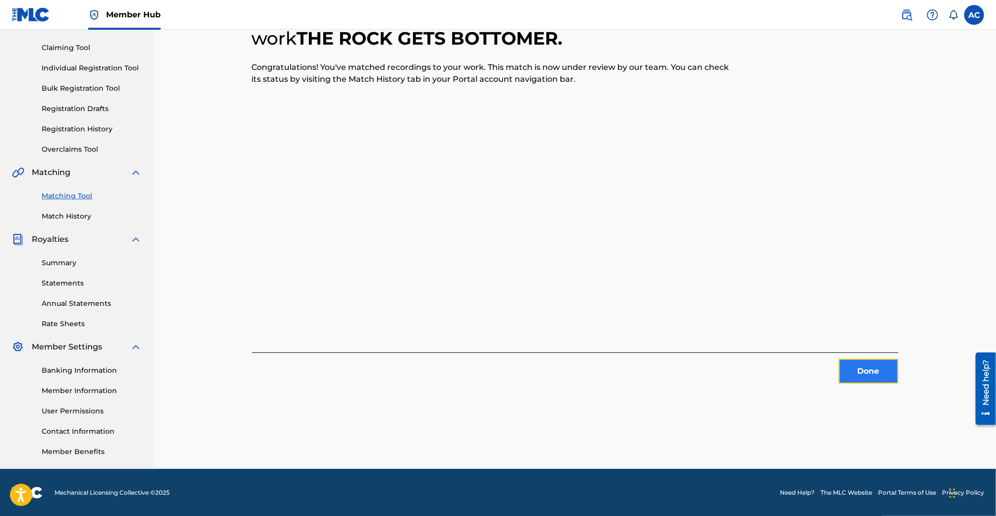
click at [869, 374] on button "Done" at bounding box center [868, 371] width 59 height 25
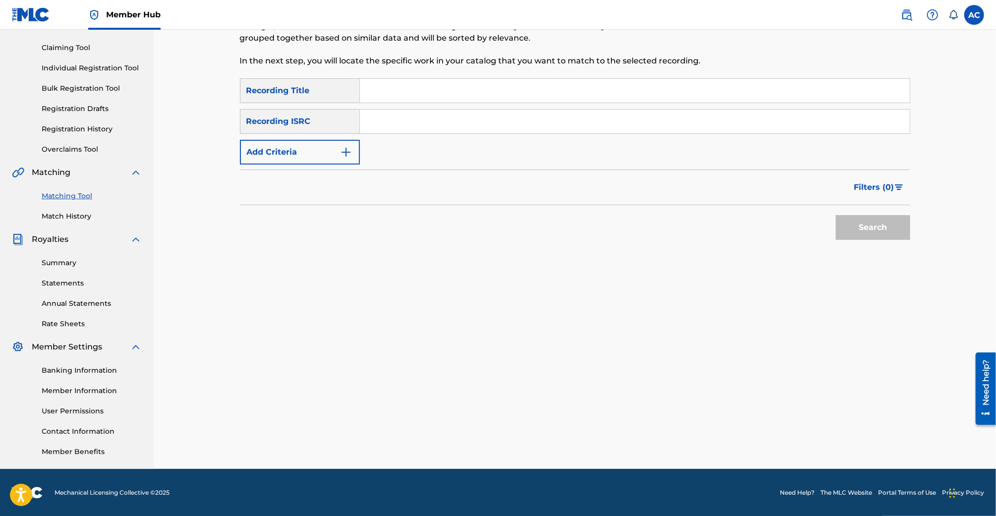
scroll to position [0, 0]
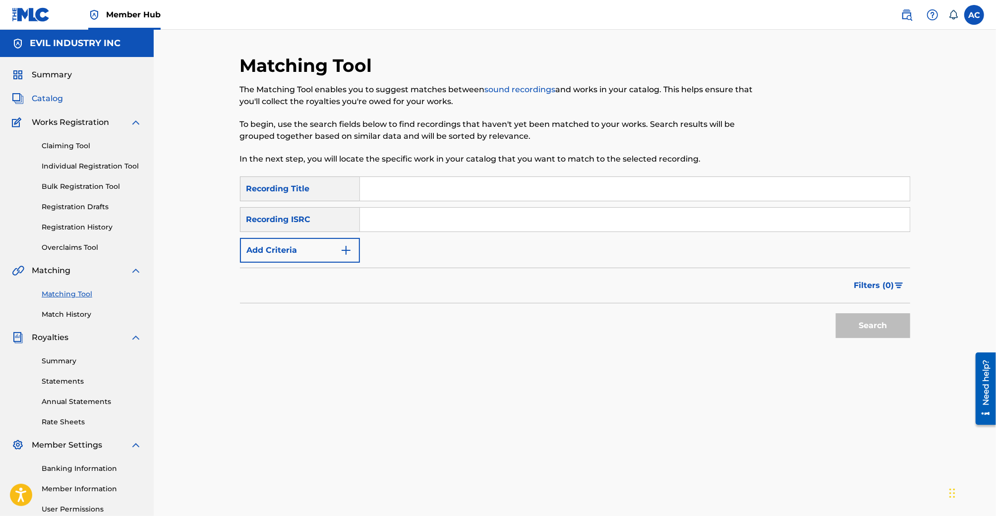
click at [58, 96] on span "Catalog" at bounding box center [47, 99] width 31 height 12
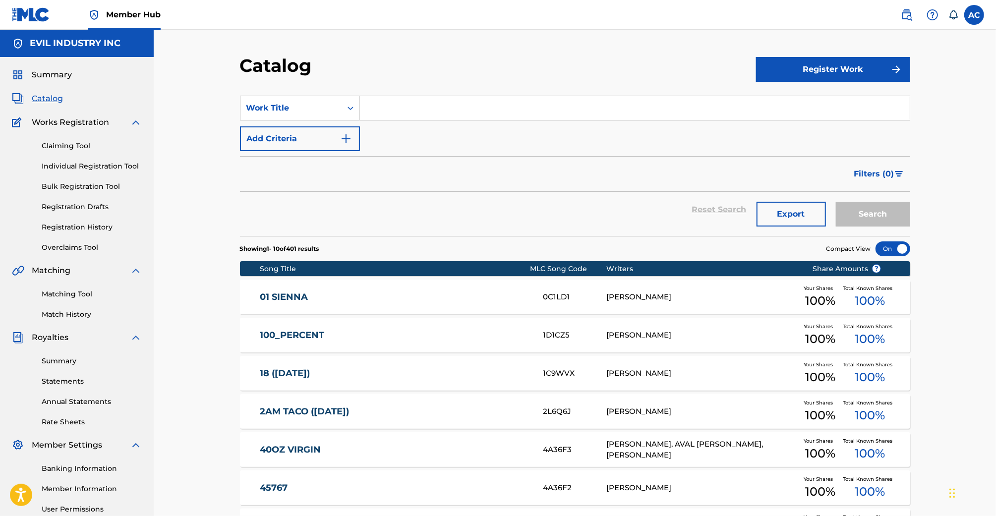
click at [374, 116] on input "Search Form" at bounding box center [635, 108] width 550 height 24
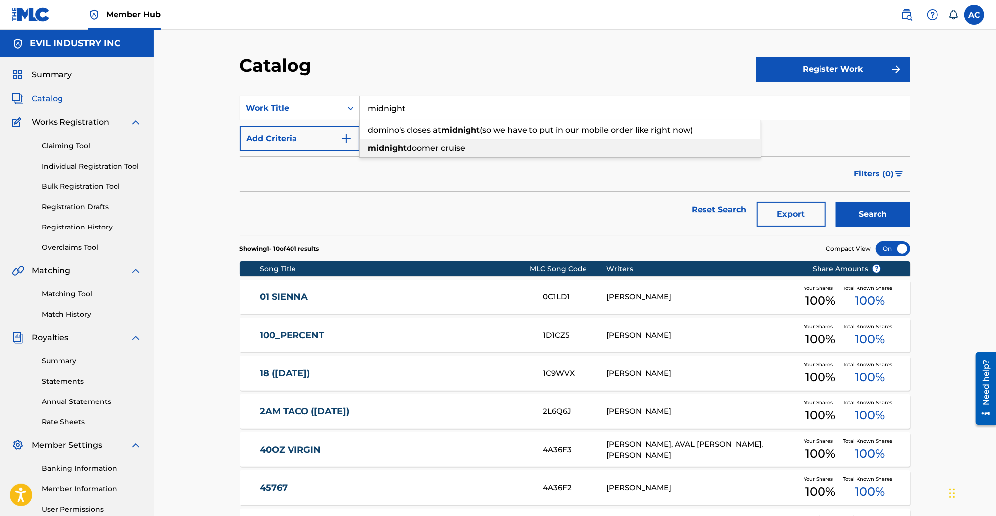
click at [395, 147] on strong "midnight" at bounding box center [387, 147] width 39 height 9
type input "midnight doomer cruise"
click at [836, 202] on button "Search" at bounding box center [873, 214] width 74 height 25
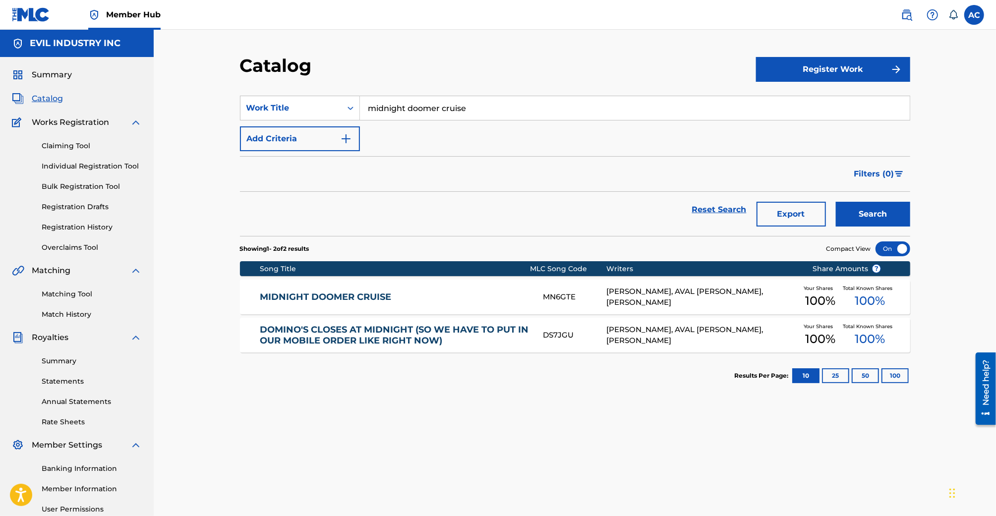
click at [402, 296] on link "MIDNIGHT DOOMER CRUISE" at bounding box center [395, 296] width 270 height 11
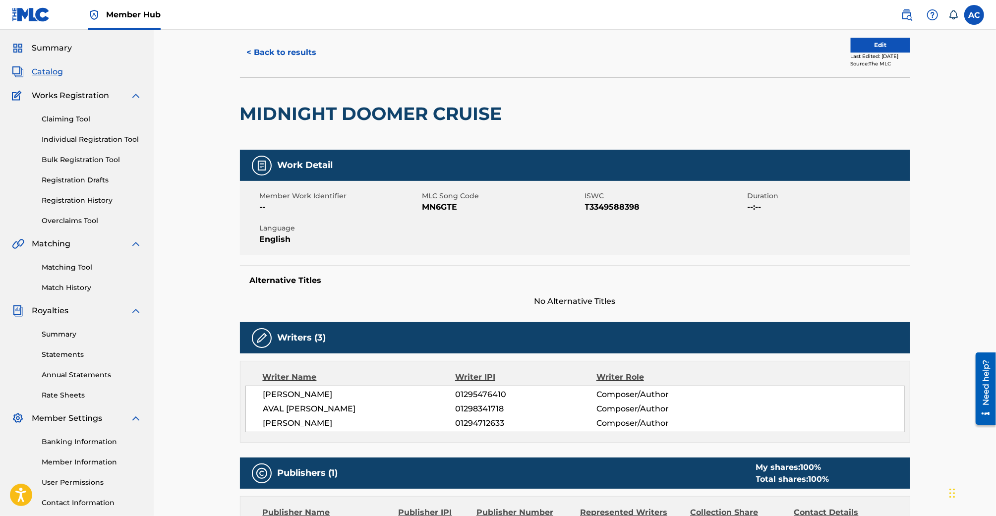
scroll to position [5, 0]
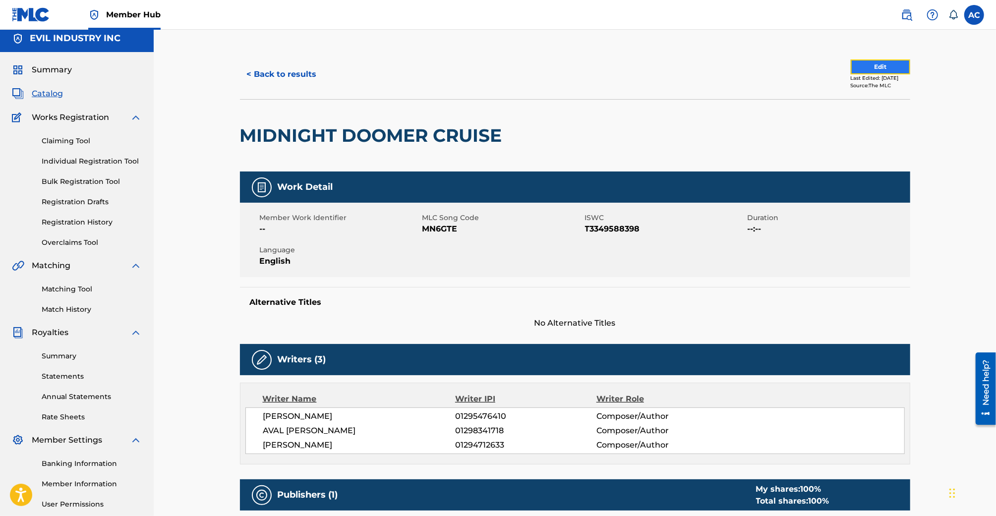
click at [859, 66] on button "Edit" at bounding box center [880, 66] width 59 height 15
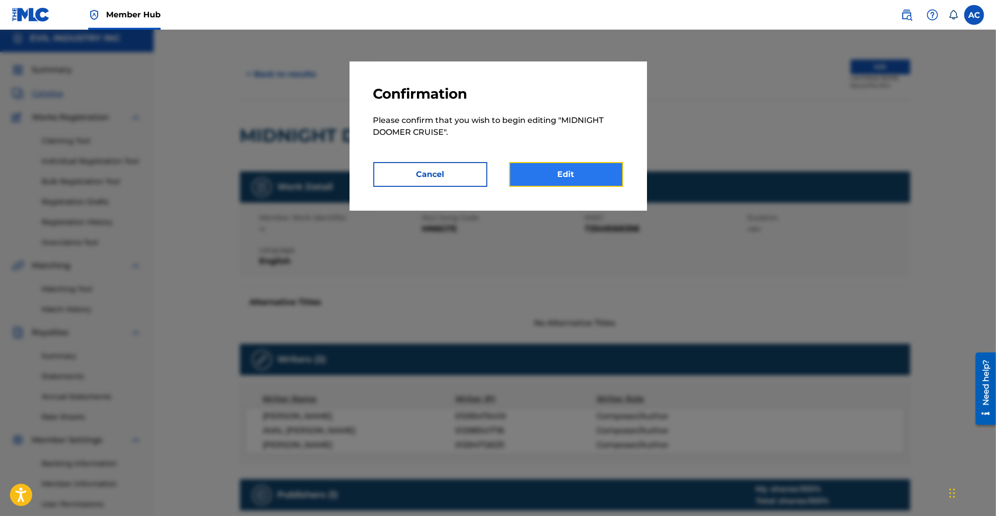
click at [572, 170] on link "Edit" at bounding box center [566, 174] width 114 height 25
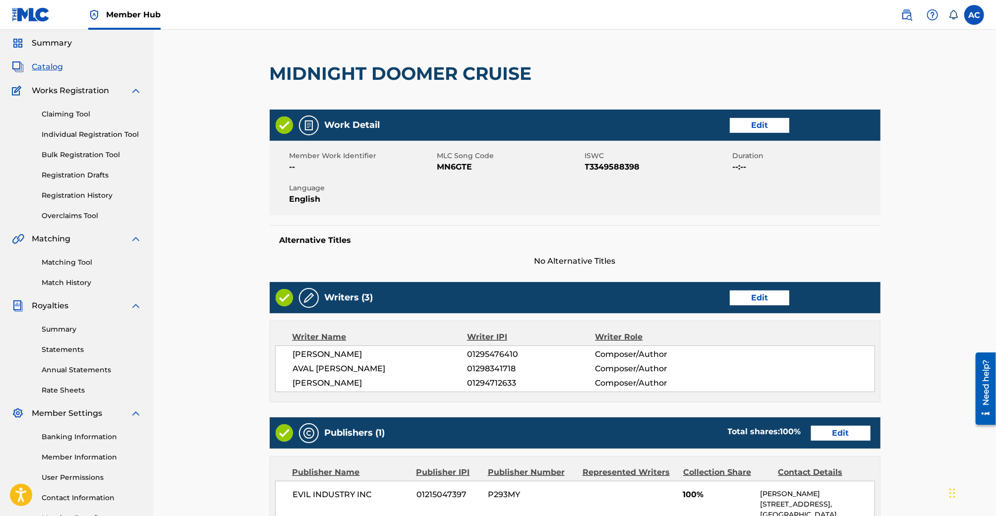
scroll to position [33, 0]
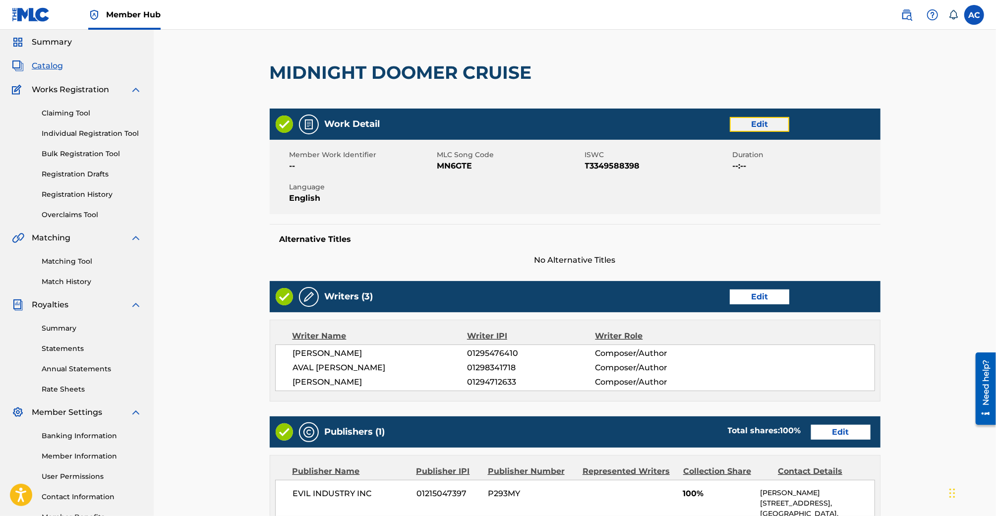
click at [764, 122] on link "Edit" at bounding box center [759, 124] width 59 height 15
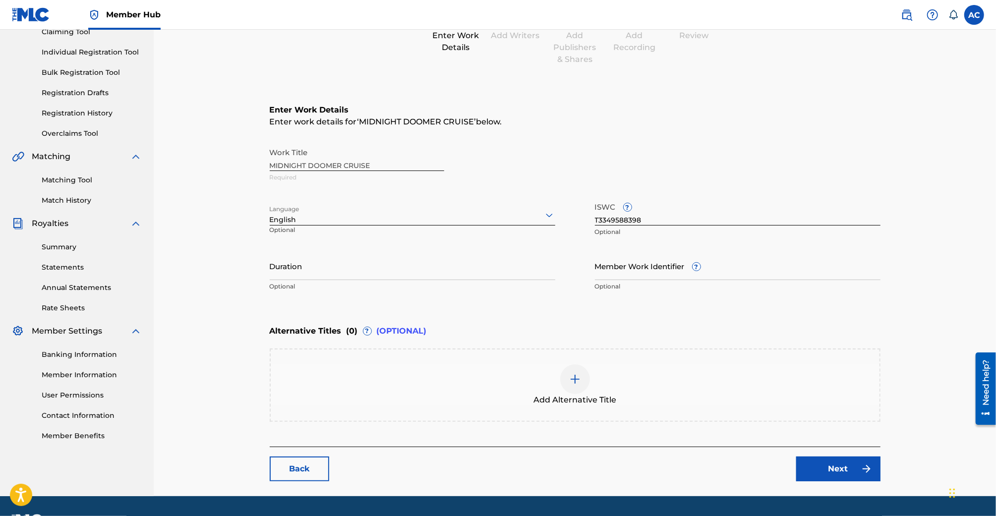
scroll to position [141, 0]
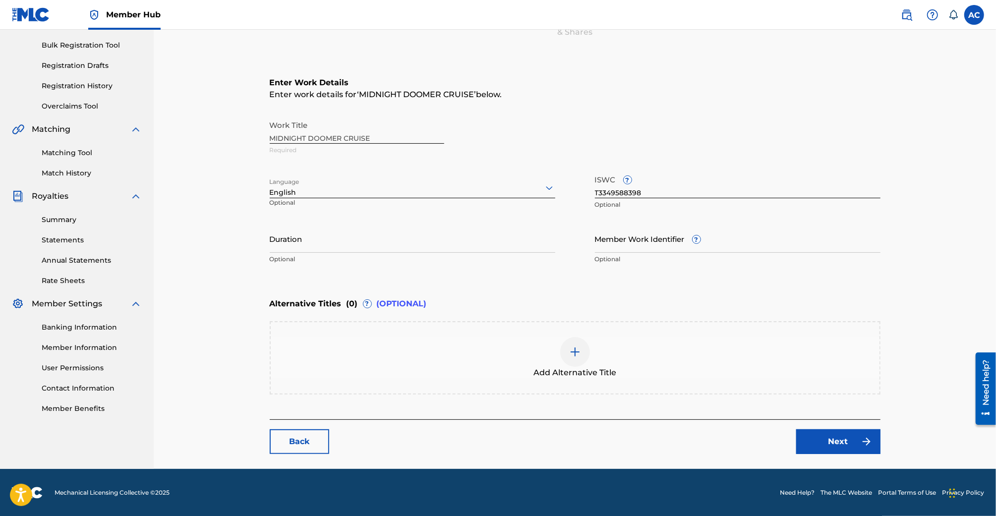
click at [583, 364] on div "Add Alternative Title" at bounding box center [575, 358] width 609 height 42
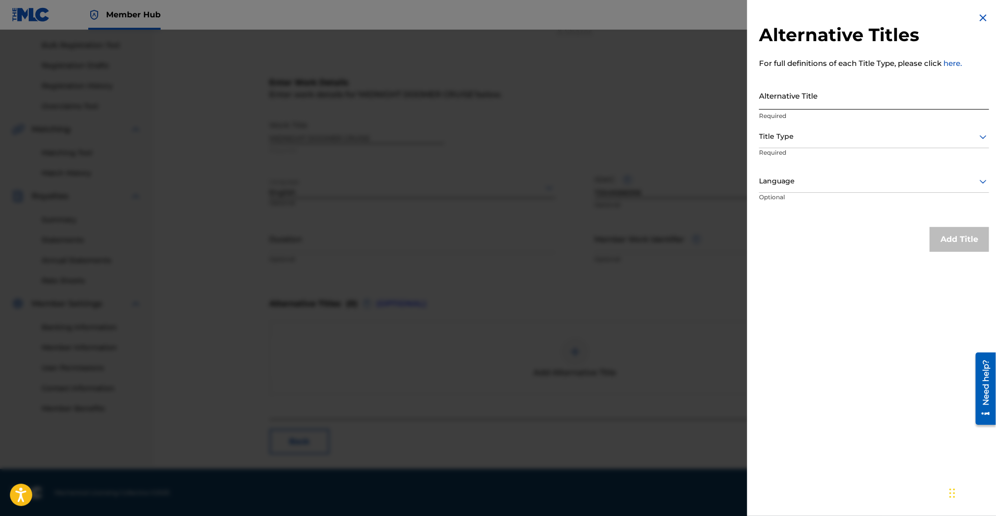
click at [823, 97] on input "Alternative Title" at bounding box center [874, 95] width 230 height 28
paste input "QZWFK2399690"
type input "M"
type input "midnight doomer cruise - acoustic demo"
click at [802, 143] on div "Title Type" at bounding box center [874, 137] width 230 height 22
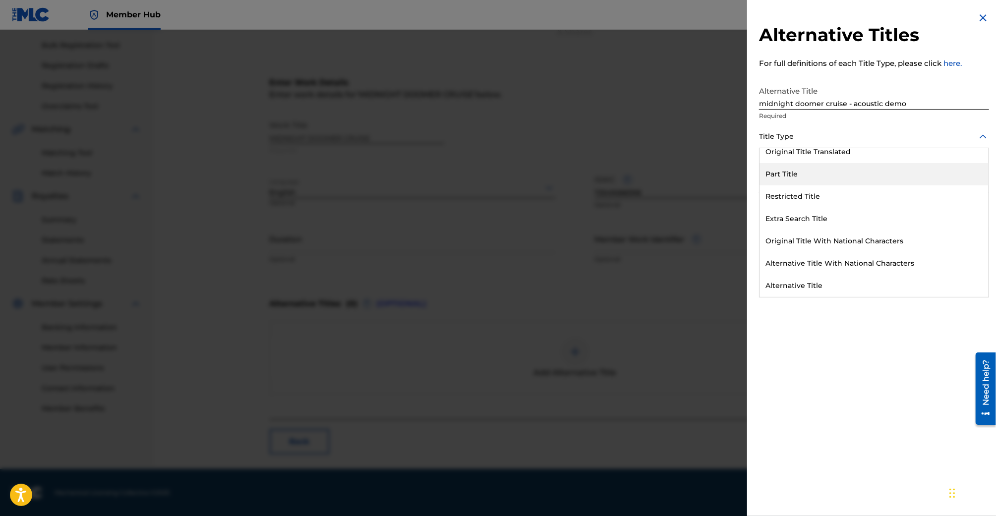
scroll to position [97, 0]
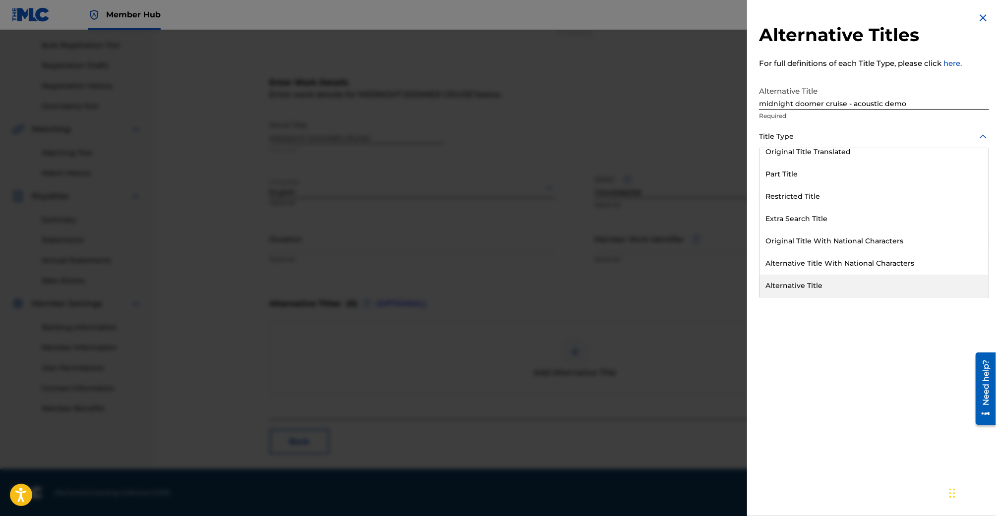
click at [828, 280] on div "Alternative Title" at bounding box center [873, 286] width 229 height 22
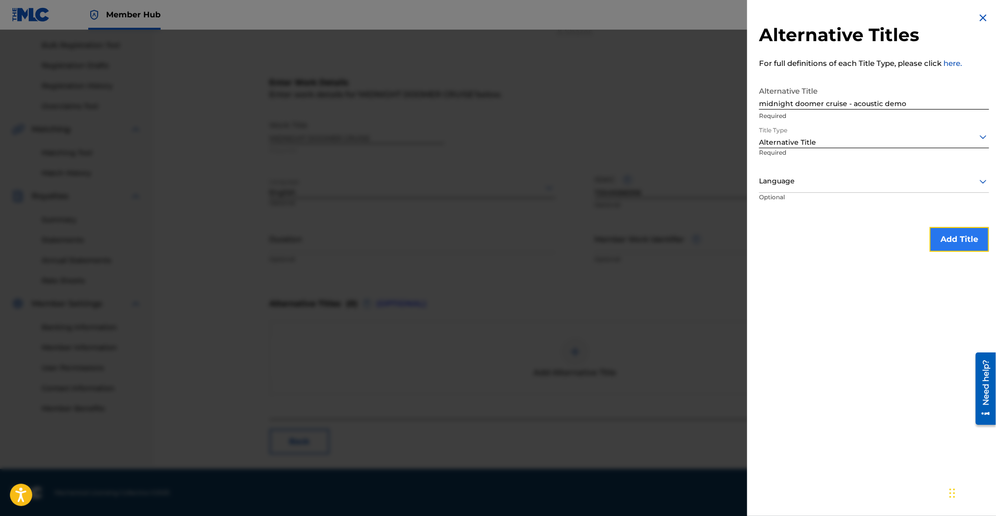
click at [937, 237] on button "Add Title" at bounding box center [958, 239] width 59 height 25
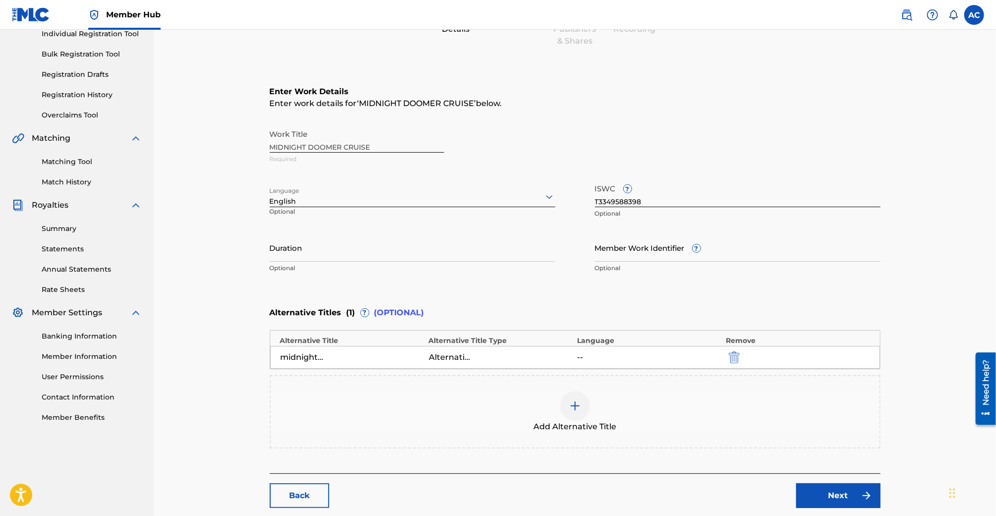
scroll to position [148, 0]
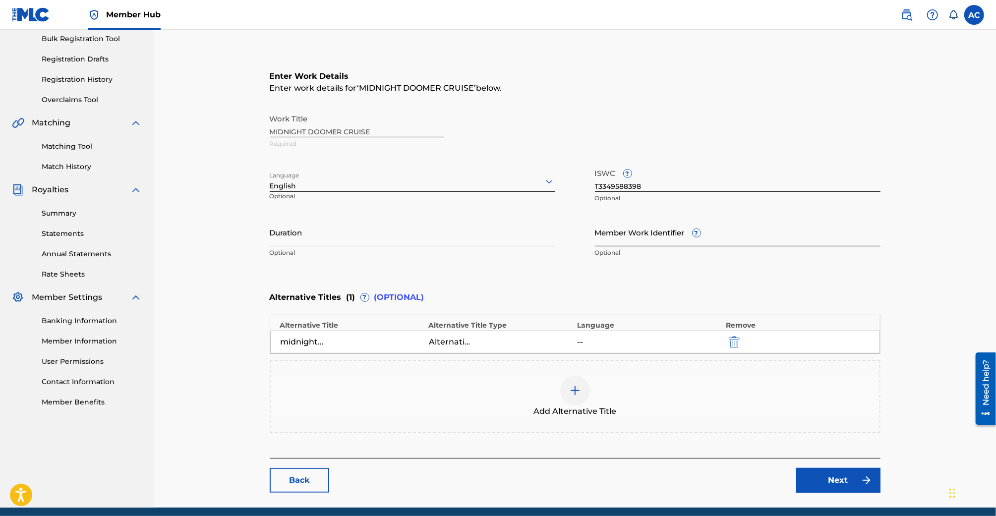
click at [645, 239] on input "Member Work Identifier ?" at bounding box center [738, 232] width 286 height 28
paste input "74978502"
type input "74978502"
click at [825, 482] on link "Next" at bounding box center [838, 480] width 84 height 25
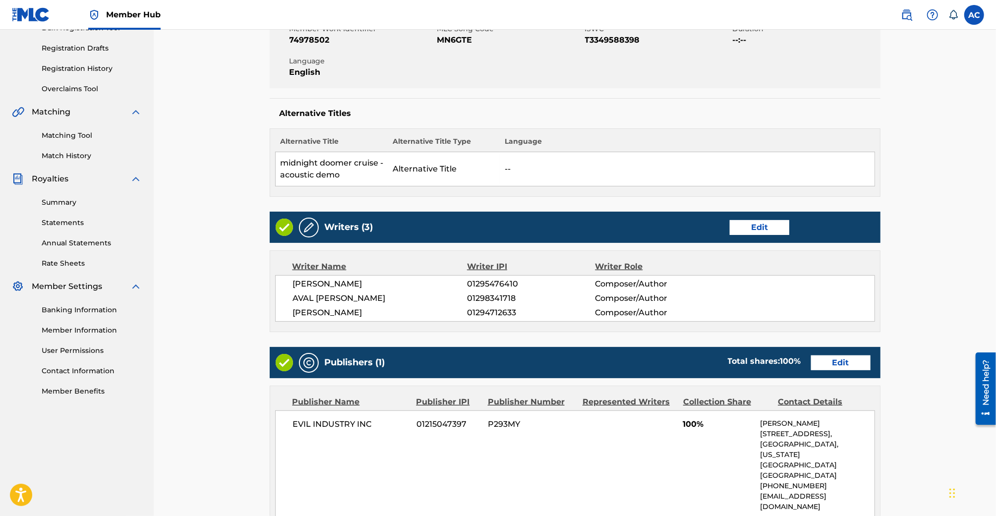
scroll to position [395, 0]
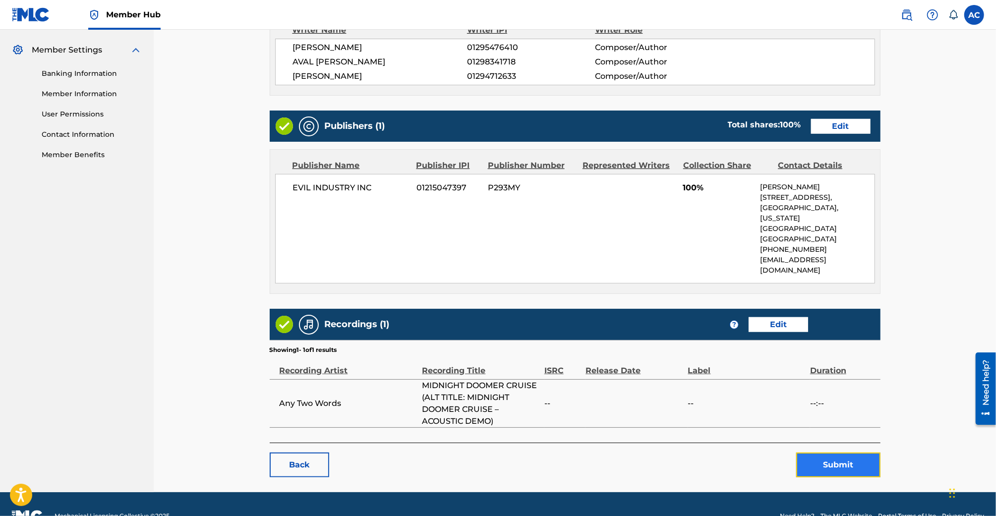
click at [828, 453] on button "Submit" at bounding box center [838, 465] width 84 height 25
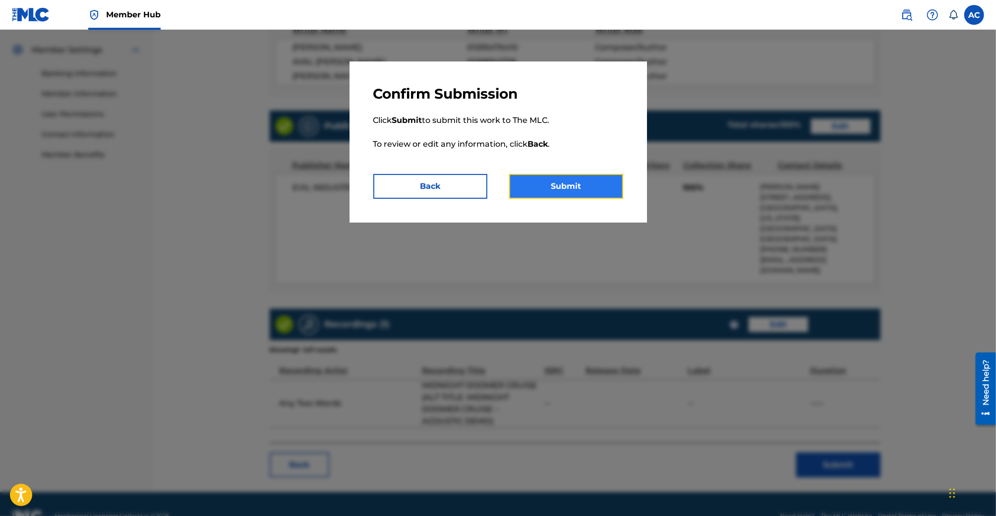
click at [567, 180] on button "Submit" at bounding box center [566, 186] width 114 height 25
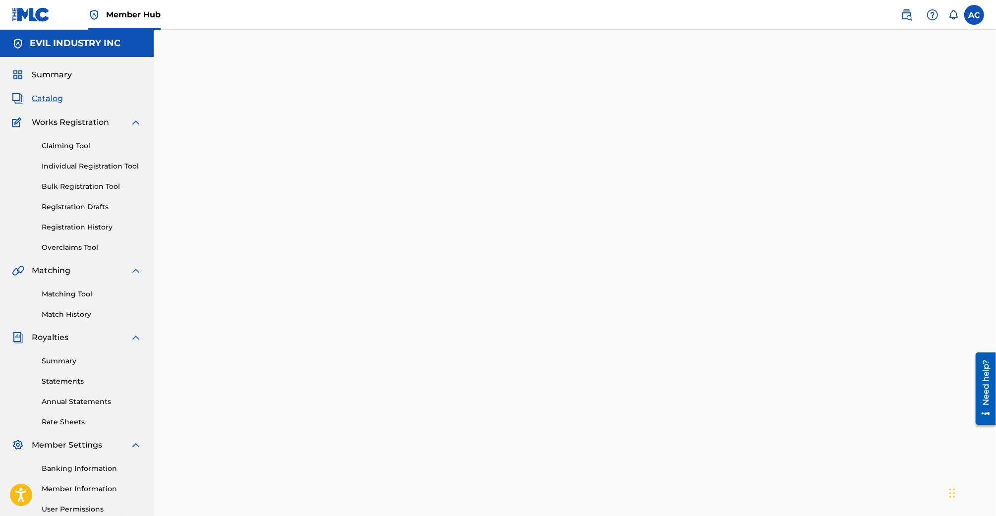
click at [45, 103] on span "Catalog" at bounding box center [47, 99] width 31 height 12
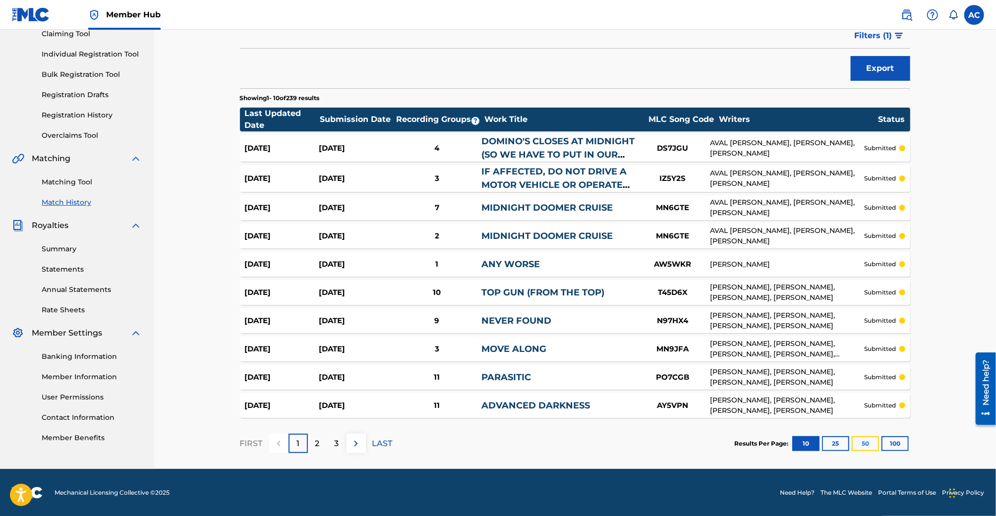
click at [862, 439] on button "50" at bounding box center [865, 443] width 27 height 15
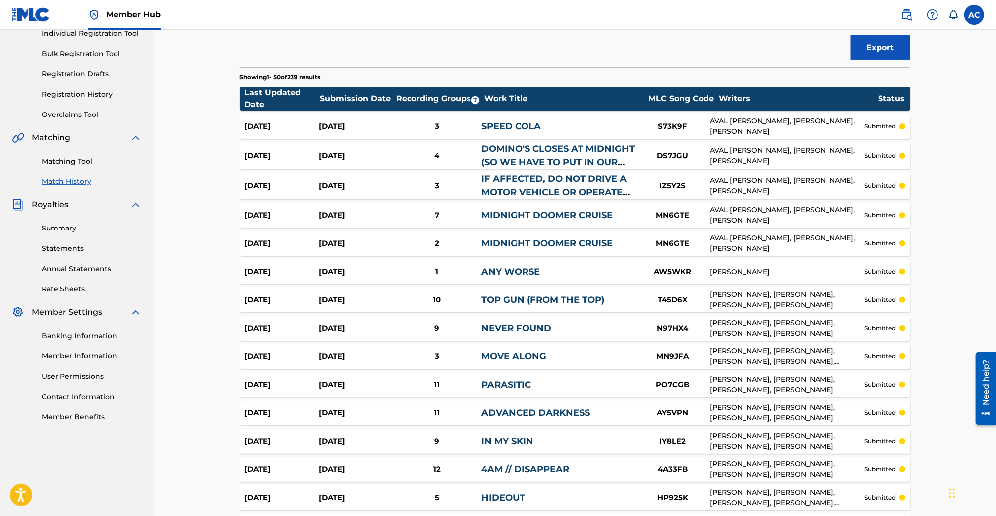
scroll to position [128, 0]
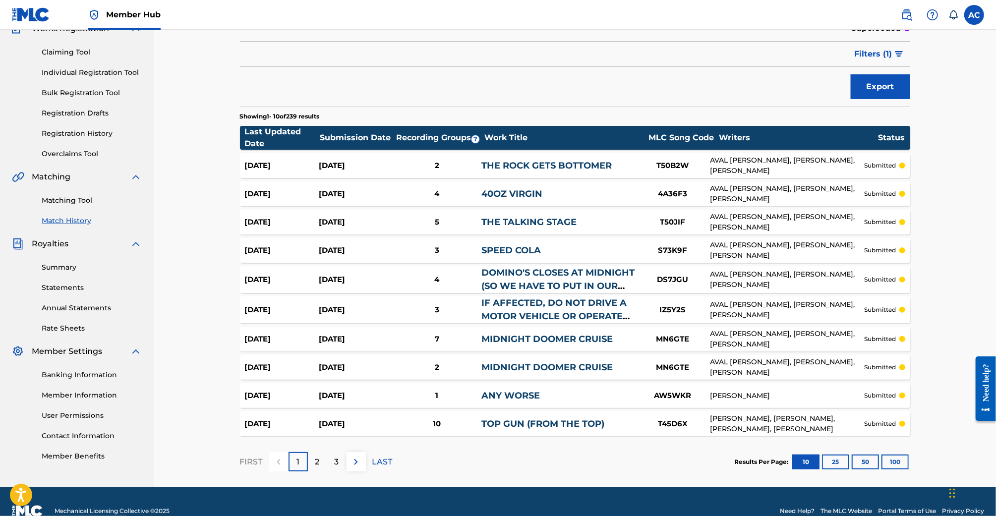
scroll to position [93, 0]
